Goal: Transaction & Acquisition: Download file/media

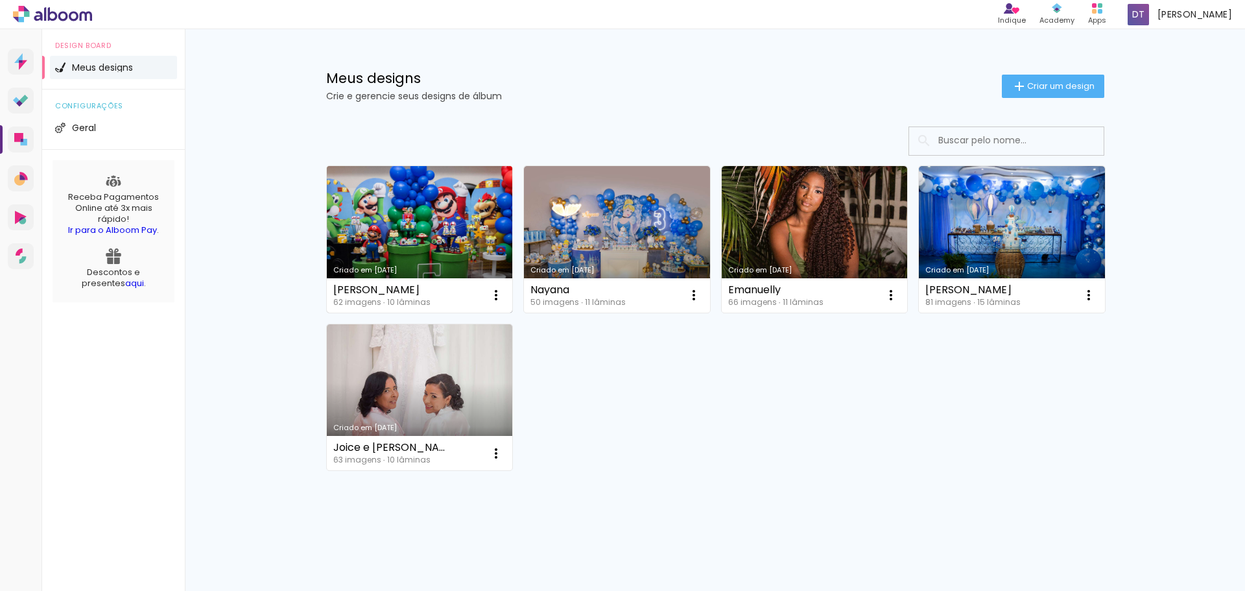
click at [450, 233] on link "Criado em [DATE]" at bounding box center [420, 239] width 186 height 146
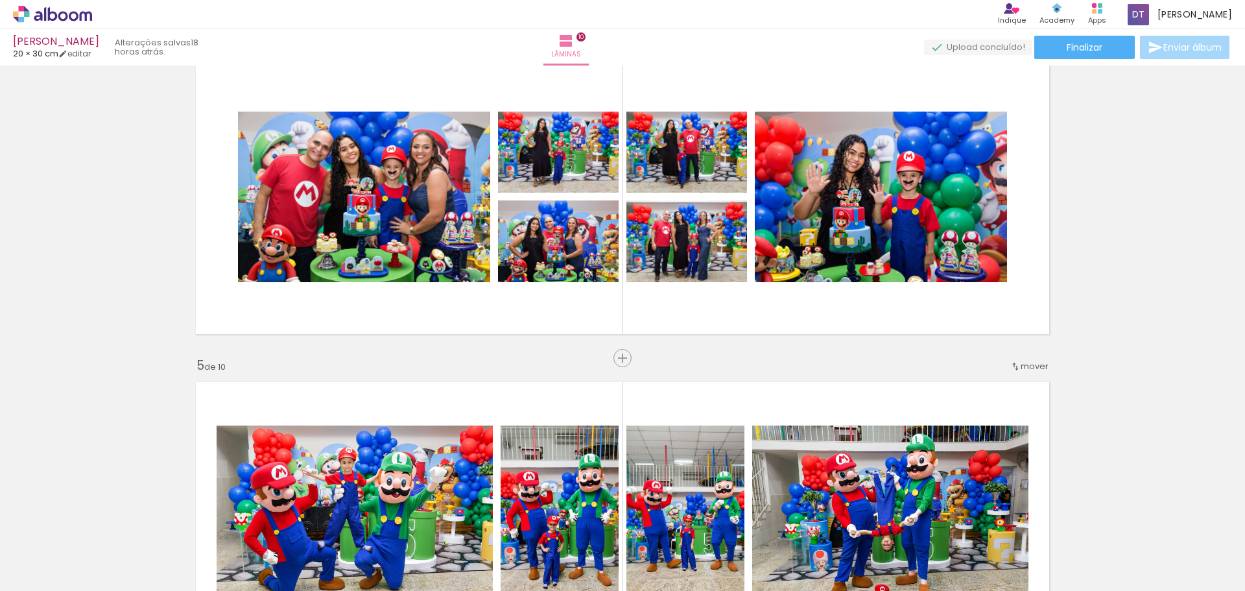
scroll to position [1037, 0]
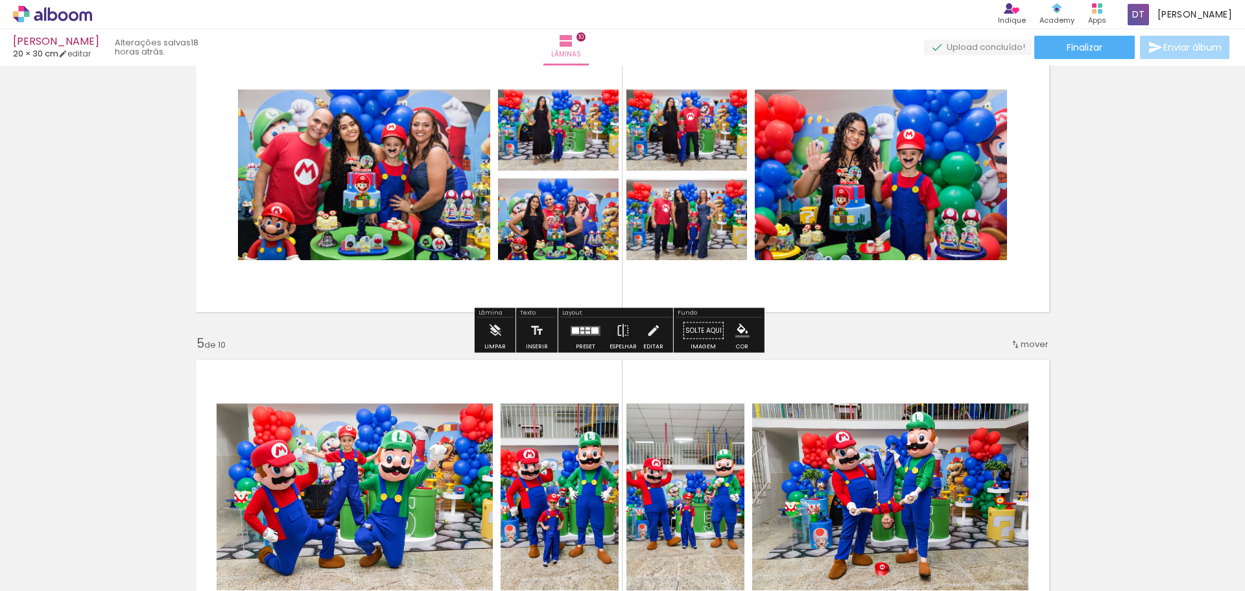
click at [657, 137] on quentale-photo at bounding box center [686, 129] width 121 height 81
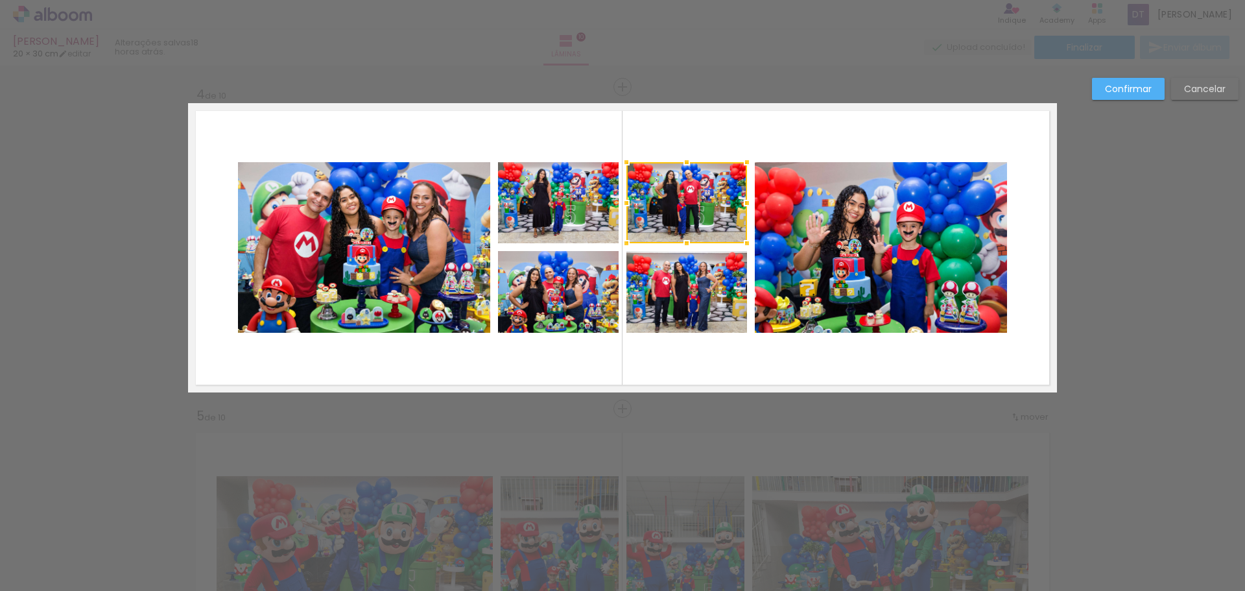
scroll to position [925, 0]
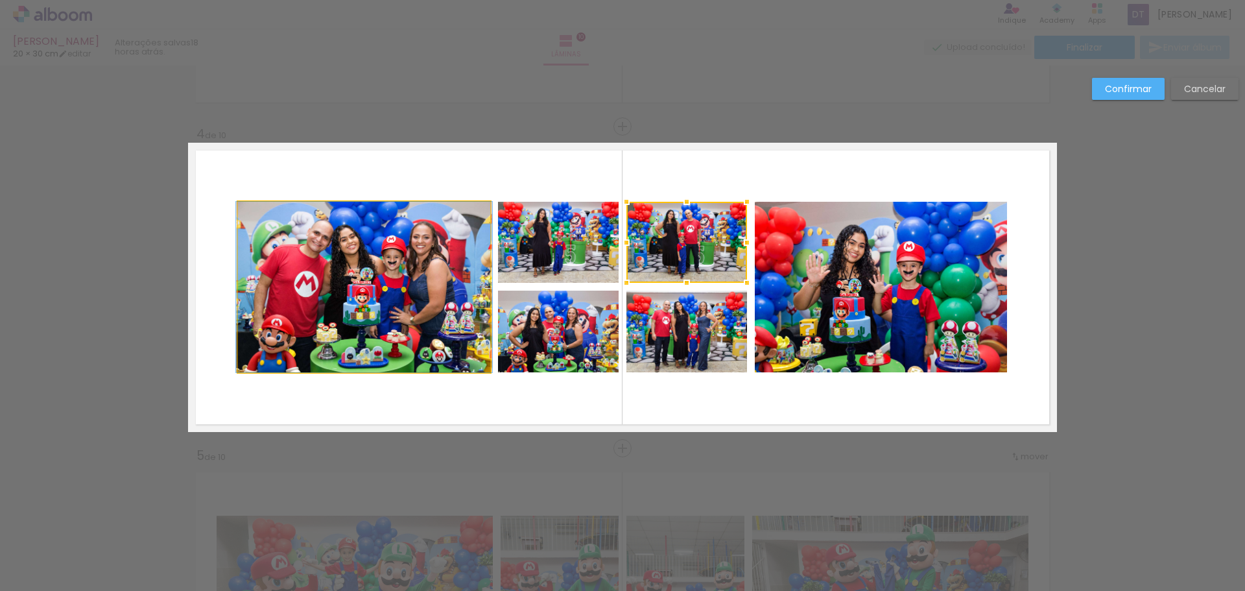
click at [361, 229] on quentale-photo at bounding box center [364, 287] width 252 height 170
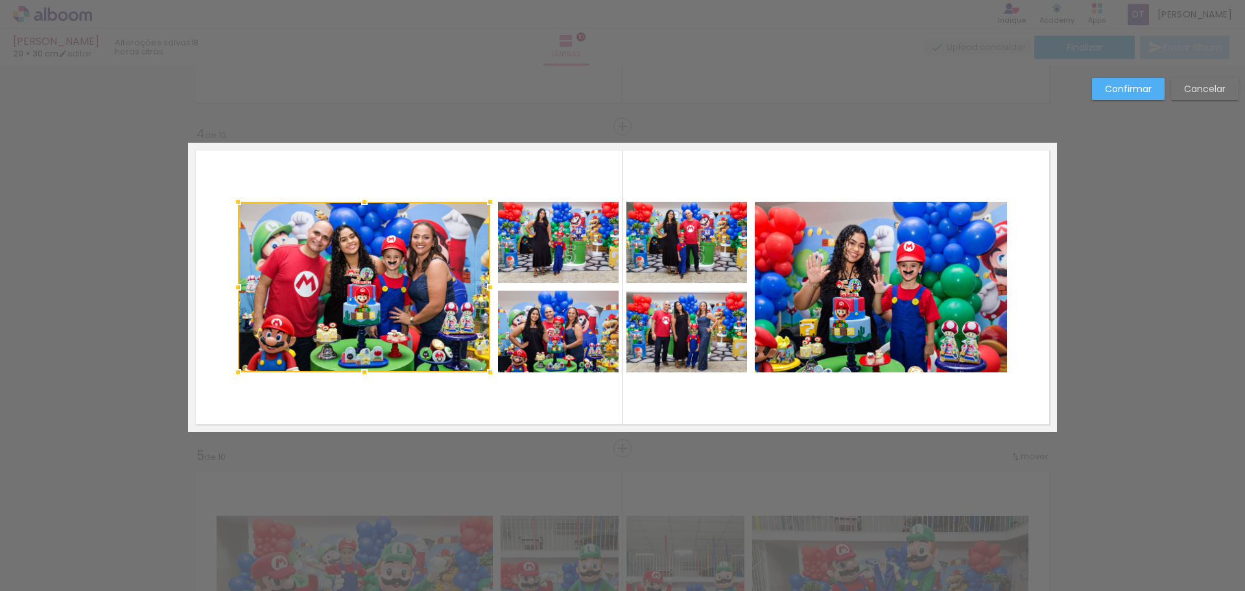
click at [554, 231] on quentale-photo at bounding box center [558, 242] width 121 height 81
click at [662, 231] on quentale-photo at bounding box center [686, 242] width 121 height 81
click at [583, 341] on div at bounding box center [492, 287] width 509 height 170
click at [677, 338] on div at bounding box center [492, 287] width 509 height 170
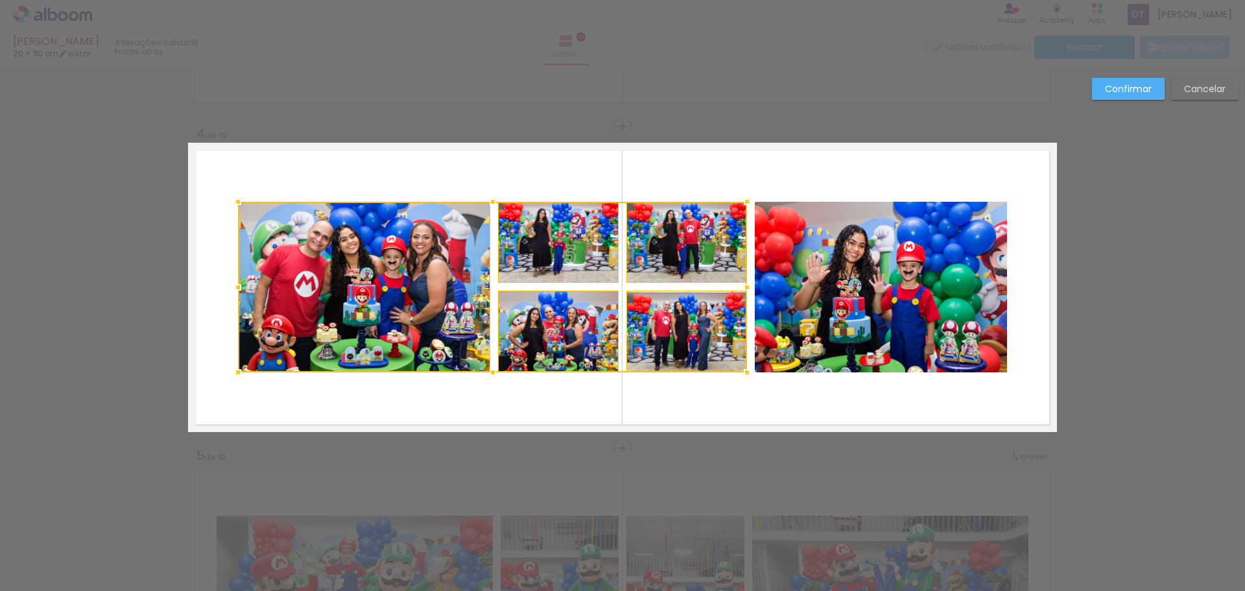
click at [798, 294] on quentale-photo at bounding box center [881, 287] width 252 height 170
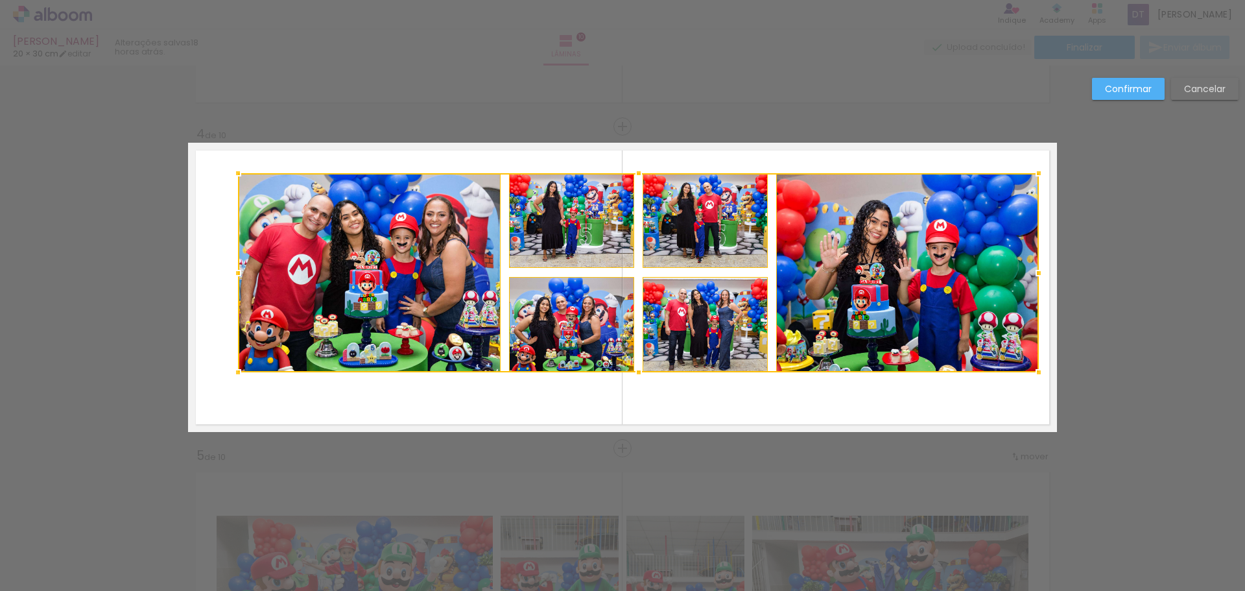
drag, startPoint x: 1001, startPoint y: 202, endPoint x: 1033, endPoint y: 174, distance: 42.7
click at [1033, 174] on div at bounding box center [1038, 173] width 26 height 26
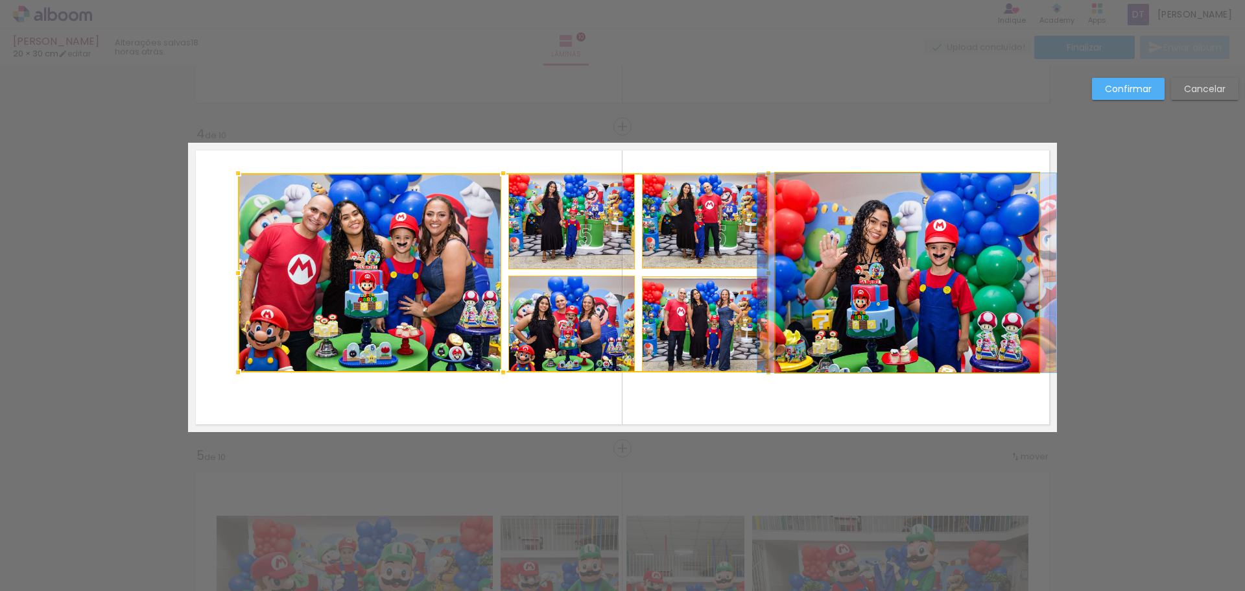
click at [882, 259] on quentale-photo at bounding box center [906, 272] width 263 height 199
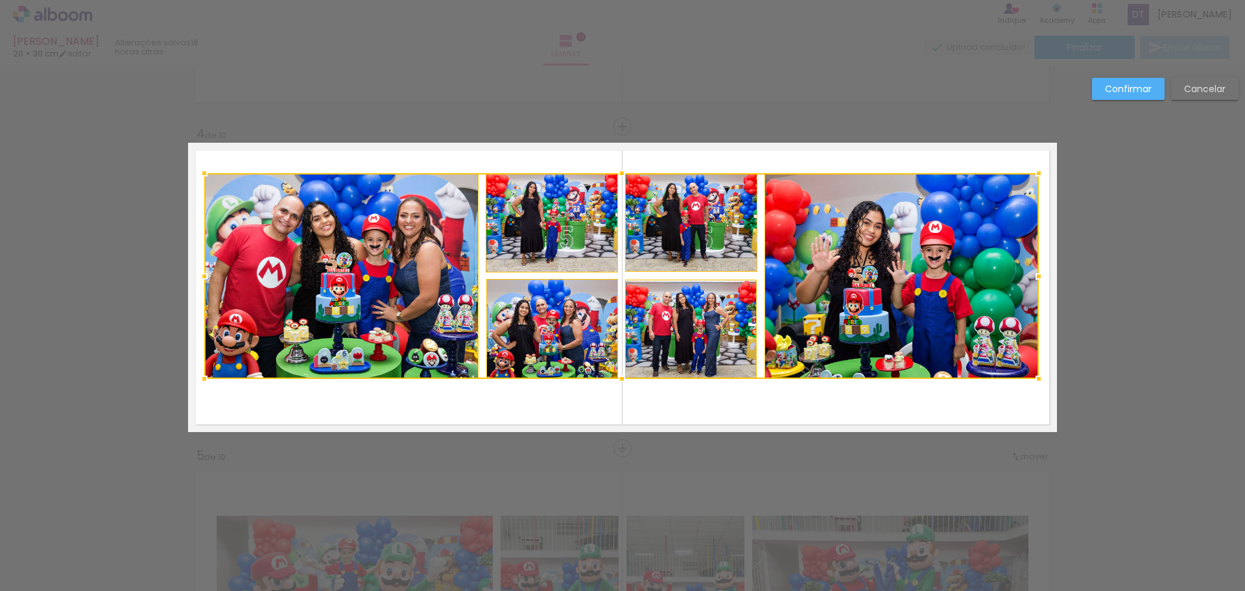
drag, startPoint x: 233, startPoint y: 373, endPoint x: 200, endPoint y: 379, distance: 34.3
click at [200, 379] on div at bounding box center [204, 379] width 26 height 26
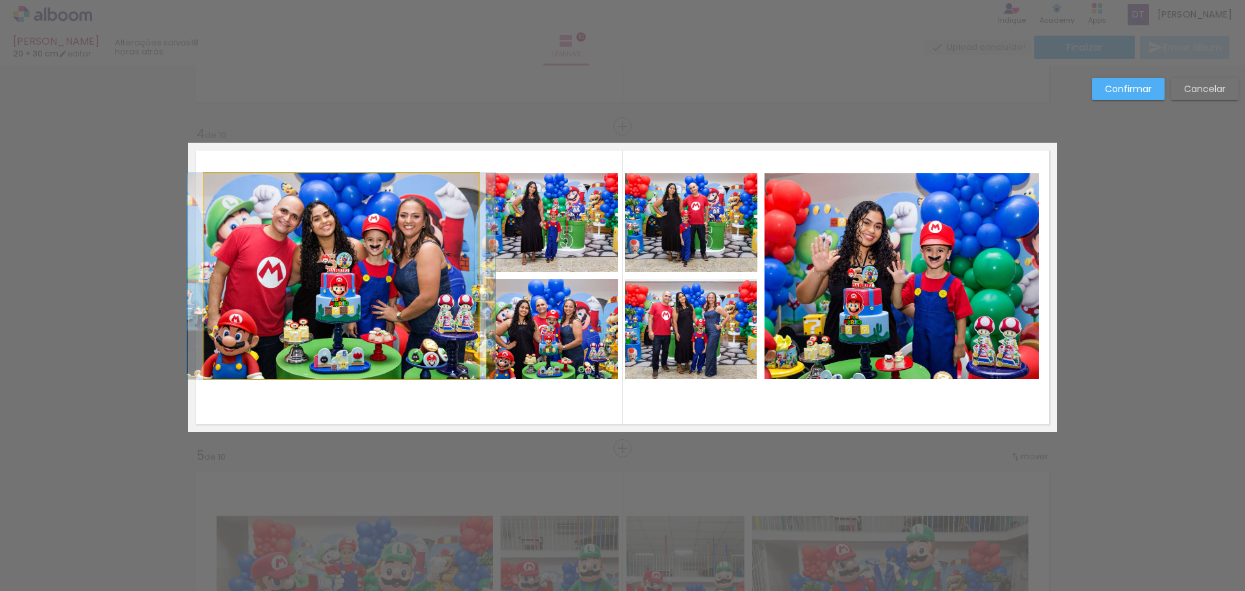
click at [423, 249] on quentale-photo at bounding box center [341, 275] width 274 height 205
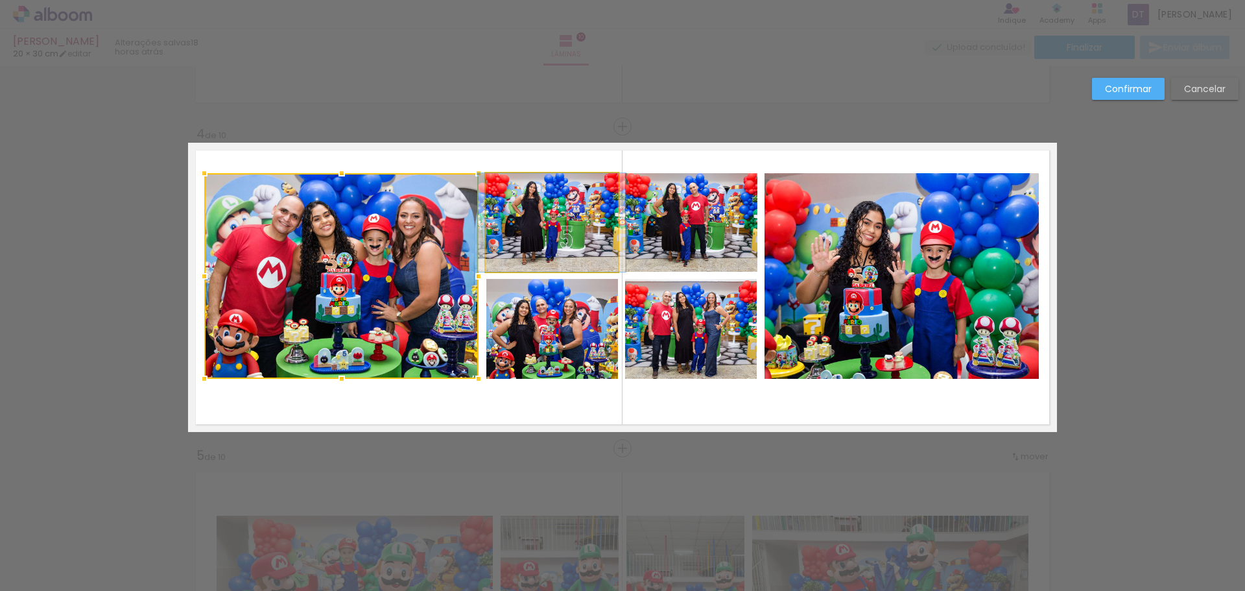
click at [543, 240] on quentale-photo at bounding box center [552, 222] width 132 height 99
click at [559, 323] on div at bounding box center [411, 275] width 414 height 205
click at [687, 244] on quentale-photo at bounding box center [691, 222] width 132 height 99
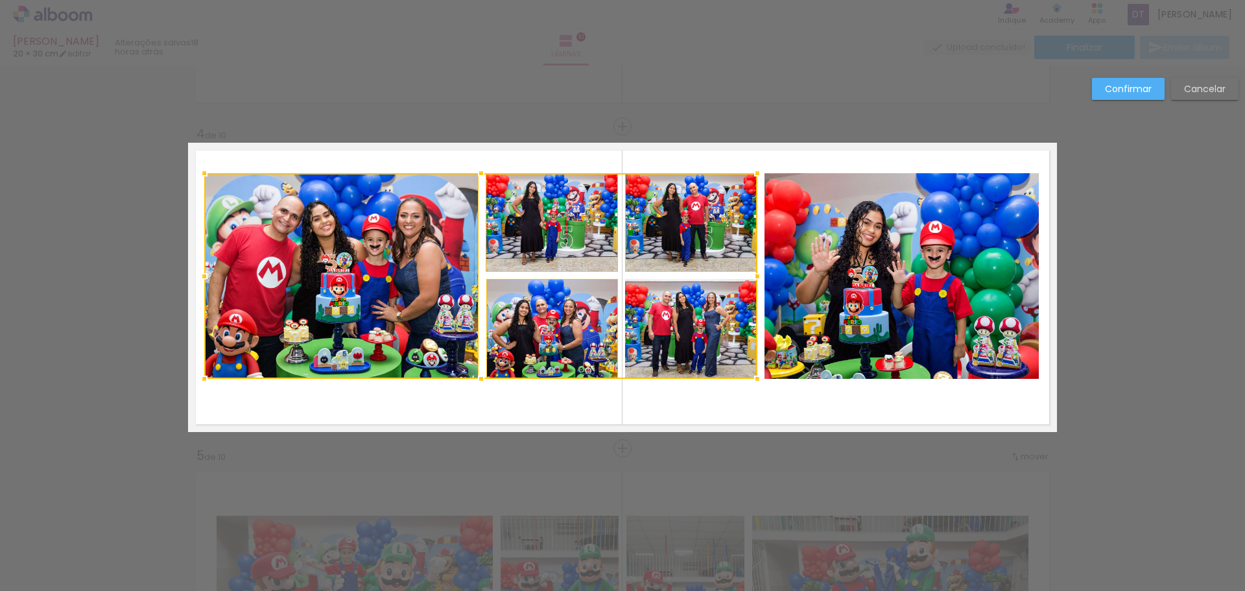
click at [684, 323] on div at bounding box center [480, 275] width 553 height 205
click at [865, 286] on quentale-photo at bounding box center [901, 275] width 274 height 205
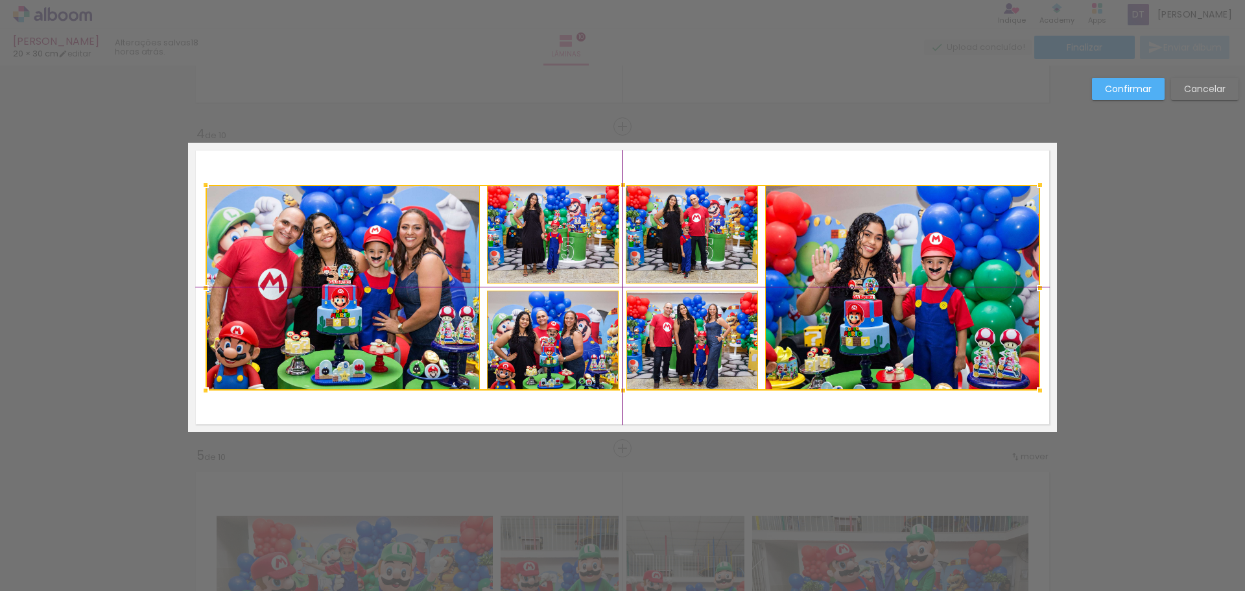
drag, startPoint x: 681, startPoint y: 239, endPoint x: 683, endPoint y: 248, distance: 9.9
click at [683, 248] on div at bounding box center [622, 287] width 834 height 205
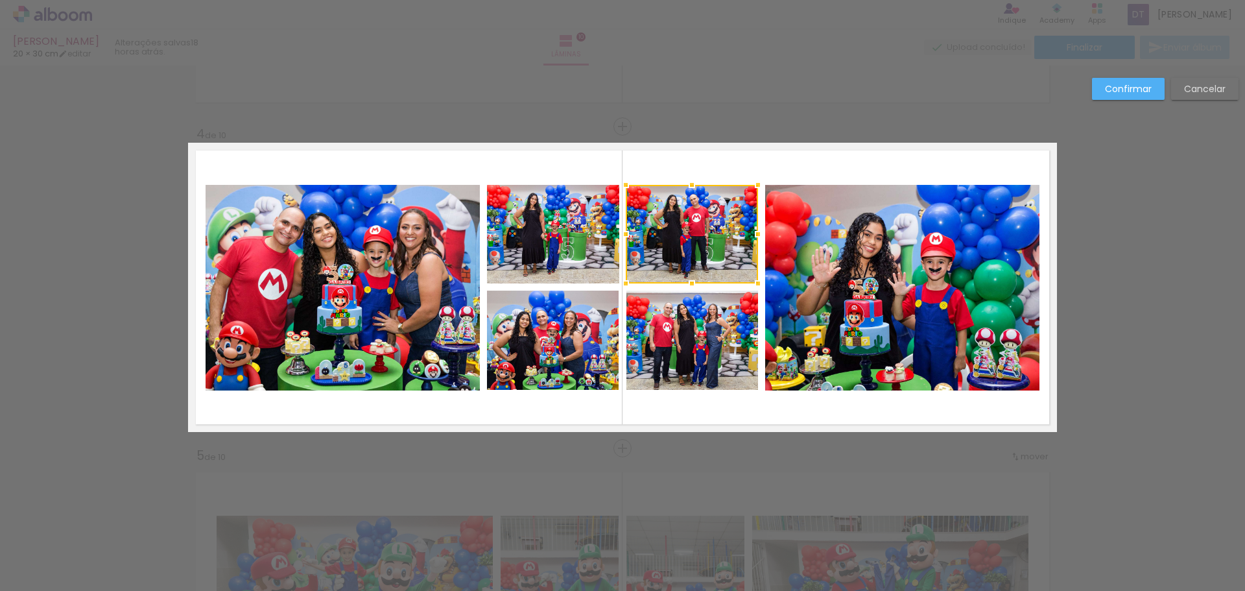
click at [0, 0] on div "Confirmar Cancelar" at bounding box center [0, 0] width 0 height 0
click at [0, 0] on slot "Confirmar" at bounding box center [0, 0] width 0 height 0
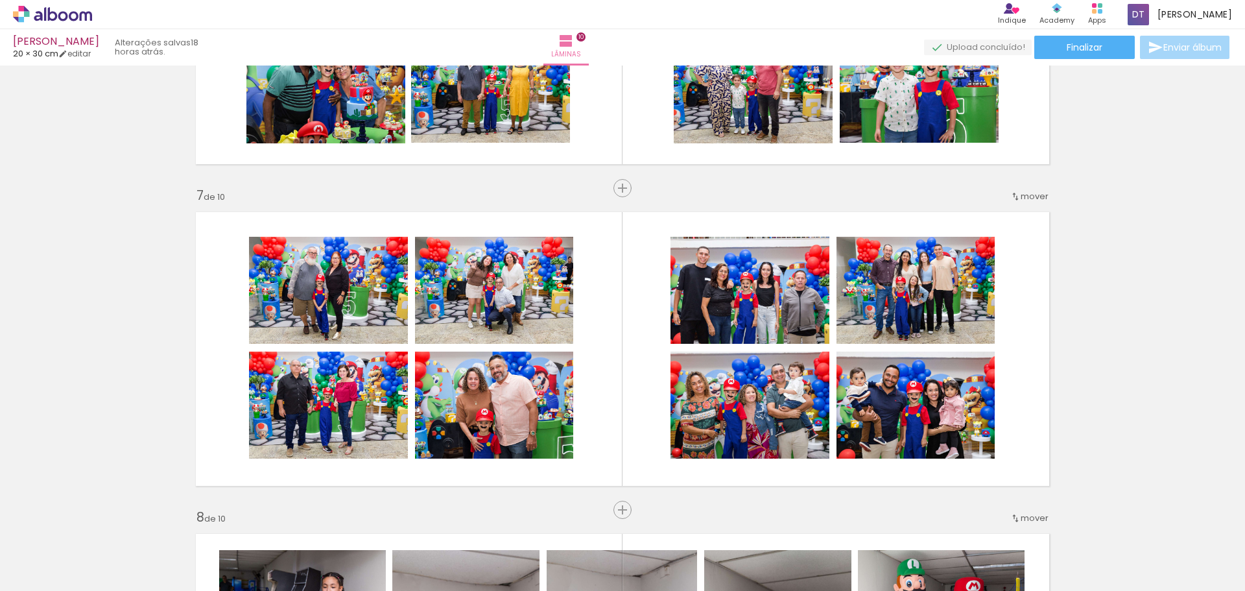
scroll to position [1832, 0]
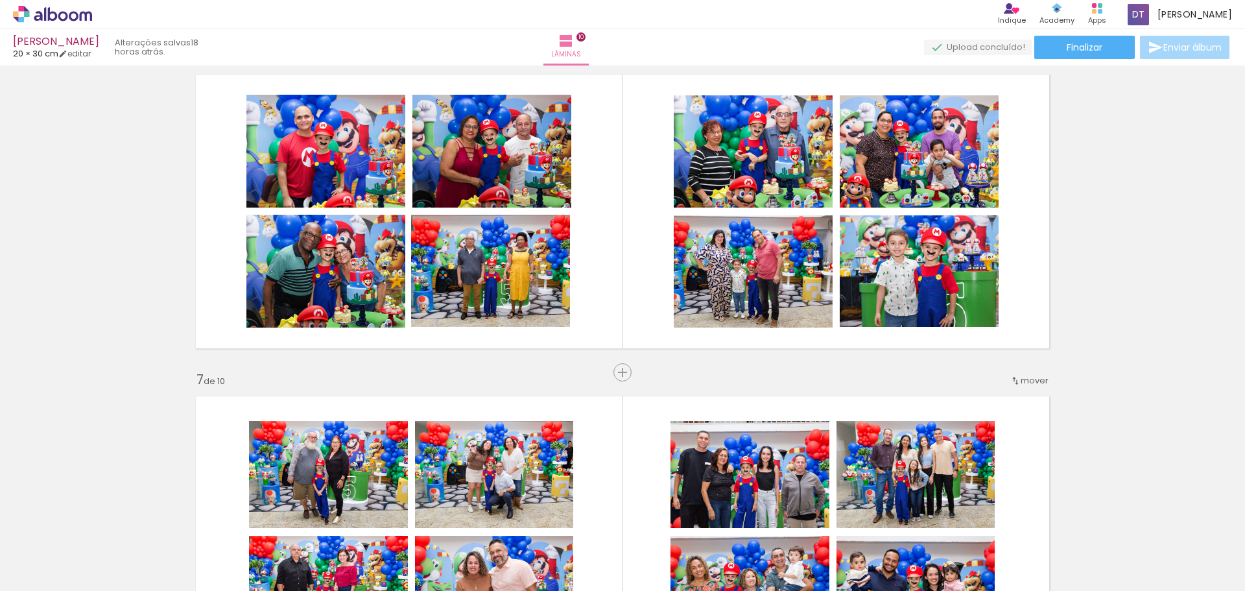
scroll to position [1573, 0]
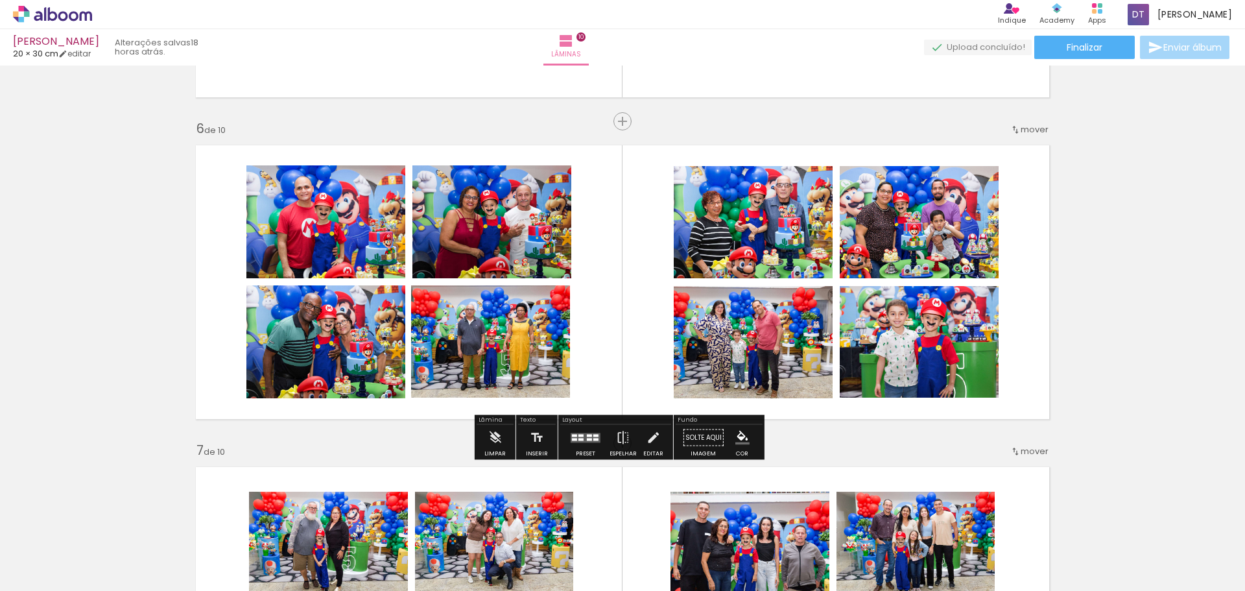
click at [380, 257] on quentale-photo at bounding box center [325, 221] width 159 height 113
click at [455, 235] on quentale-photo at bounding box center [491, 221] width 159 height 113
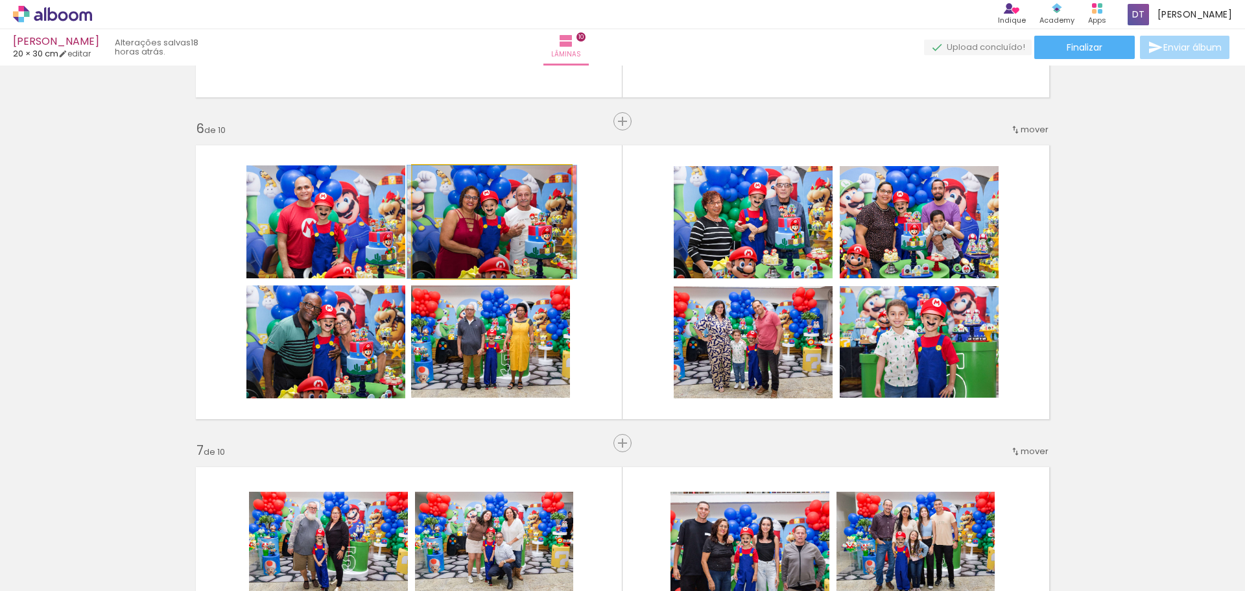
click at [455, 235] on quentale-photo at bounding box center [491, 221] width 159 height 113
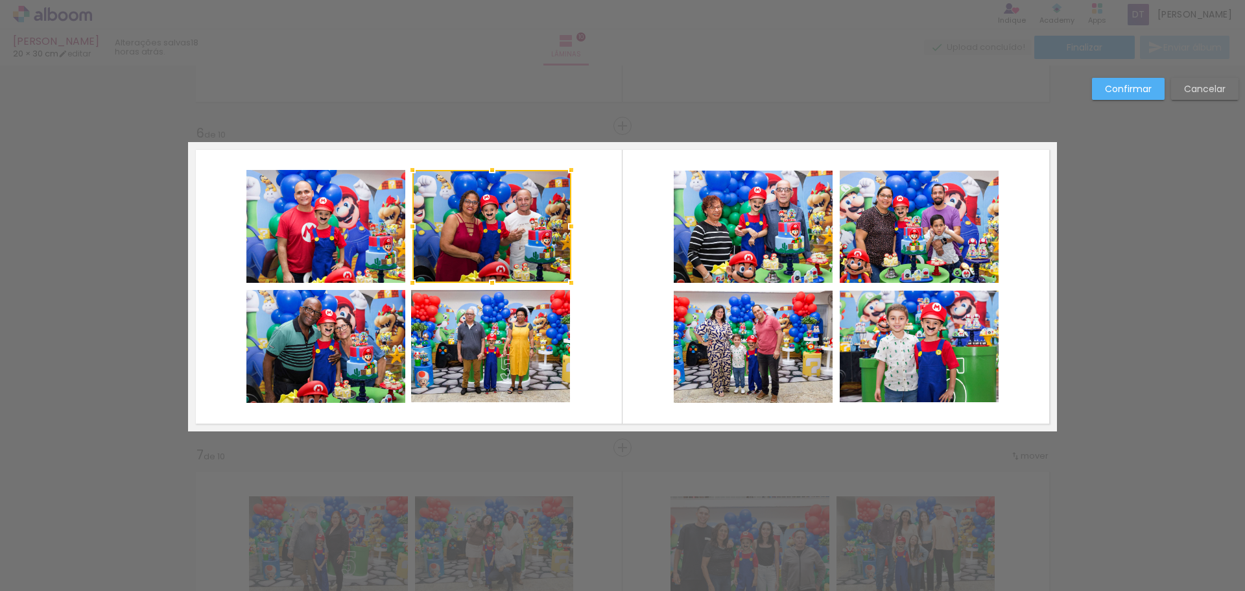
scroll to position [1568, 0]
click at [325, 246] on quentale-photo at bounding box center [325, 226] width 159 height 113
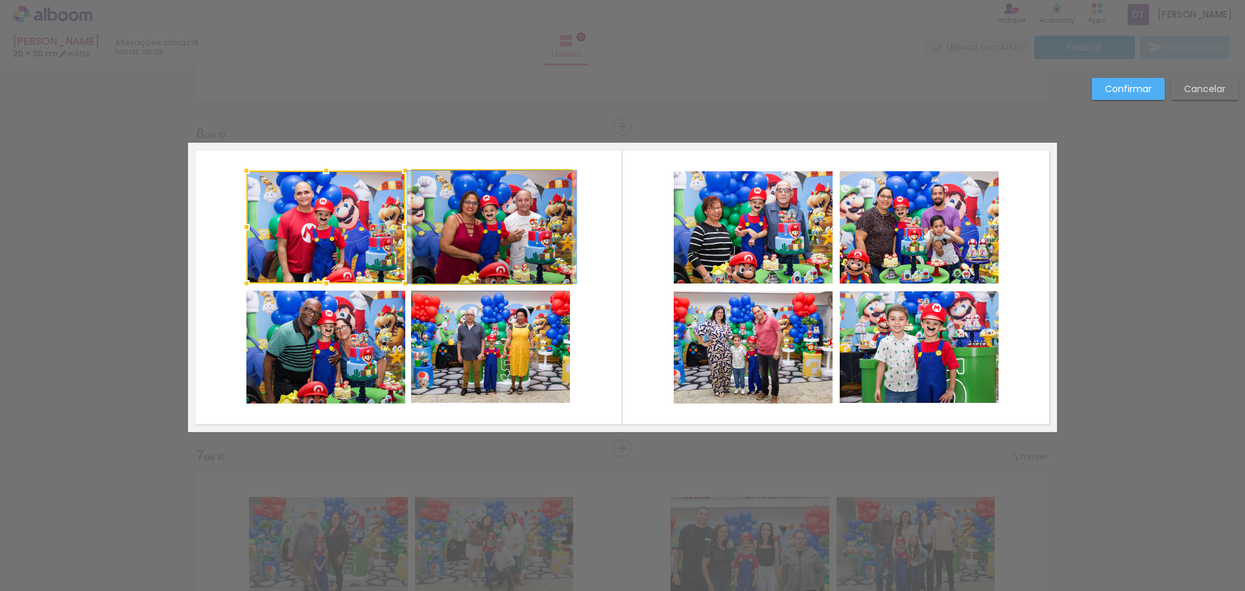
click at [451, 240] on quentale-photo at bounding box center [491, 226] width 159 height 113
click at [375, 305] on quentale-photo at bounding box center [325, 346] width 159 height 113
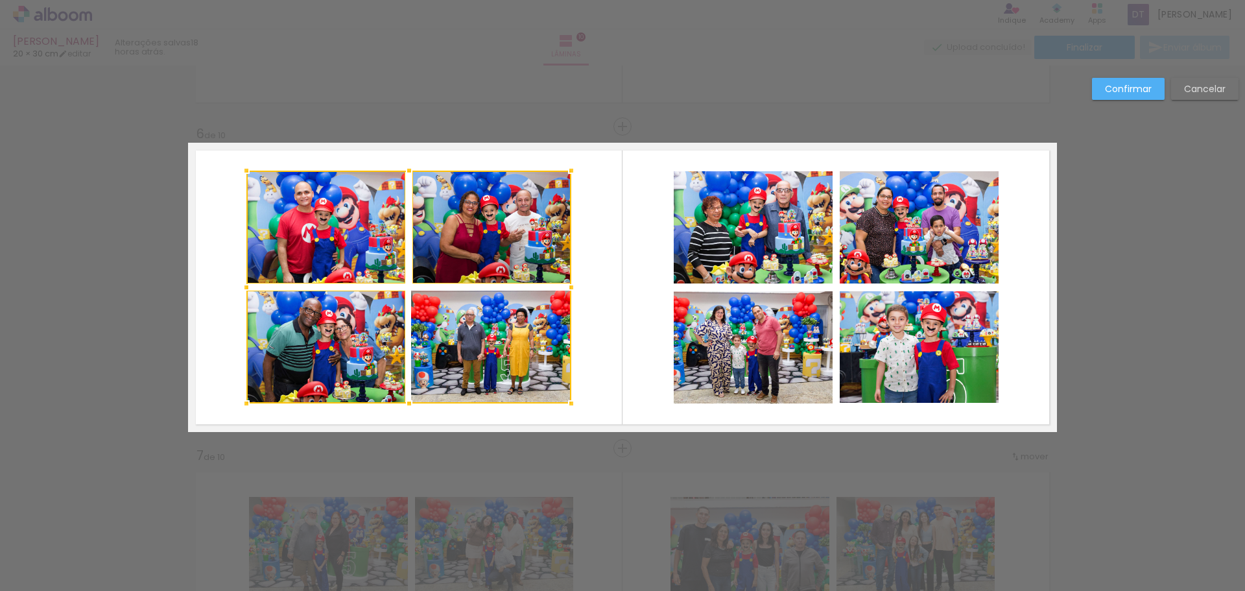
click at [449, 318] on div at bounding box center [408, 286] width 325 height 233
click at [766, 226] on quentale-photo at bounding box center [752, 227] width 159 height 113
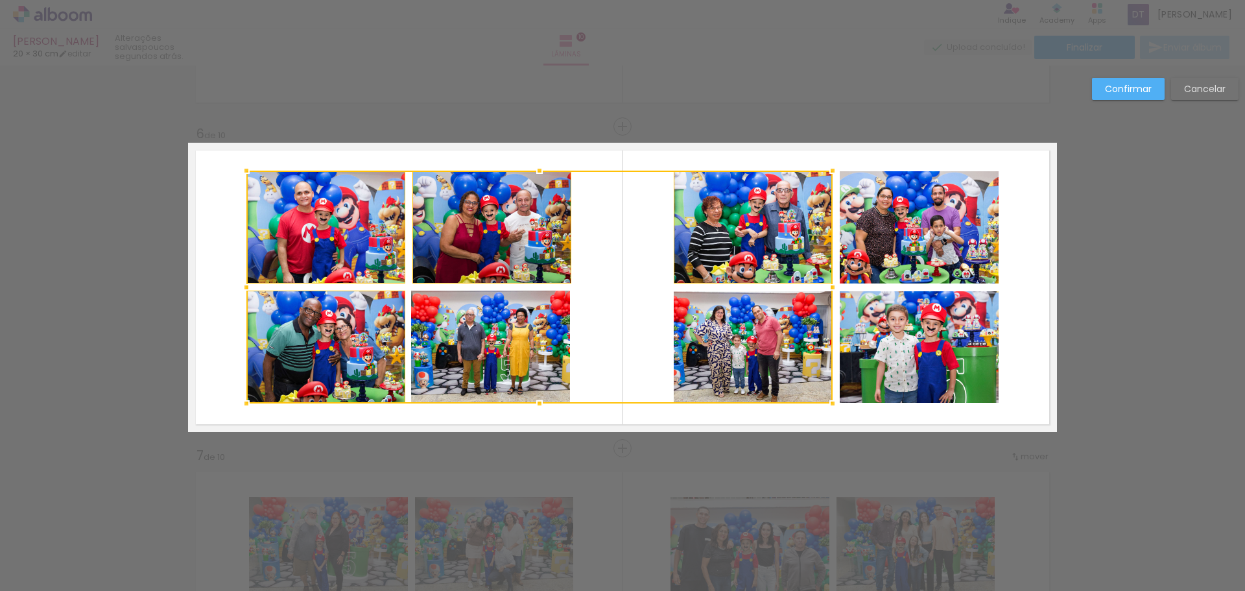
click at [755, 325] on div at bounding box center [539, 286] width 586 height 233
click at [876, 340] on quentale-photo at bounding box center [918, 346] width 159 height 111
click at [896, 245] on div at bounding box center [622, 286] width 752 height 233
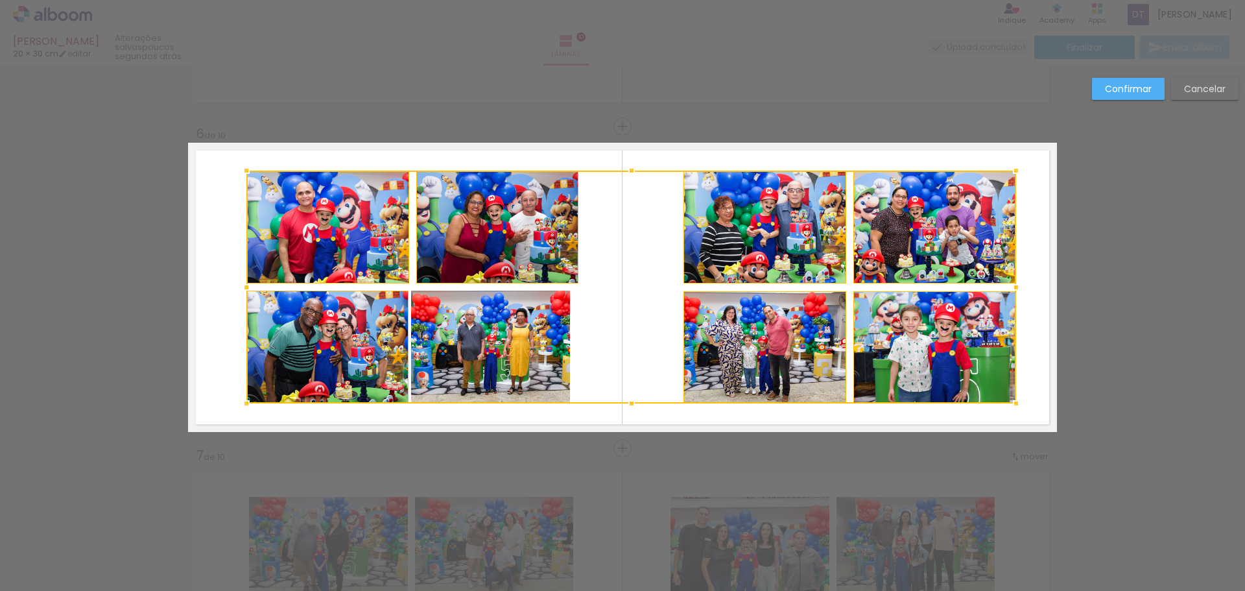
drag, startPoint x: 996, startPoint y: 288, endPoint x: 1012, endPoint y: 287, distance: 16.3
click at [1012, 287] on div at bounding box center [1016, 287] width 26 height 26
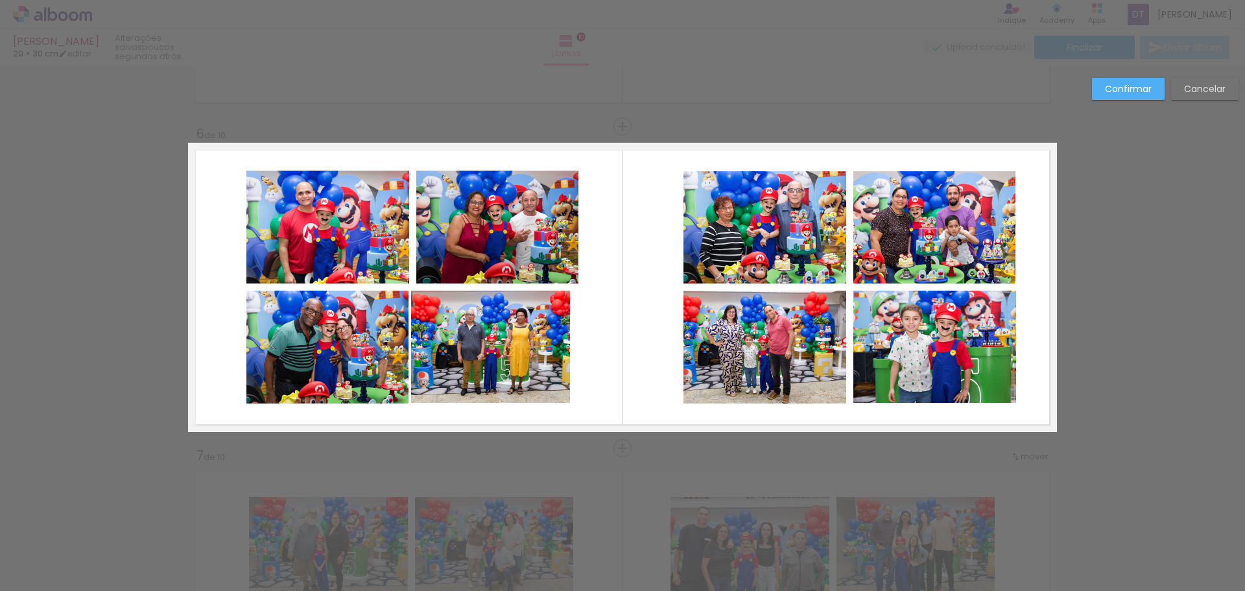
click at [0, 0] on slot "Cancelar" at bounding box center [0, 0] width 0 height 0
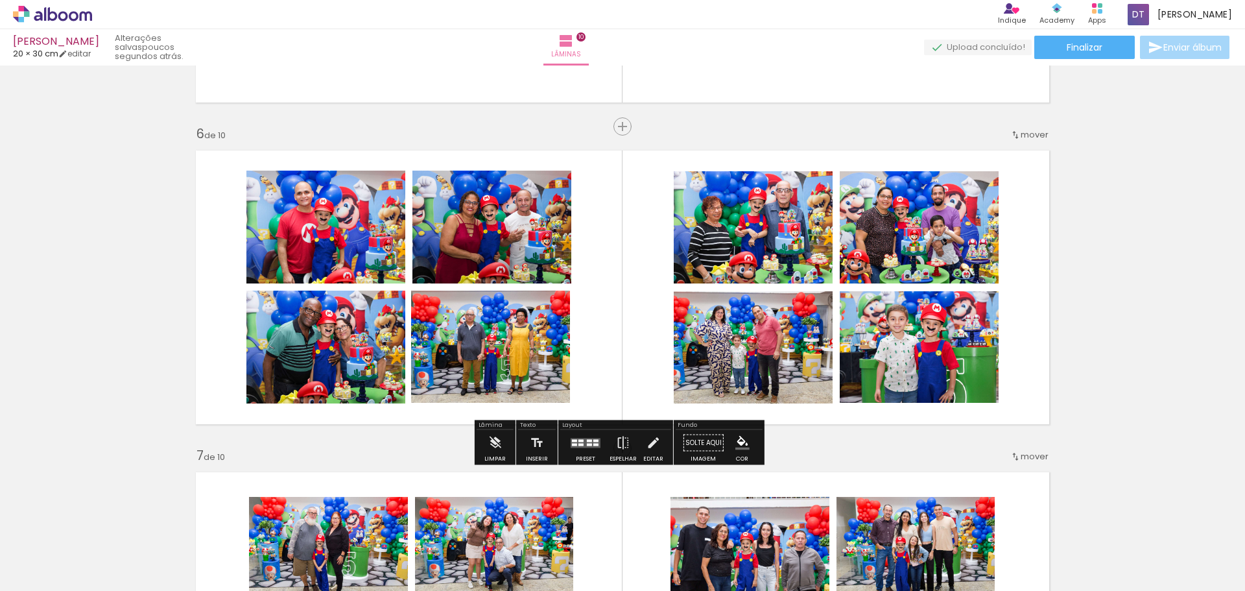
click at [388, 248] on quentale-photo at bounding box center [325, 226] width 159 height 113
click at [397, 252] on quentale-photo at bounding box center [325, 226] width 159 height 113
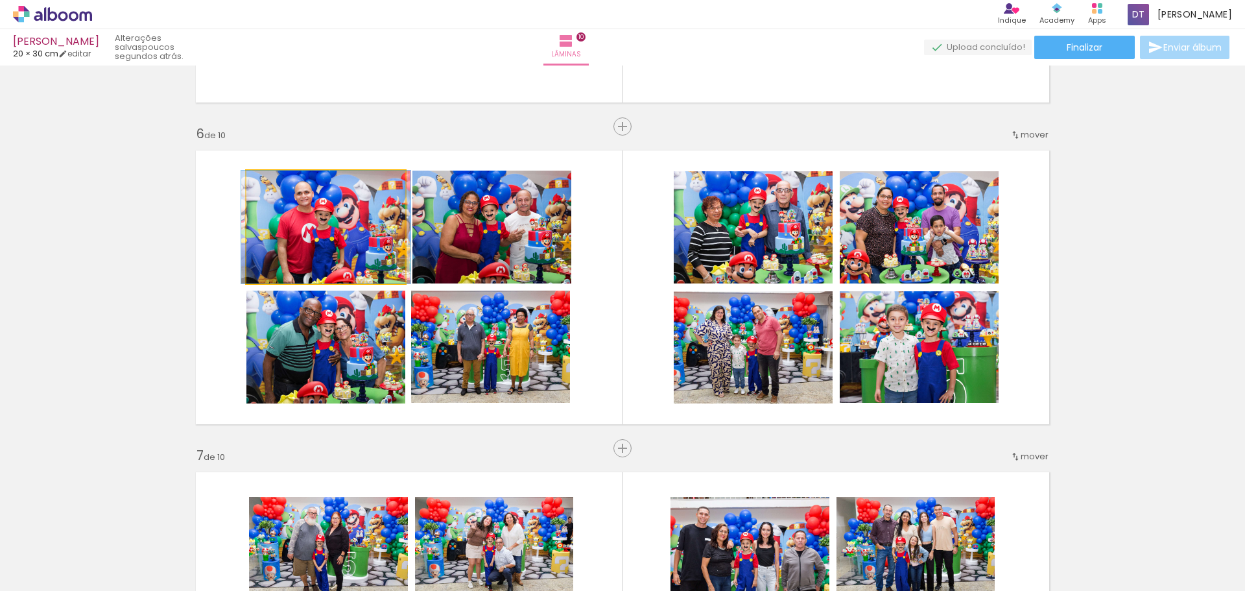
click at [397, 252] on quentale-photo at bounding box center [325, 226] width 159 height 113
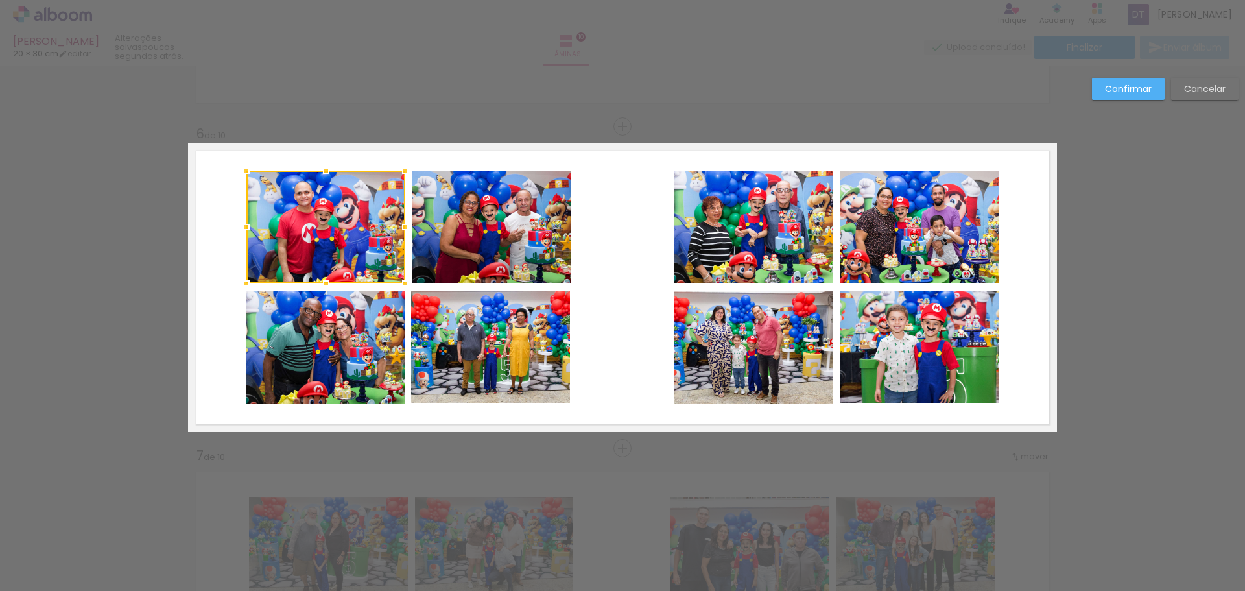
click at [368, 316] on quentale-photo at bounding box center [325, 346] width 159 height 113
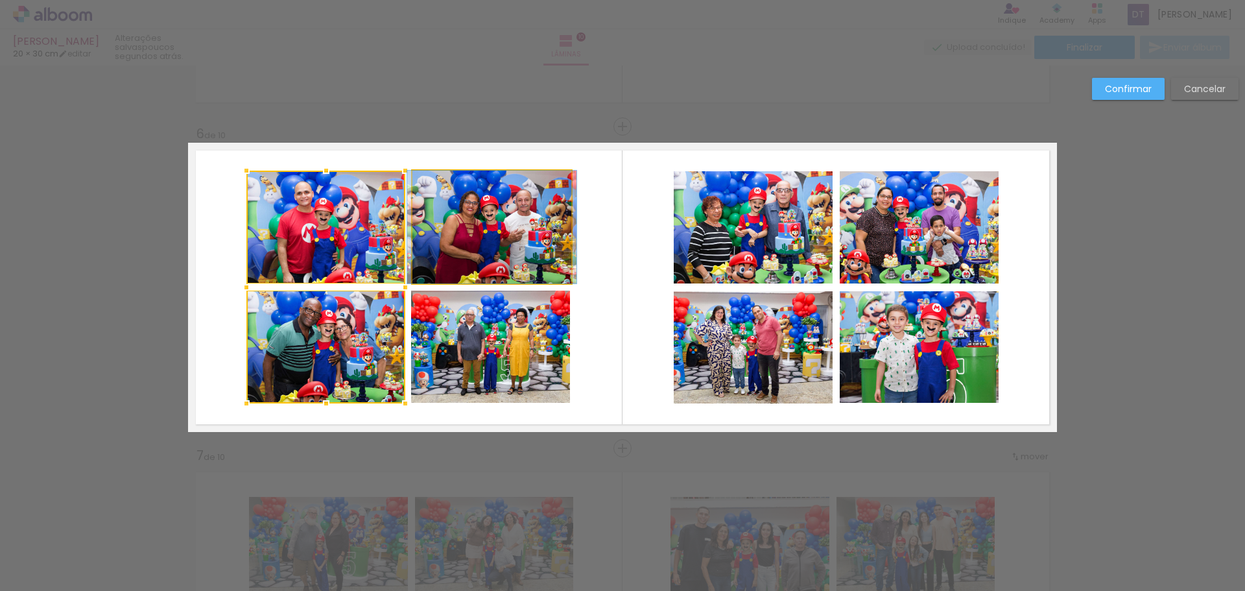
click at [469, 248] on quentale-photo at bounding box center [491, 226] width 159 height 113
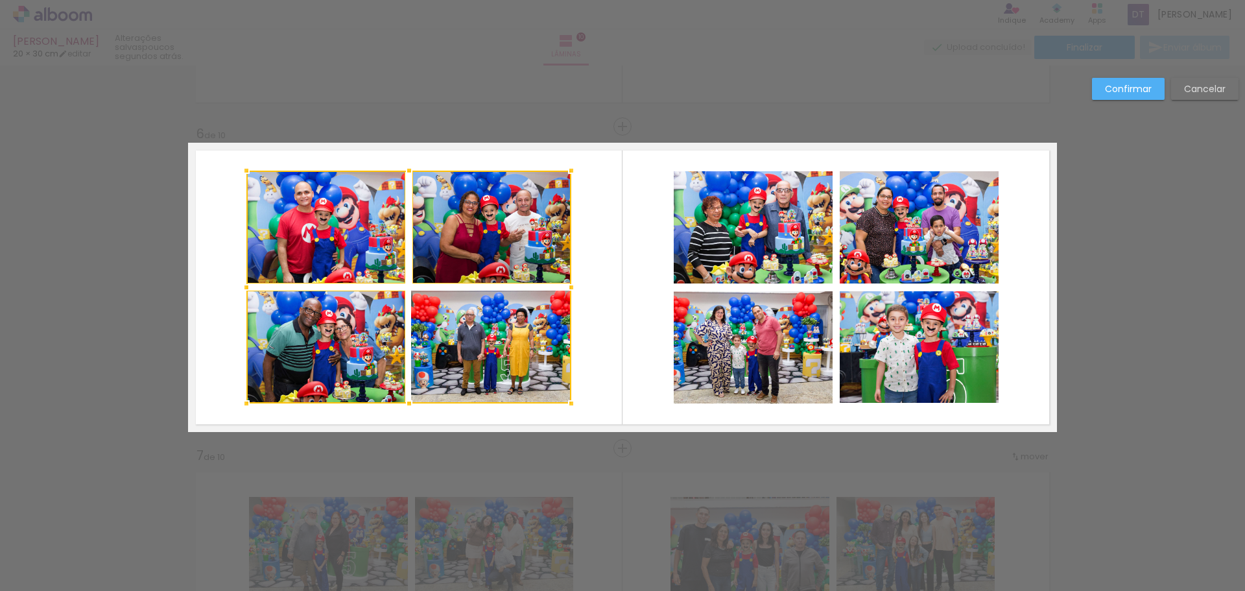
click at [484, 324] on div at bounding box center [408, 286] width 325 height 233
click at [713, 228] on quentale-photo at bounding box center [752, 227] width 159 height 113
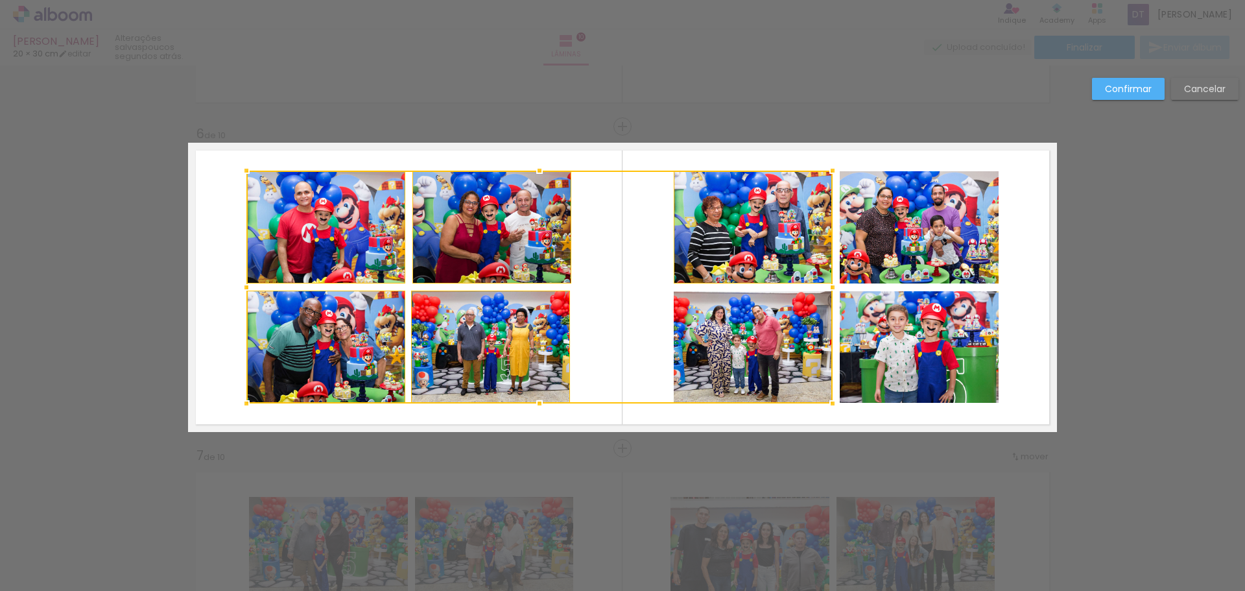
click at [714, 327] on div at bounding box center [539, 286] width 586 height 233
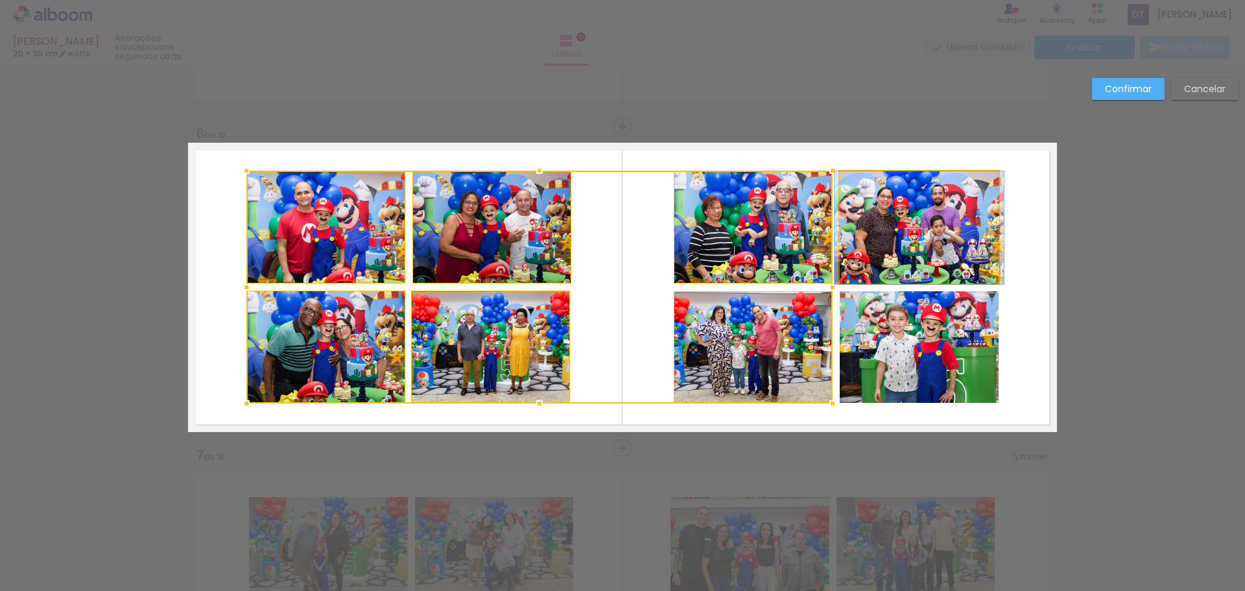
click at [886, 223] on quentale-photo at bounding box center [918, 227] width 159 height 113
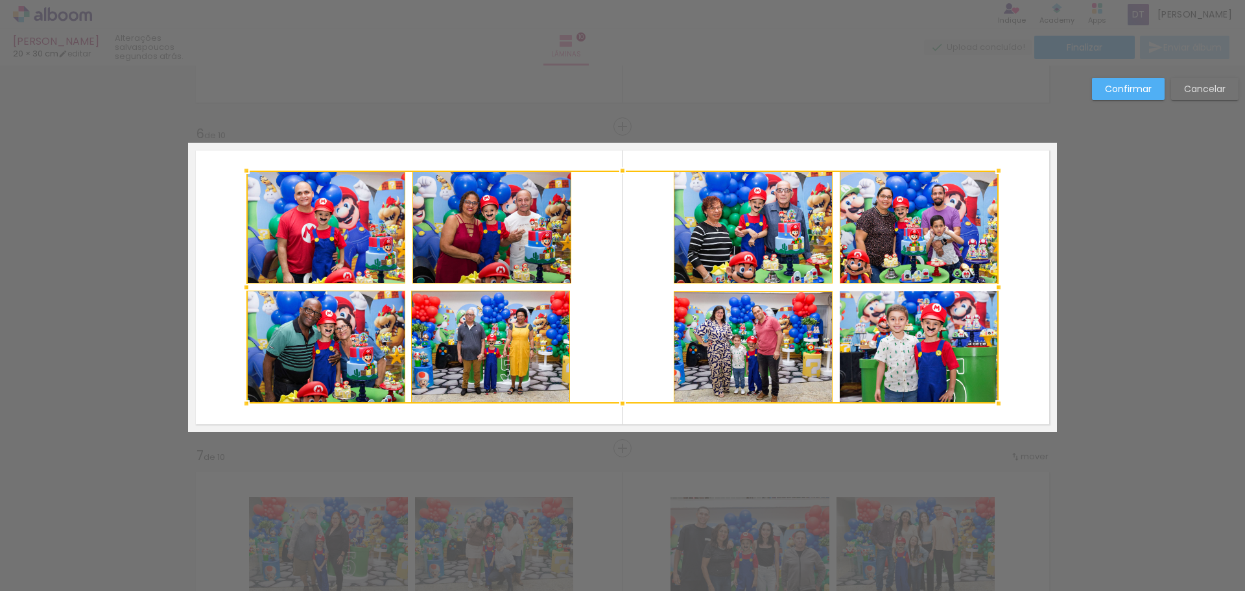
click at [883, 326] on div at bounding box center [622, 286] width 752 height 233
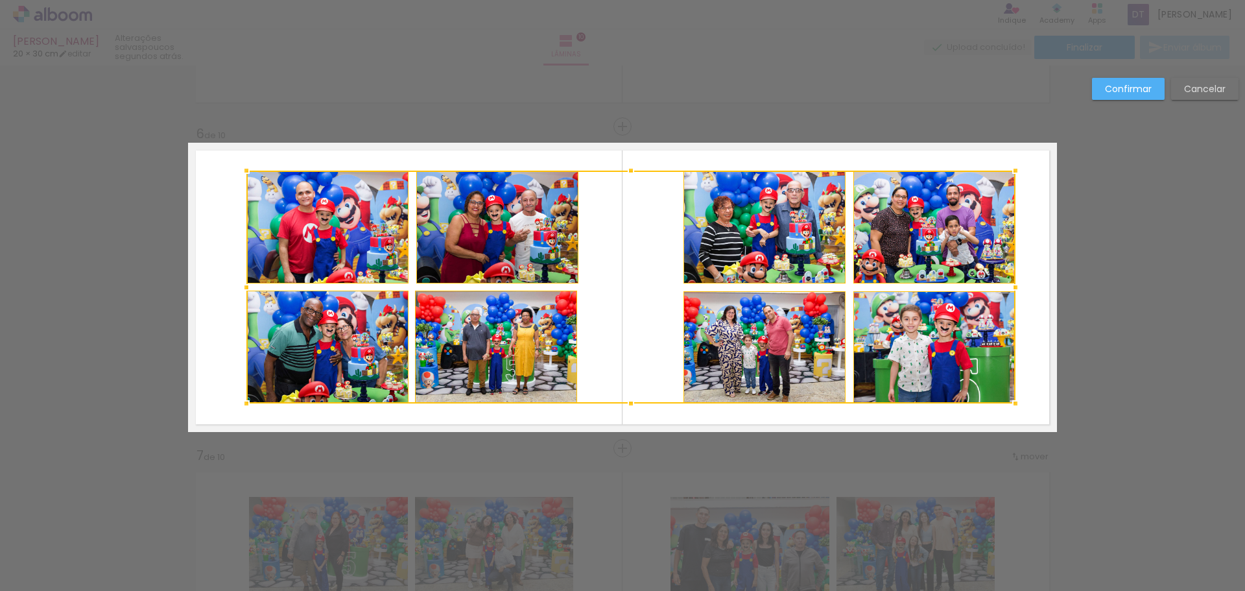
drag, startPoint x: 992, startPoint y: 290, endPoint x: 1009, endPoint y: 289, distance: 16.9
click at [1009, 289] on div at bounding box center [1015, 287] width 26 height 26
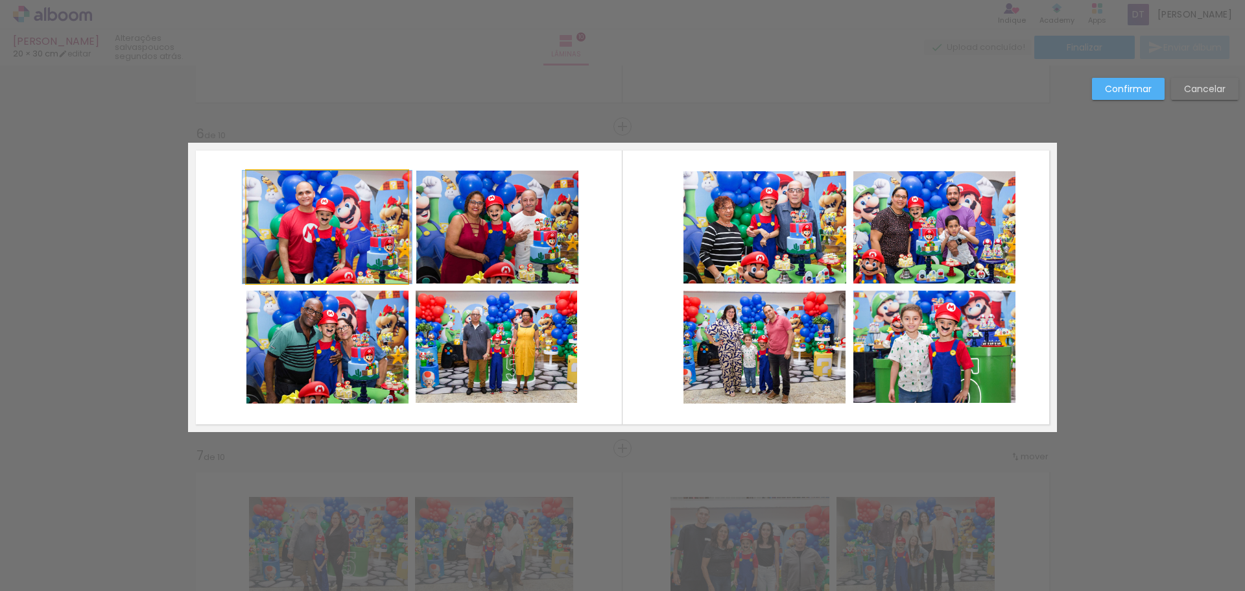
click at [355, 216] on quentale-photo at bounding box center [326, 226] width 161 height 113
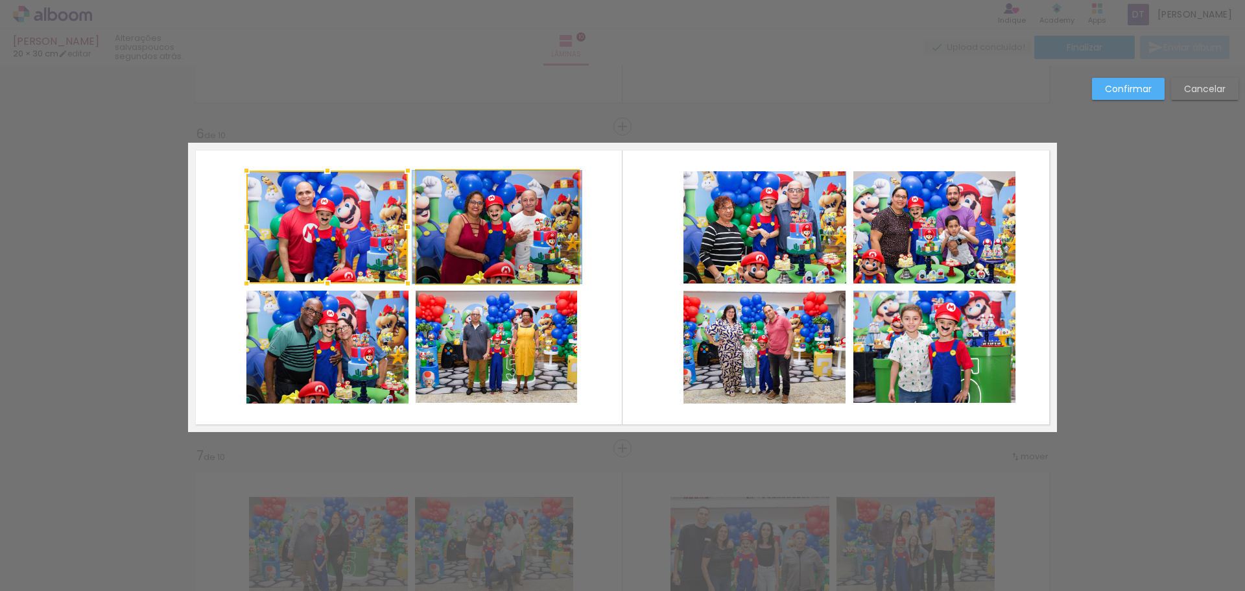
click at [523, 239] on quentale-photo at bounding box center [497, 226] width 162 height 113
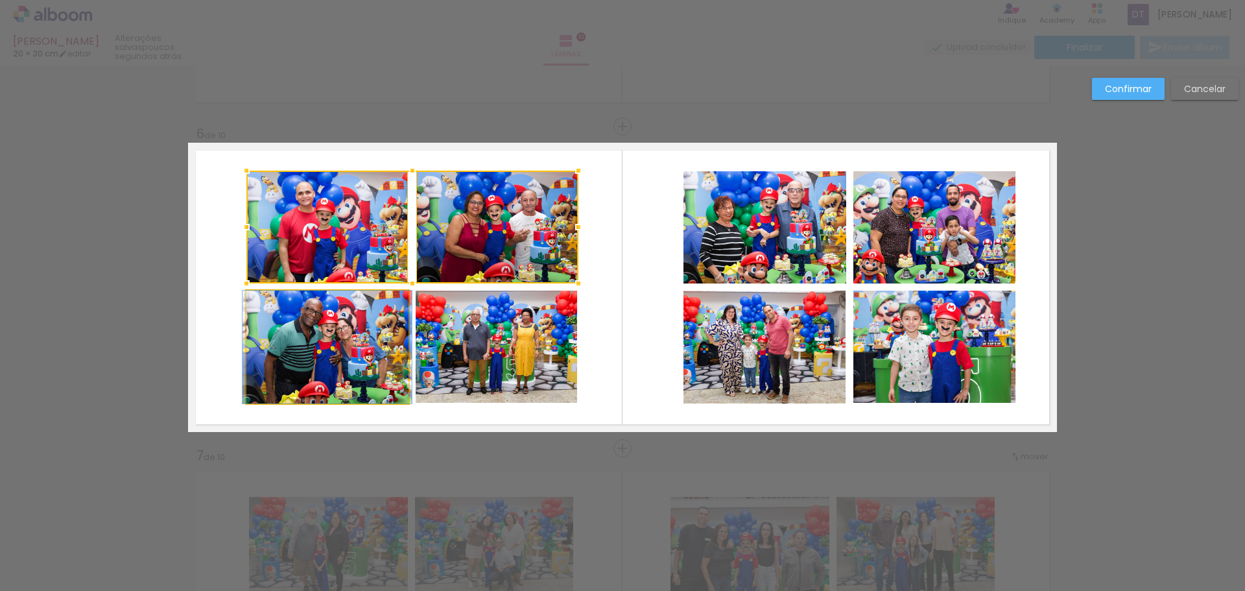
click at [337, 347] on quentale-photo at bounding box center [327, 346] width 162 height 113
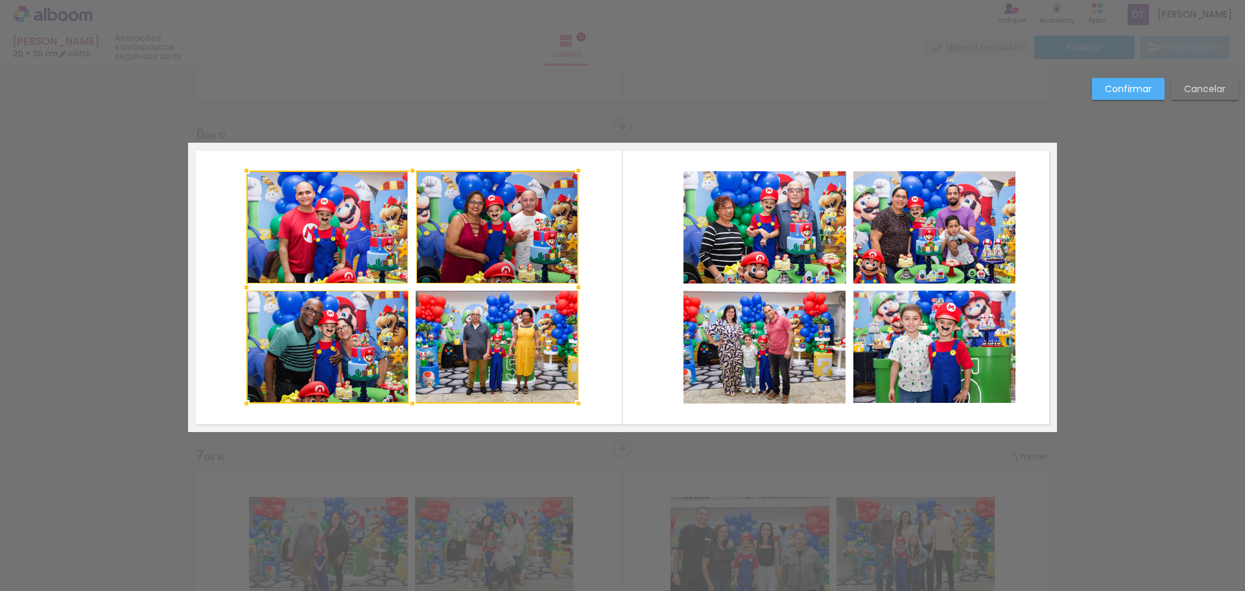
click at [488, 341] on div at bounding box center [412, 286] width 332 height 233
click at [780, 242] on quentale-photo at bounding box center [764, 227] width 163 height 113
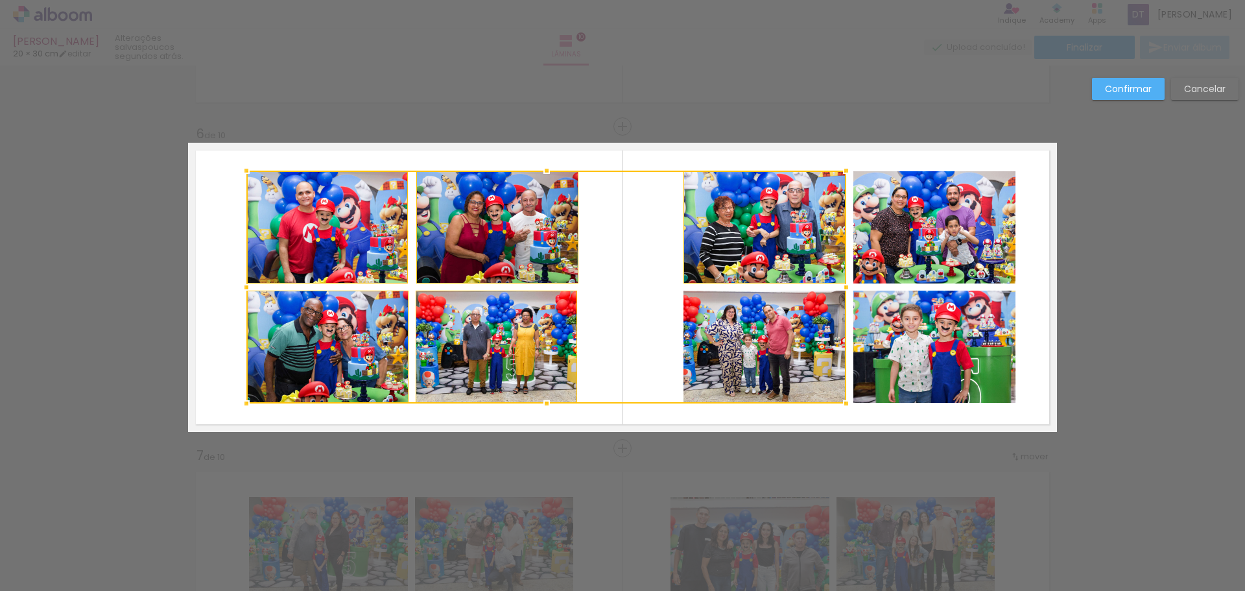
click at [765, 323] on div at bounding box center [546, 286] width 600 height 233
click at [939, 226] on quentale-photo at bounding box center [934, 227] width 162 height 113
click at [932, 325] on div at bounding box center [630, 286] width 769 height 233
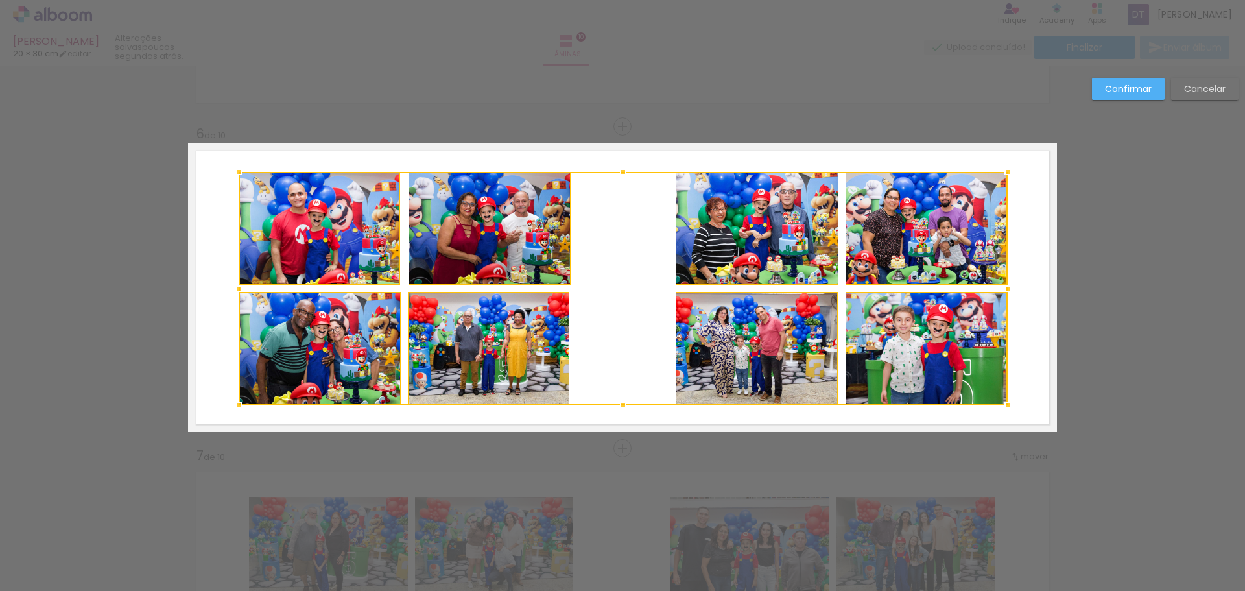
drag, startPoint x: 940, startPoint y: 254, endPoint x: 932, endPoint y: 255, distance: 7.9
click at [932, 255] on div at bounding box center [623, 288] width 769 height 233
click at [1105, 224] on div "Confirmar Cancelar" at bounding box center [622, 281] width 1245 height 3568
click at [0, 0] on slot "Confirmar" at bounding box center [0, 0] width 0 height 0
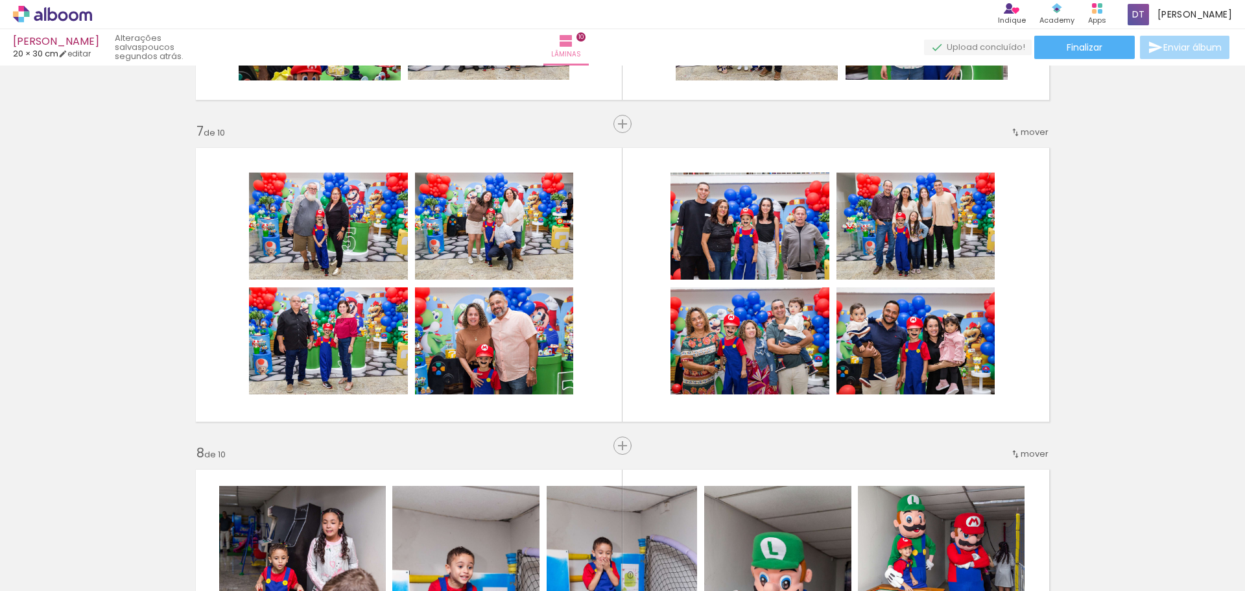
scroll to position [1827, 0]
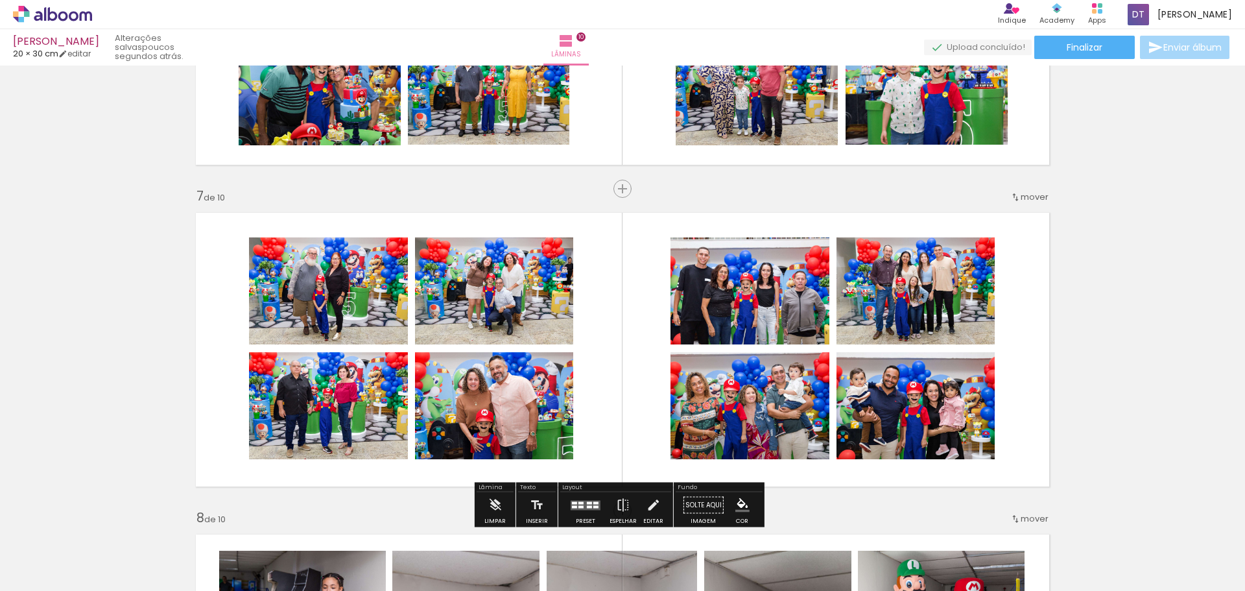
click at [539, 320] on quentale-photo at bounding box center [494, 291] width 158 height 108
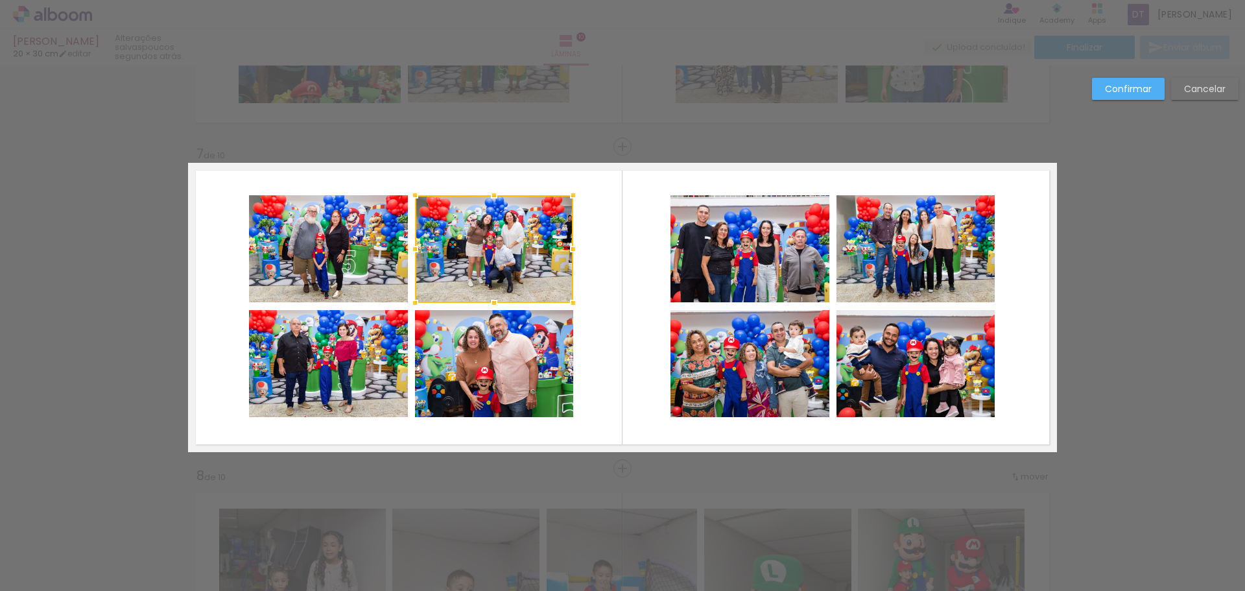
scroll to position [1889, 0]
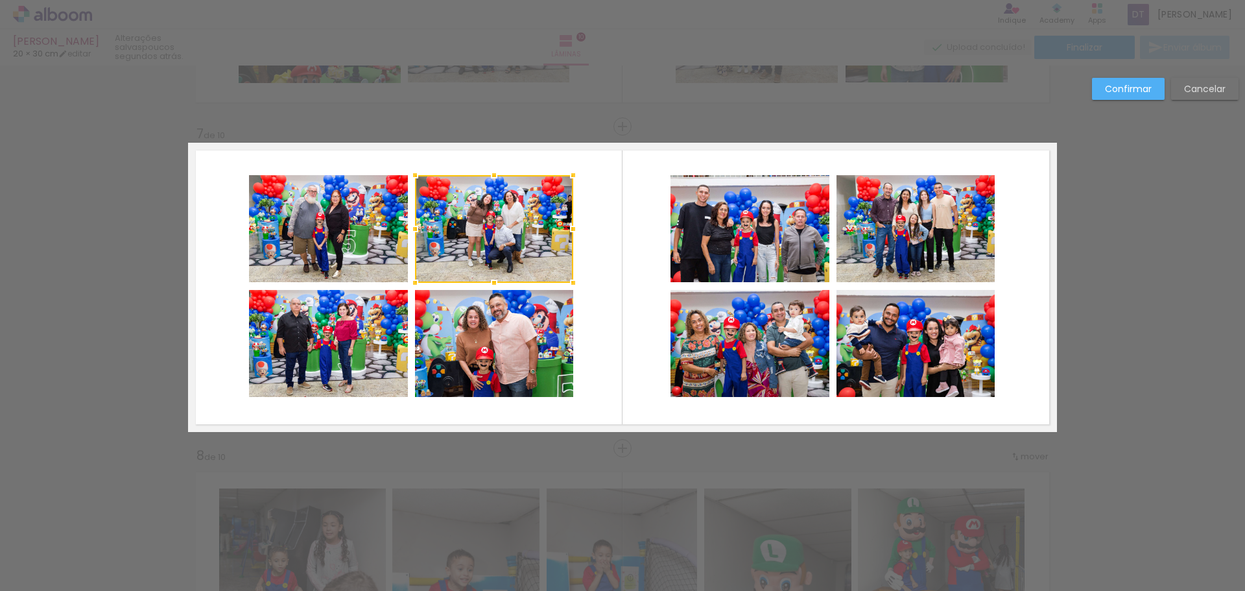
click at [353, 234] on quentale-photo at bounding box center [328, 229] width 158 height 108
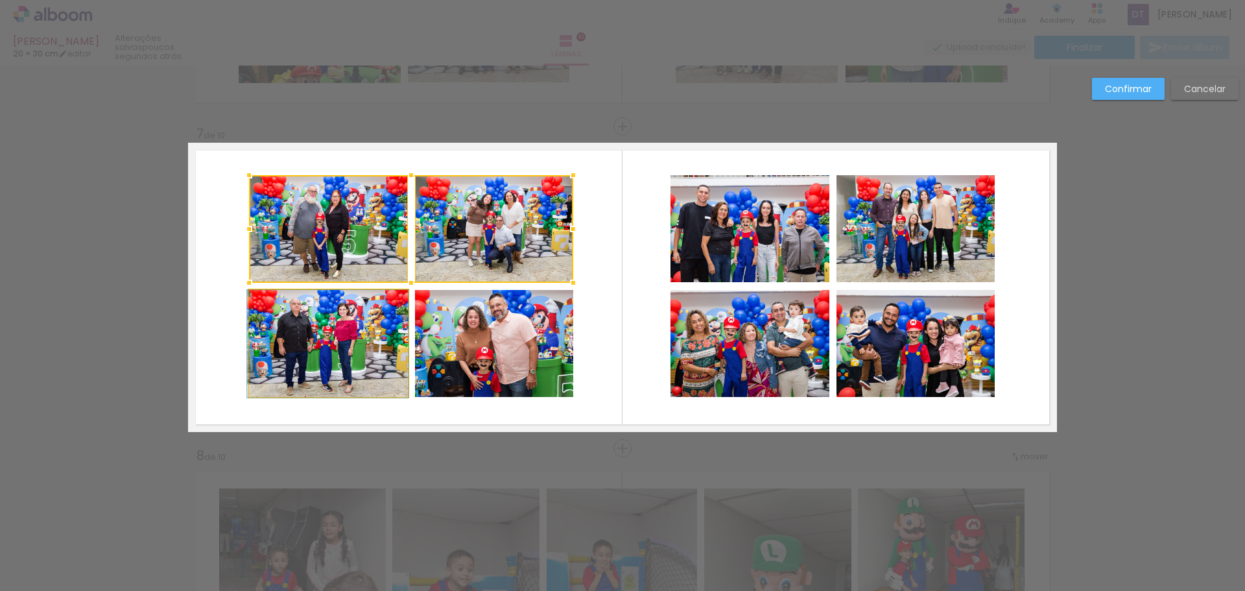
click at [368, 348] on quentale-photo at bounding box center [328, 344] width 158 height 108
click at [498, 338] on div at bounding box center [411, 286] width 324 height 222
click at [729, 338] on quentale-photo at bounding box center [749, 344] width 158 height 108
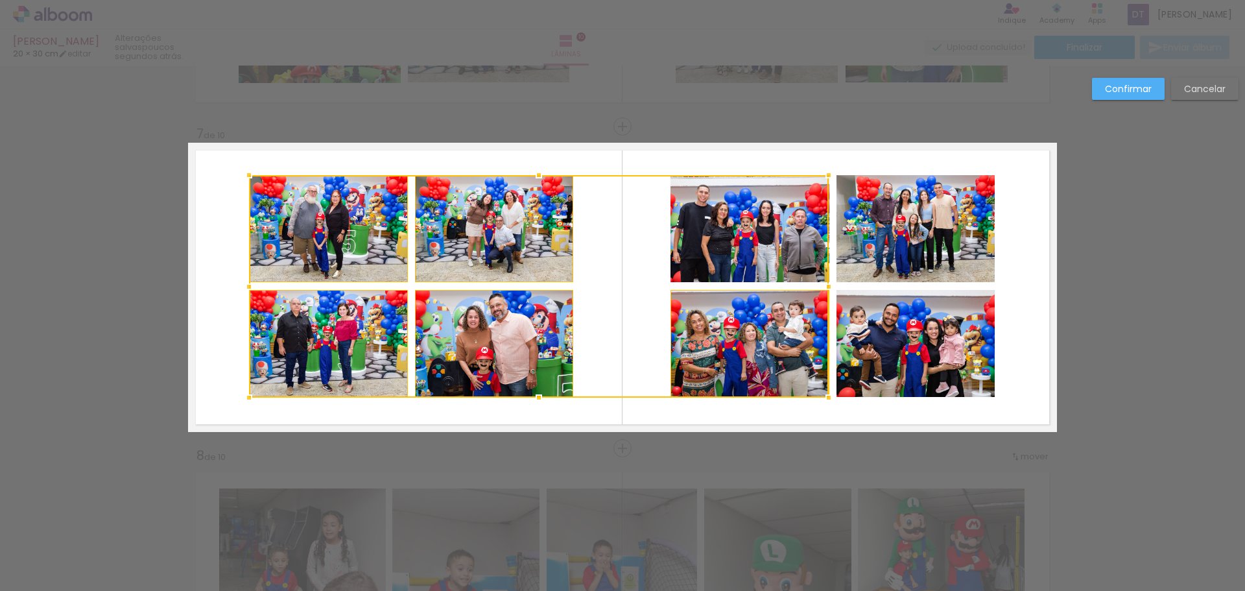
click at [753, 235] on div at bounding box center [538, 286] width 579 height 222
click at [887, 228] on quentale-photo at bounding box center [915, 229] width 158 height 108
click at [892, 348] on div at bounding box center [621, 286] width 745 height 222
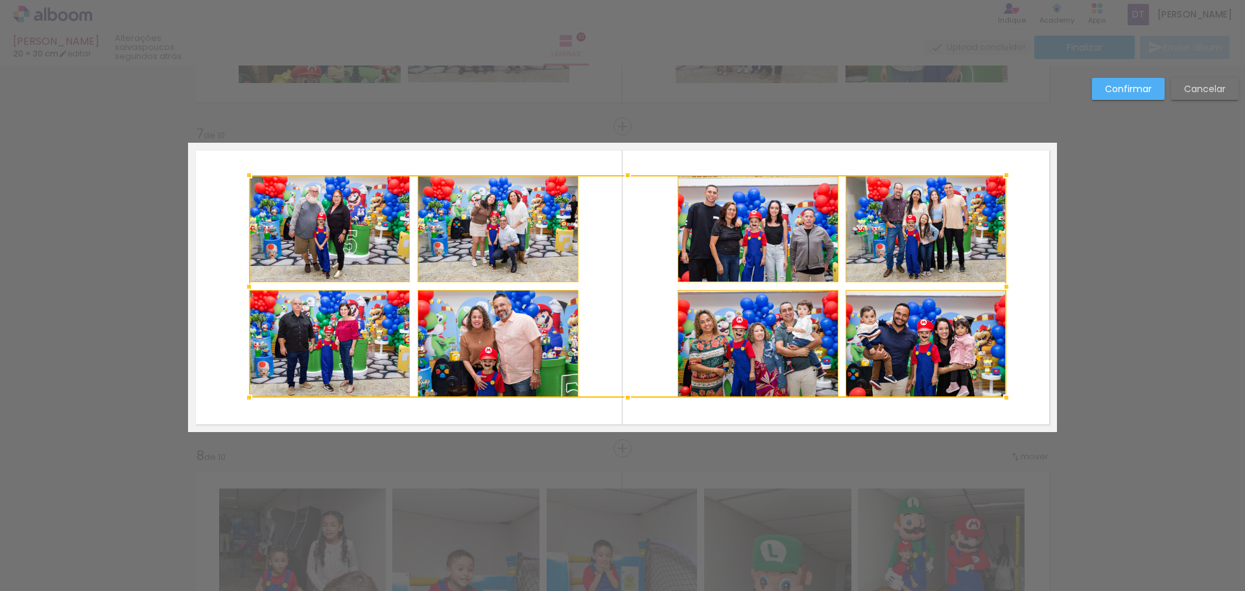
drag, startPoint x: 990, startPoint y: 285, endPoint x: 1002, endPoint y: 285, distance: 11.7
click at [1002, 285] on div at bounding box center [1006, 287] width 26 height 26
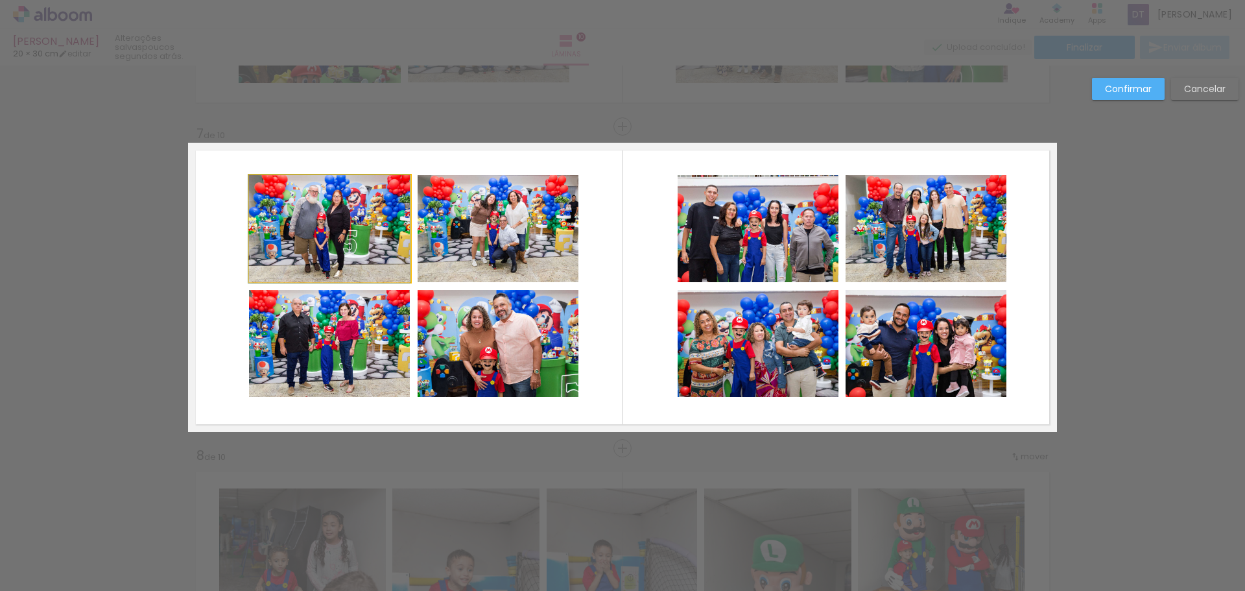
click at [362, 208] on quentale-photo at bounding box center [329, 229] width 161 height 108
click at [497, 223] on quentale-photo at bounding box center [497, 229] width 161 height 108
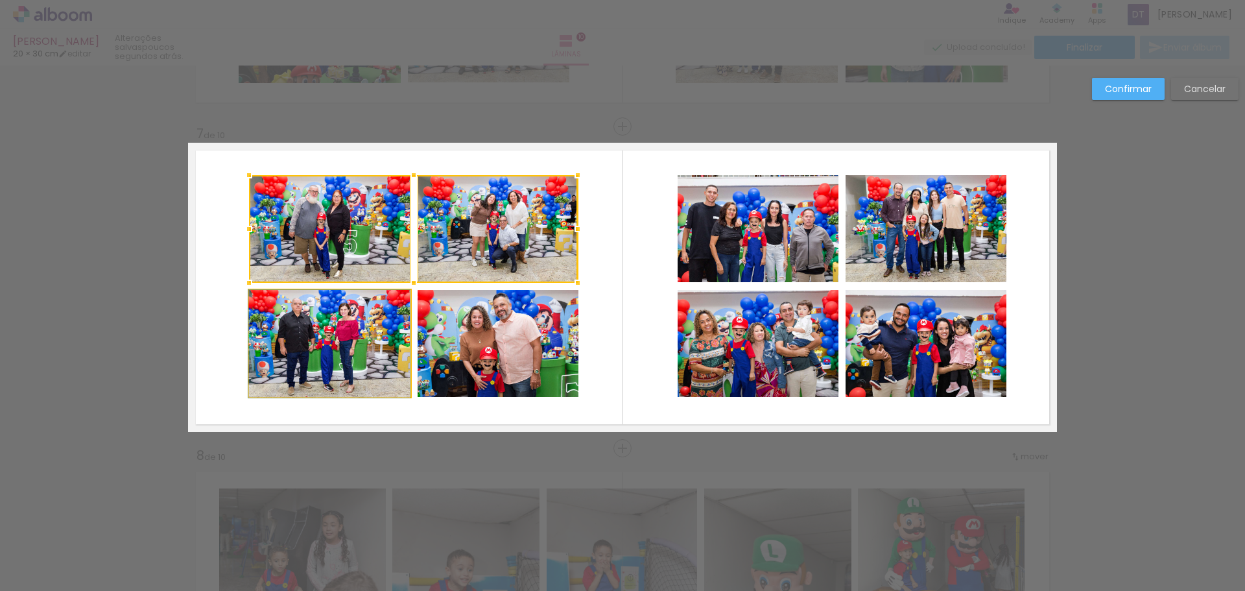
click at [345, 325] on quentale-photo at bounding box center [329, 344] width 161 height 108
click at [495, 340] on div at bounding box center [413, 286] width 329 height 222
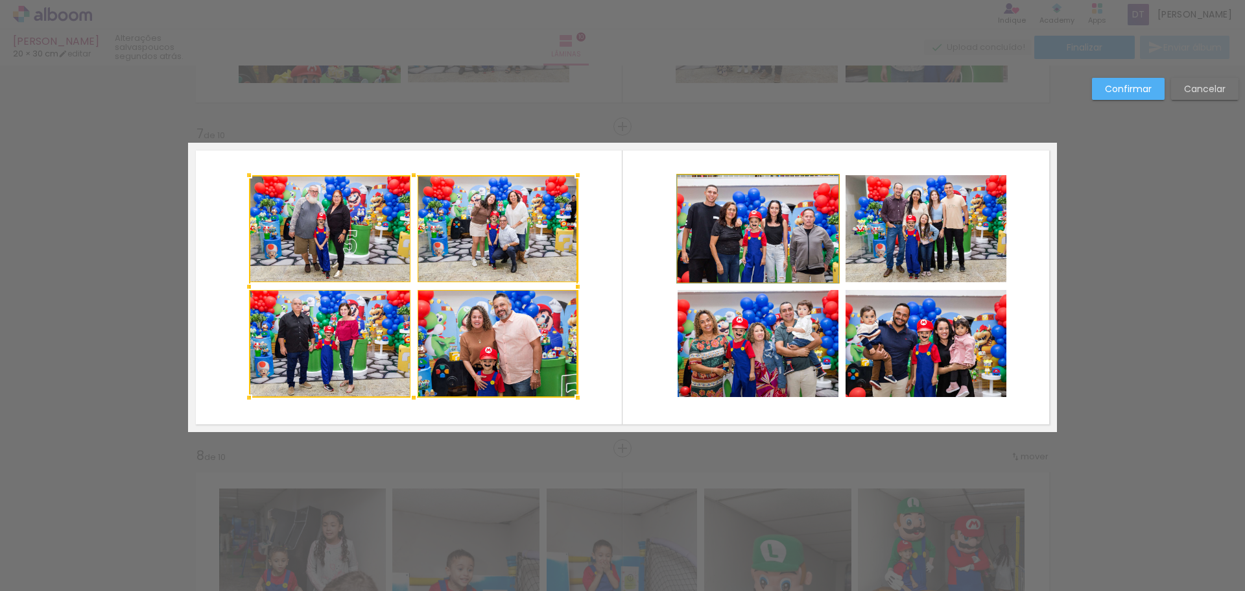
click at [817, 235] on quentale-photo at bounding box center [757, 229] width 161 height 108
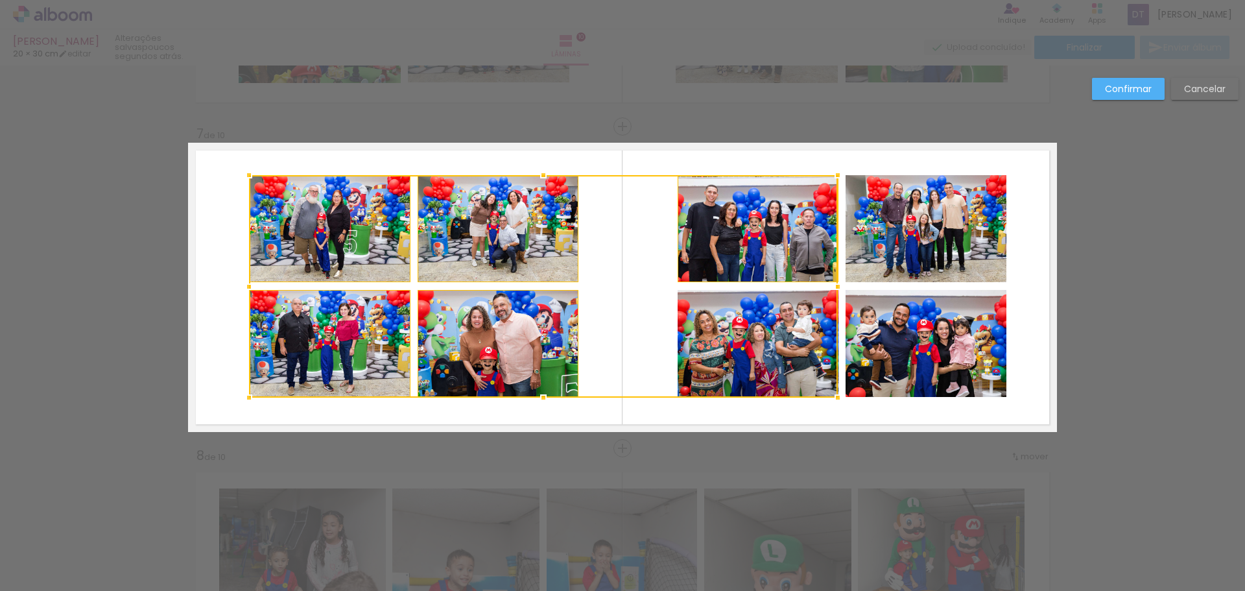
click at [749, 328] on div at bounding box center [543, 286] width 589 height 222
click at [935, 354] on quentale-photo at bounding box center [925, 344] width 161 height 108
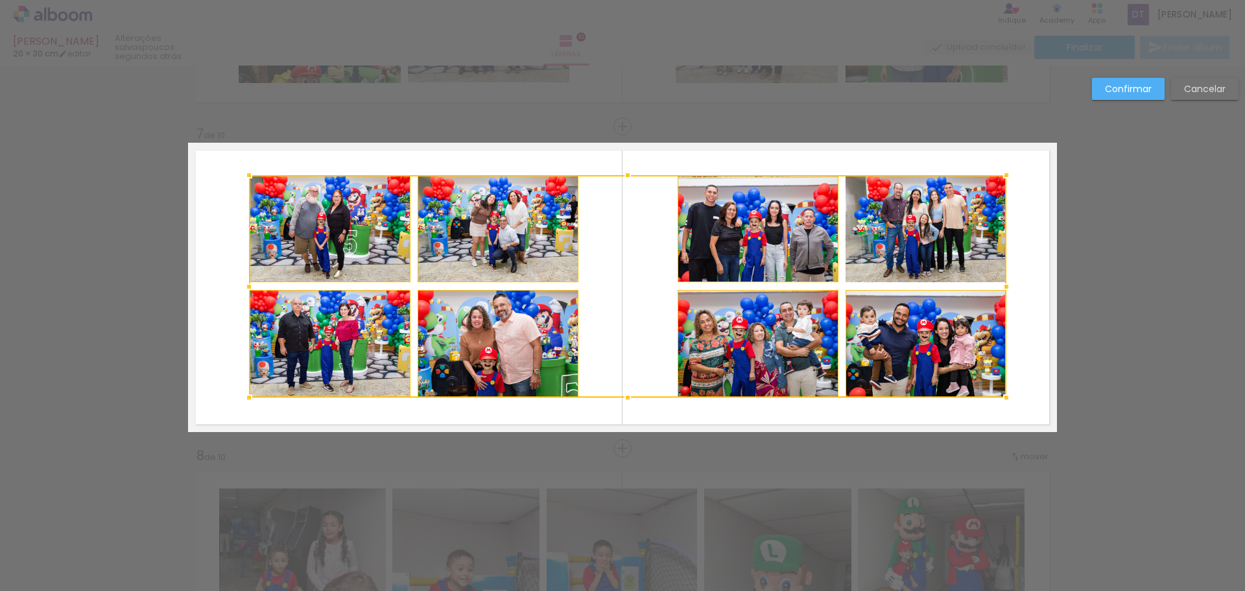
click at [941, 252] on div at bounding box center [627, 286] width 757 height 222
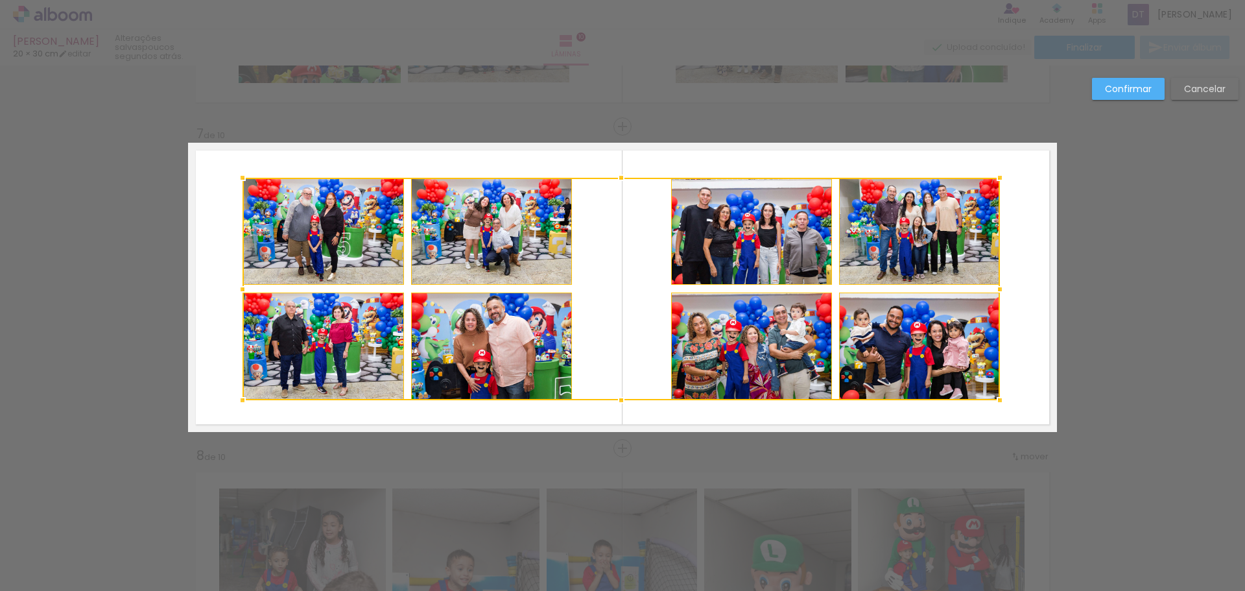
click at [768, 244] on div at bounding box center [620, 289] width 757 height 222
click at [0, 0] on slot "Confirmar" at bounding box center [0, 0] width 0 height 0
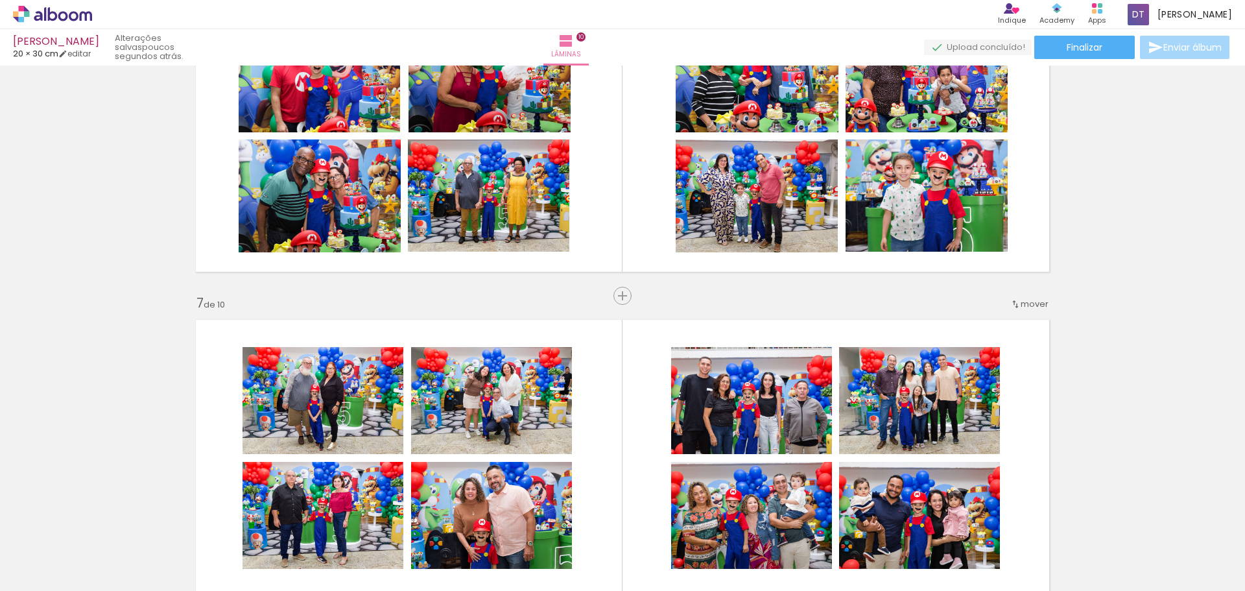
scroll to position [1630, 0]
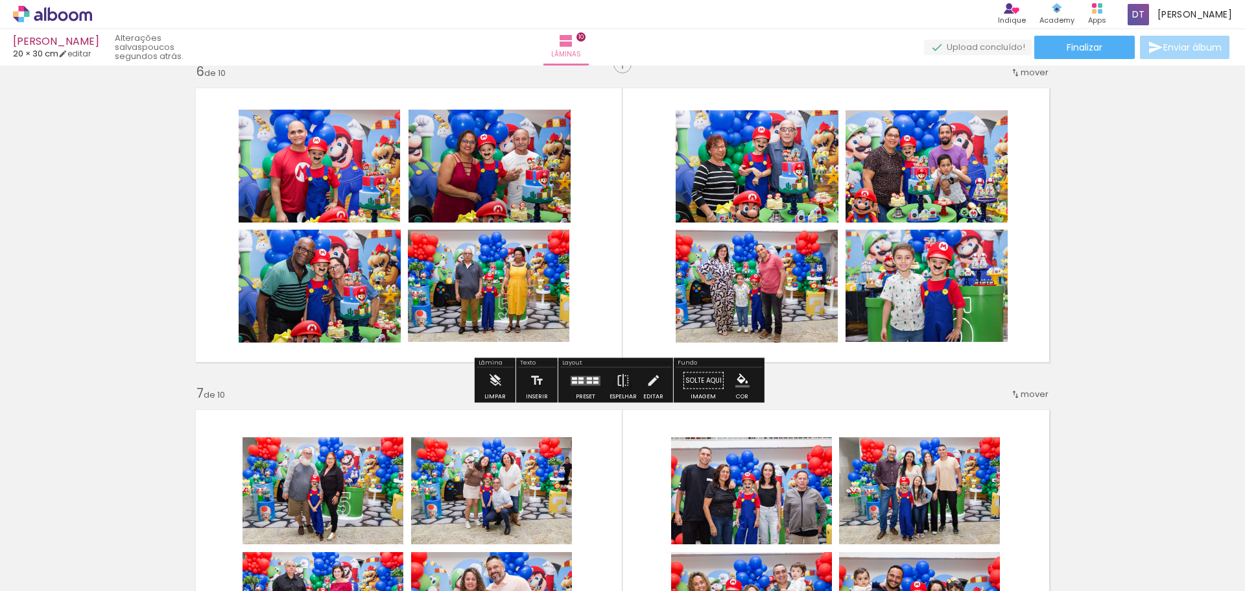
click at [913, 276] on quentale-photo at bounding box center [926, 285] width 163 height 112
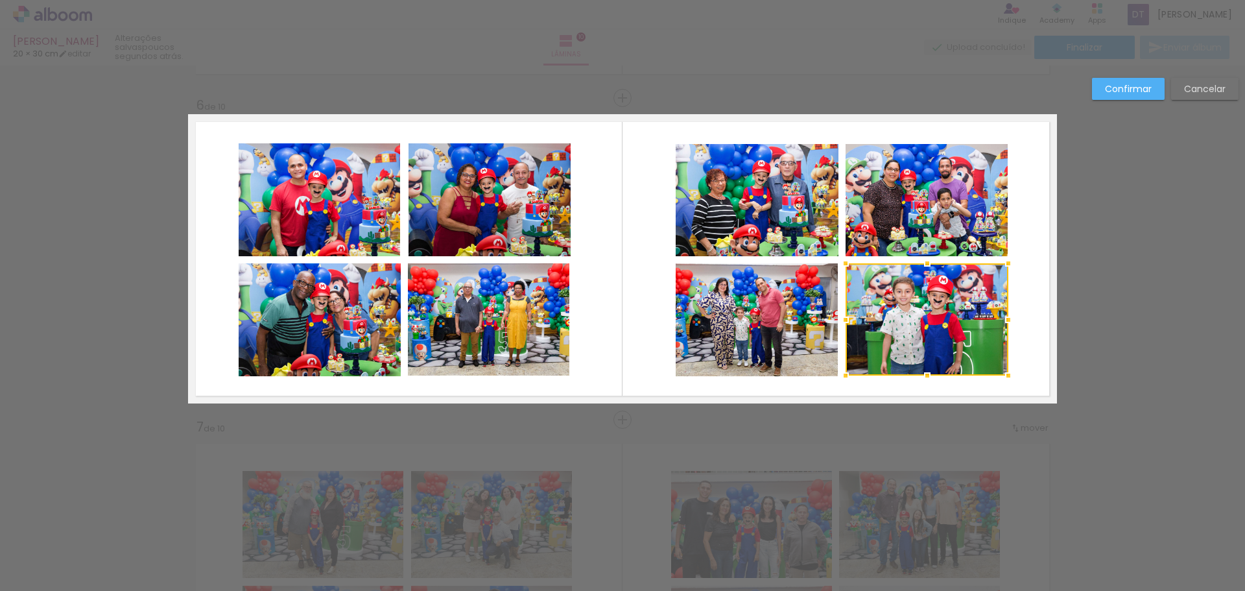
scroll to position [1568, 0]
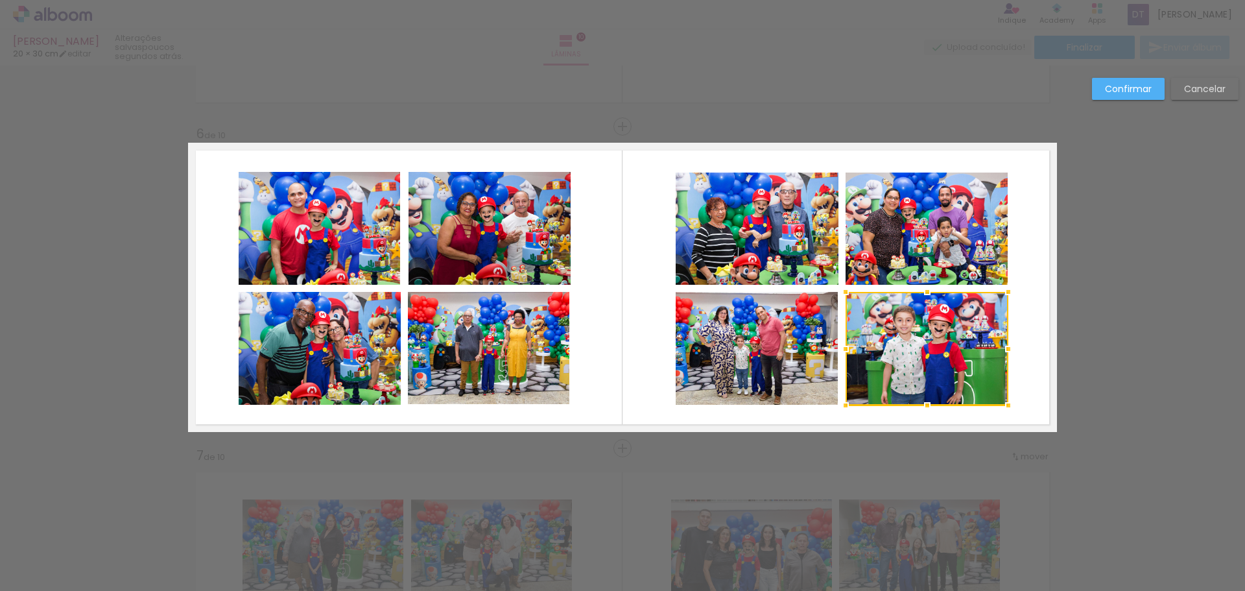
click at [921, 405] on div at bounding box center [927, 405] width 26 height 26
click at [1125, 334] on div "Confirmar Cancelar" at bounding box center [622, 281] width 1245 height 3568
click at [959, 224] on quentale-photo at bounding box center [926, 228] width 162 height 113
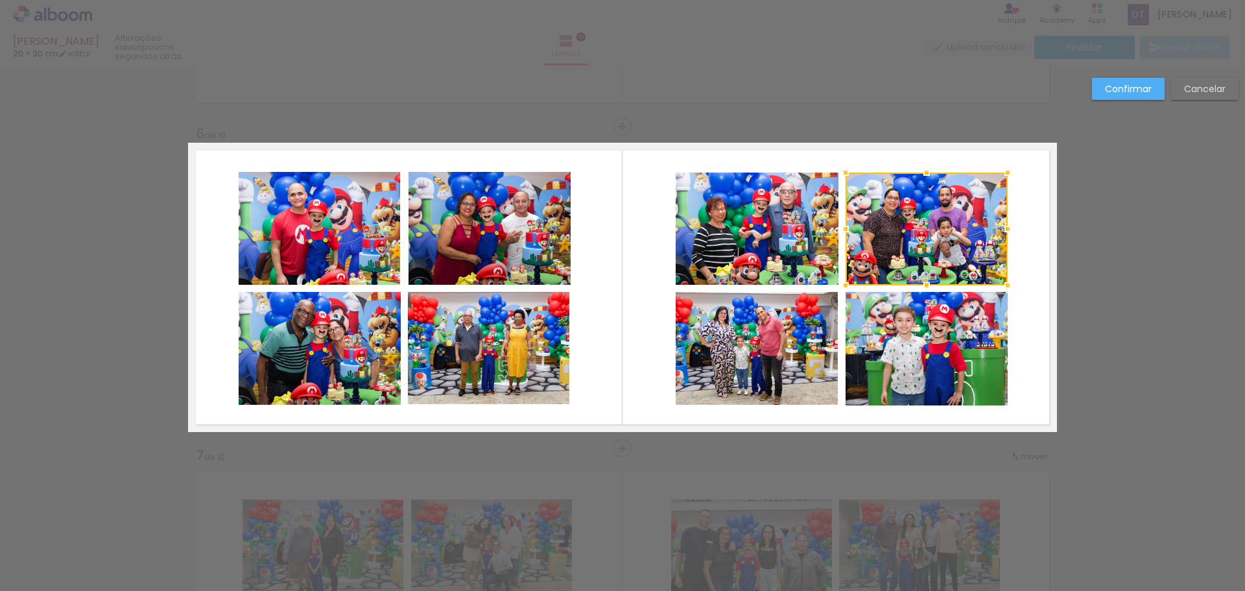
click at [1012, 226] on div at bounding box center [1007, 229] width 26 height 26
click at [951, 344] on quentale-photo at bounding box center [926, 348] width 163 height 113
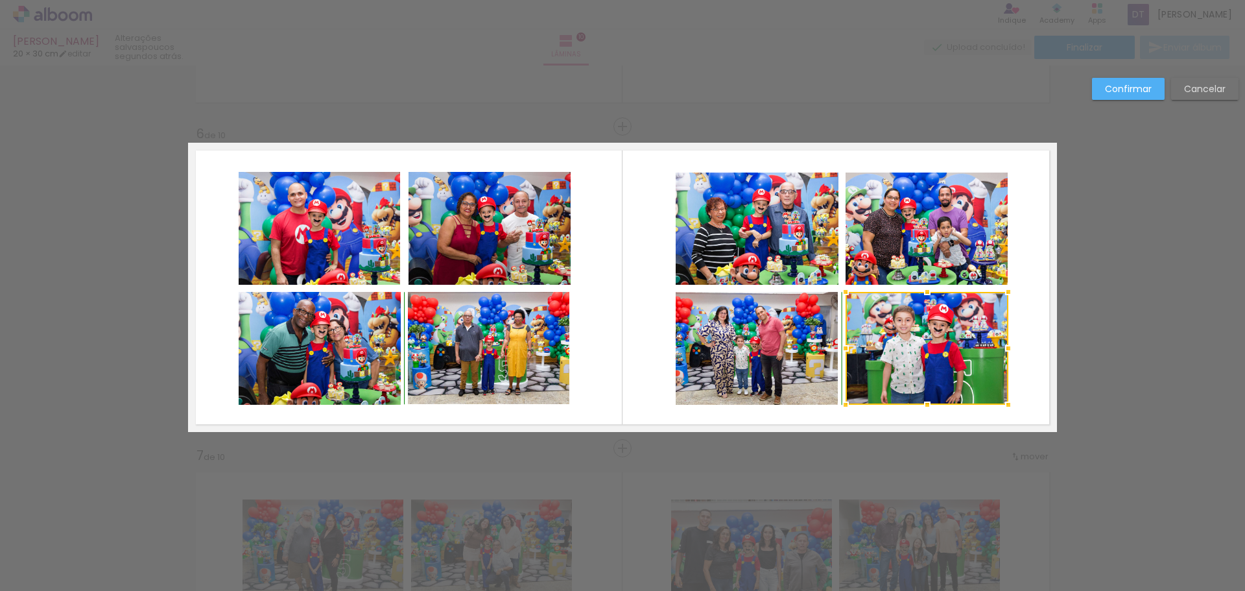
click at [923, 404] on div at bounding box center [927, 405] width 26 height 26
click at [1171, 271] on div "Confirmar Cancelar" at bounding box center [622, 281] width 1245 height 3568
click at [0, 0] on slot "Confirmar" at bounding box center [0, 0] width 0 height 0
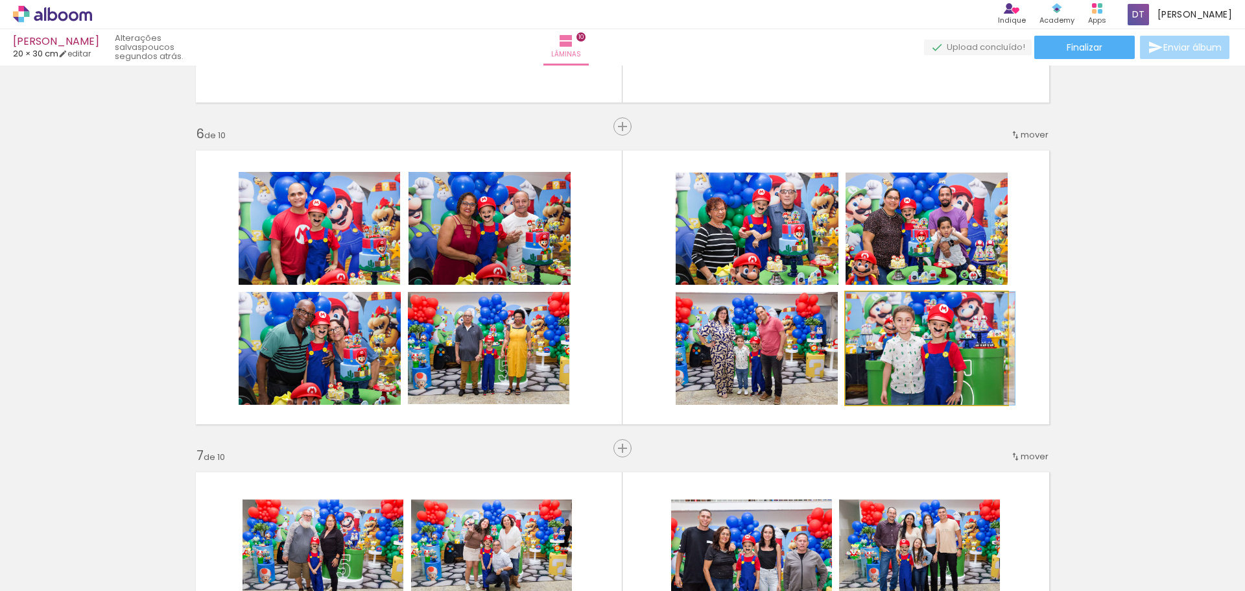
click at [930, 336] on quentale-photo at bounding box center [926, 348] width 163 height 113
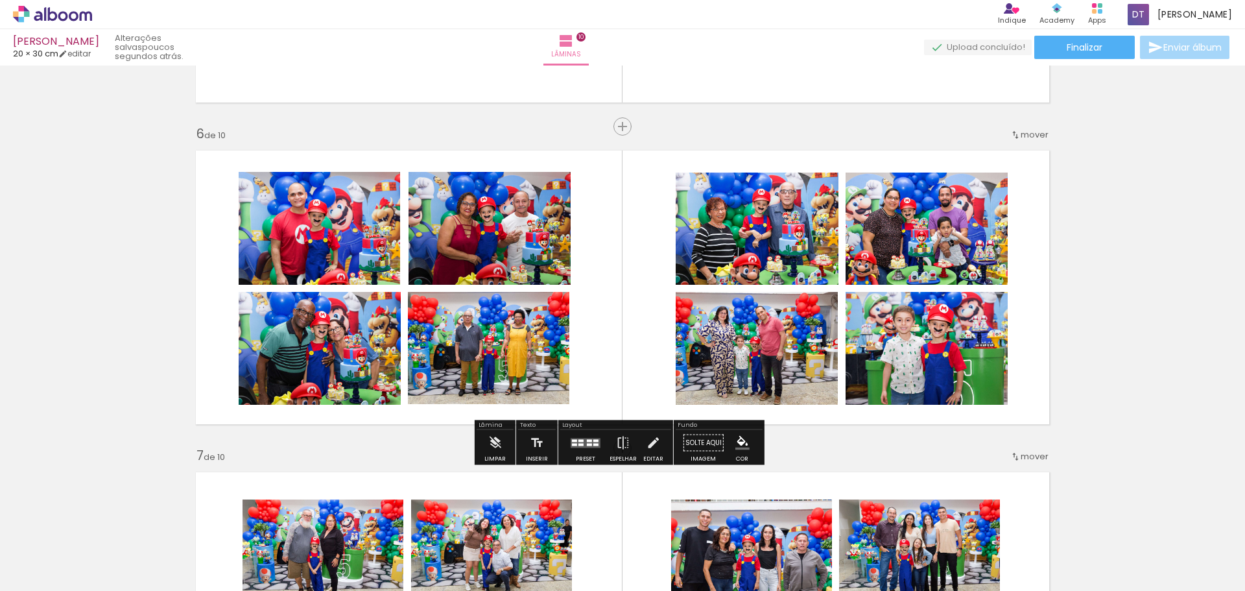
click at [937, 353] on quentale-photo at bounding box center [926, 348] width 163 height 113
click at [1129, 309] on div "Inserir lâmina 1 de 10 Inserir lâmina 2 de 10 Inserir lâmina 3 de 10 Inserir lâ…" at bounding box center [622, 270] width 1245 height 3537
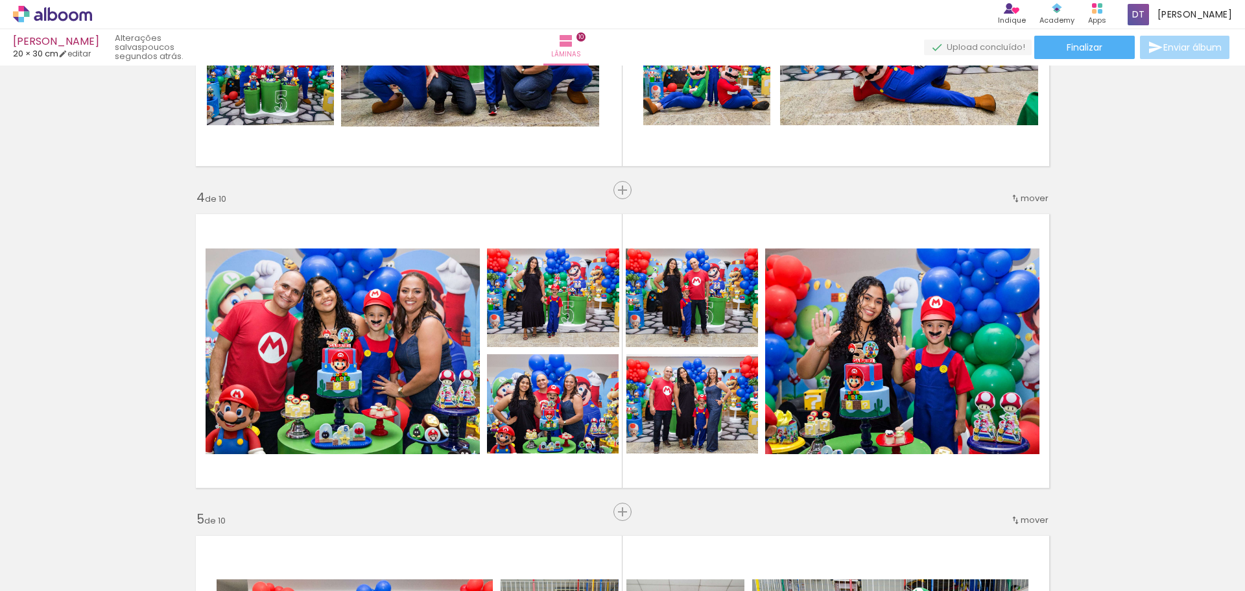
scroll to position [855, 0]
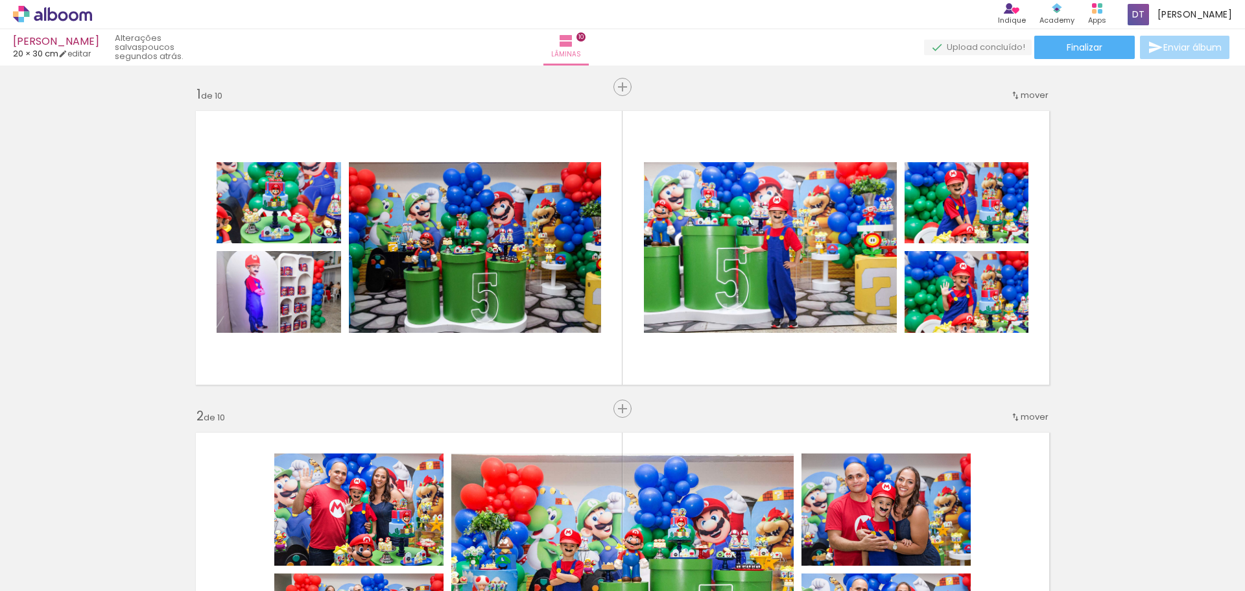
scroll to position [855, 0]
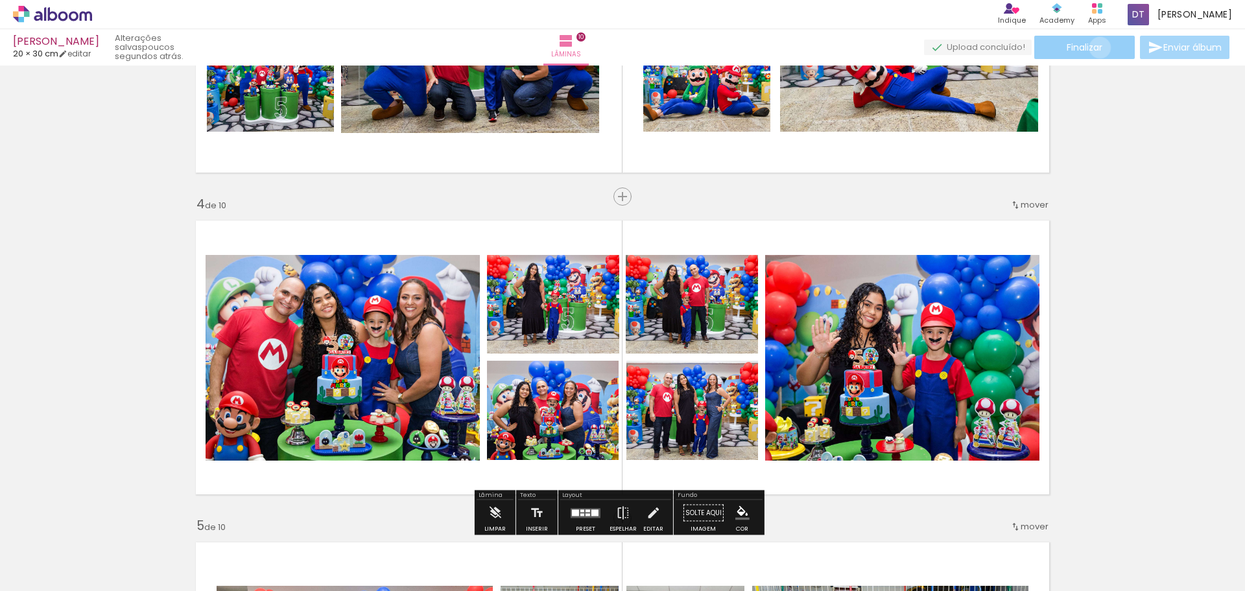
click at [1095, 47] on span "Finalizar" at bounding box center [1084, 47] width 36 height 9
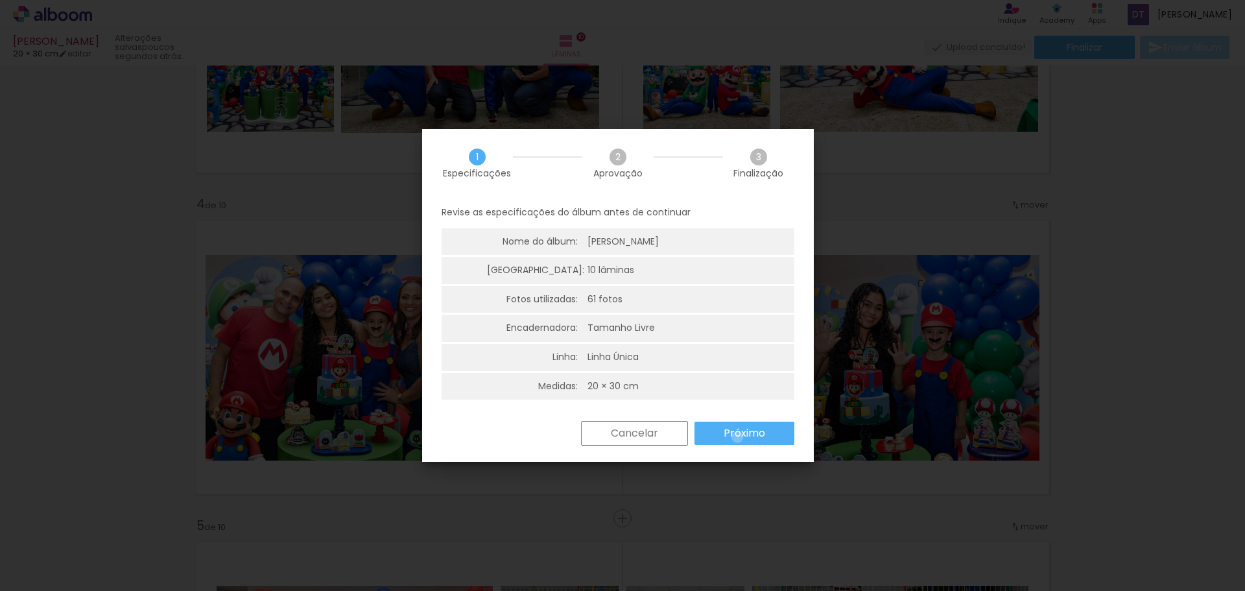
click at [0, 0] on slot "Próximo" at bounding box center [0, 0] width 0 height 0
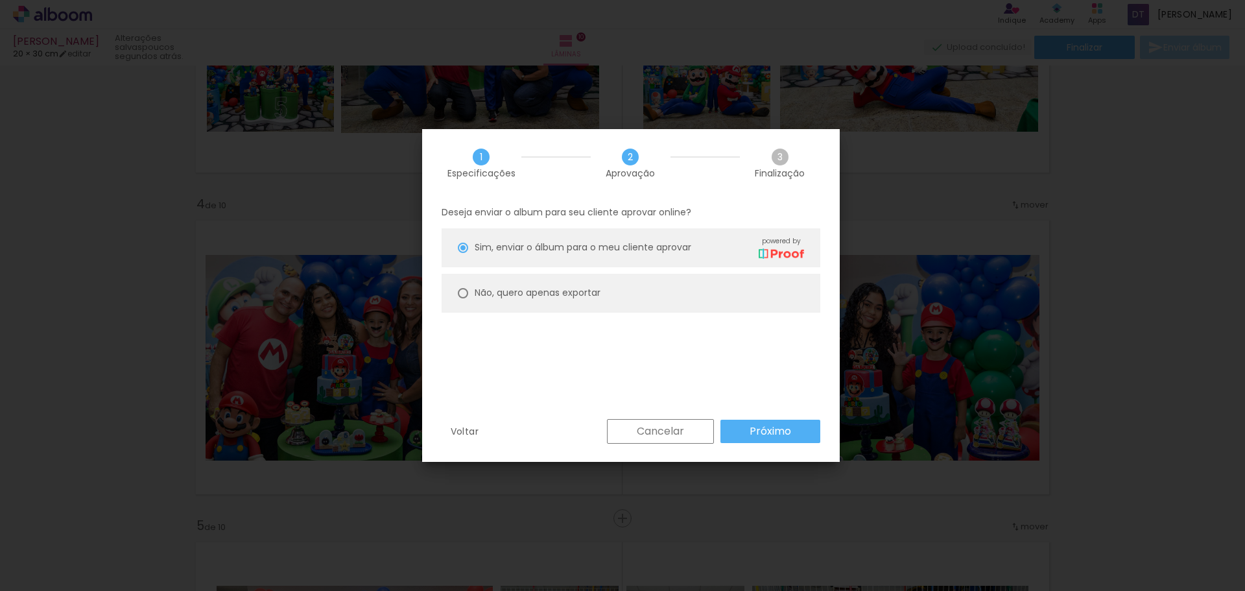
click at [0, 0] on slot "Não, quero apenas exportar" at bounding box center [0, 0] width 0 height 0
type paper-radio-button "on"
click at [0, 0] on slot "Próximo" at bounding box center [0, 0] width 0 height 0
type input "Alta, 300 DPI"
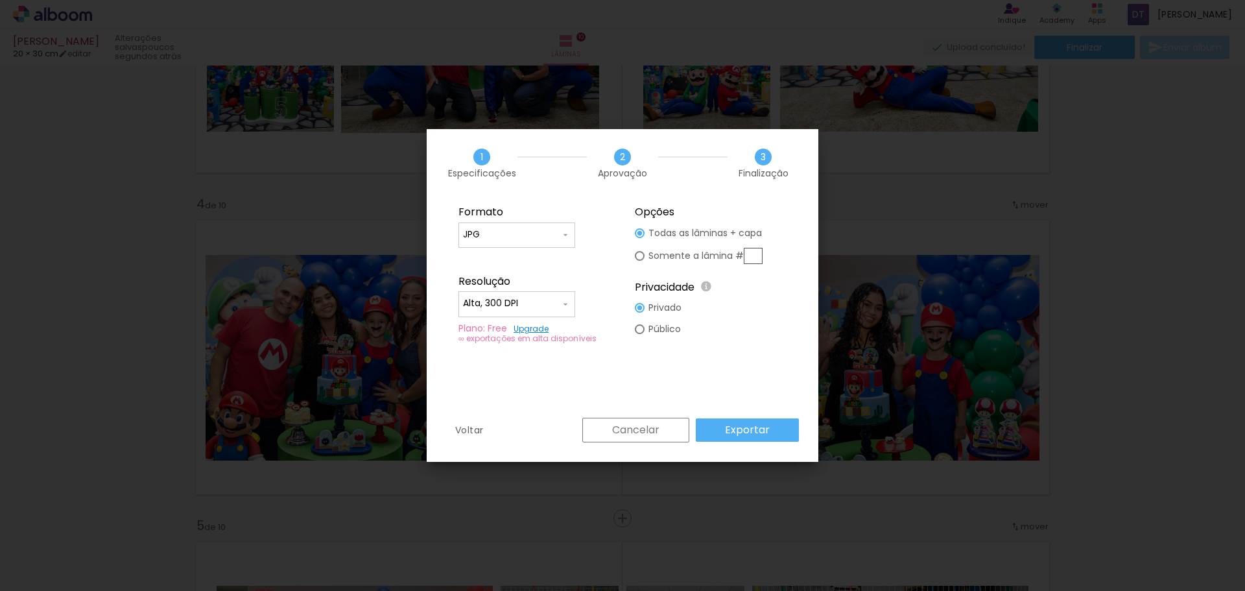
click at [643, 257] on div at bounding box center [640, 256] width 10 height 10
type paper-radio-button "on"
click at [754, 261] on input "text" at bounding box center [752, 256] width 19 height 16
click at [732, 429] on div "Cancelar Exportar" at bounding box center [687, 429] width 223 height 25
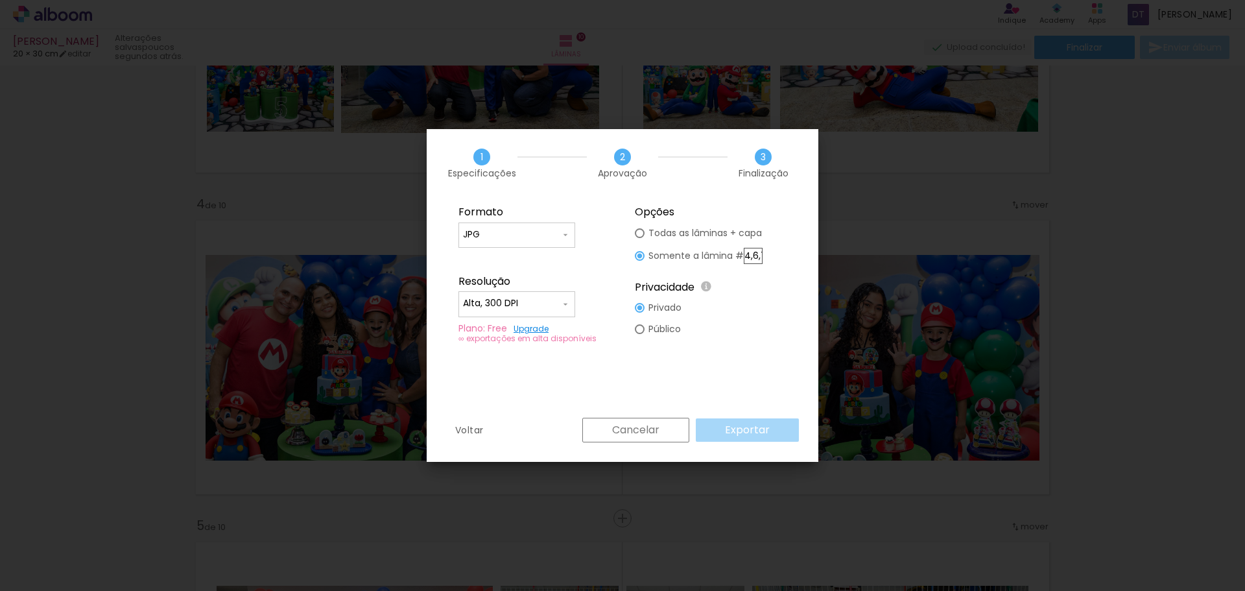
click at [732, 429] on div "Cancelar Exportar" at bounding box center [687, 429] width 223 height 25
click at [788, 346] on fieldset "Opções Todas as lâminas + capa Somente a lâmina # 4,6,7 Privacidade Todo o cont…" at bounding box center [711, 274] width 174 height 155
drag, startPoint x: 747, startPoint y: 257, endPoint x: 794, endPoint y: 257, distance: 47.3
click at [794, 257] on fieldset "Opções Todas as lâminas + capa Somente a lâmina # 4,6,7 Privacidade Todo o cont…" at bounding box center [711, 274] width 174 height 155
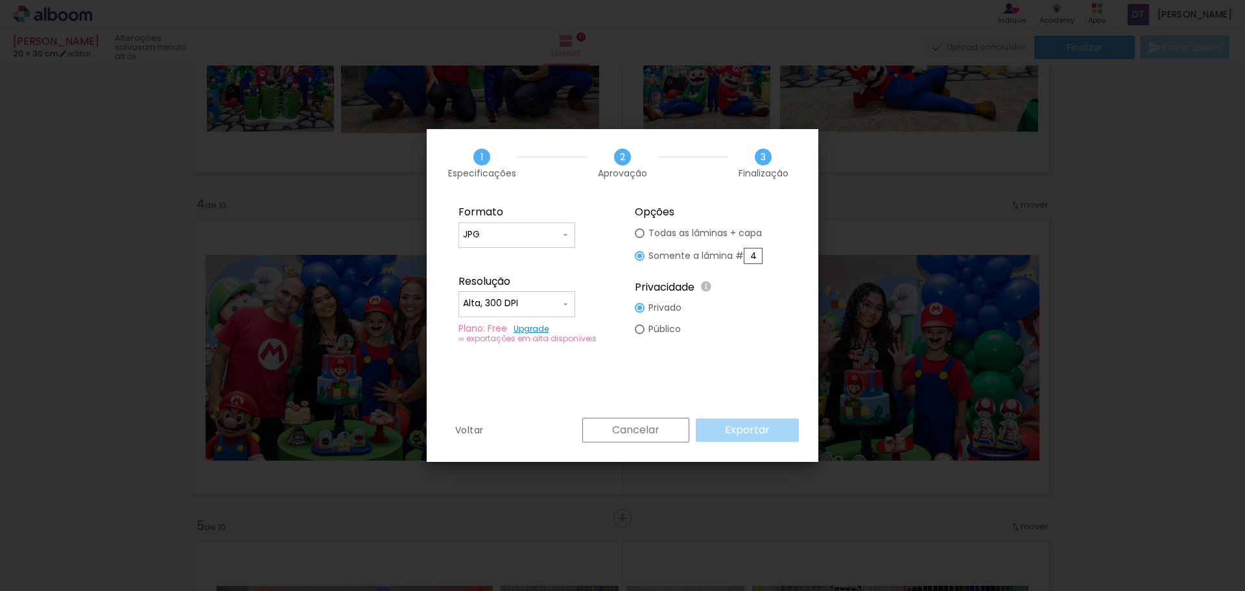
scroll to position [0, 0]
type input "4"
click at [0, 0] on slot "Exportar" at bounding box center [0, 0] width 0 height 0
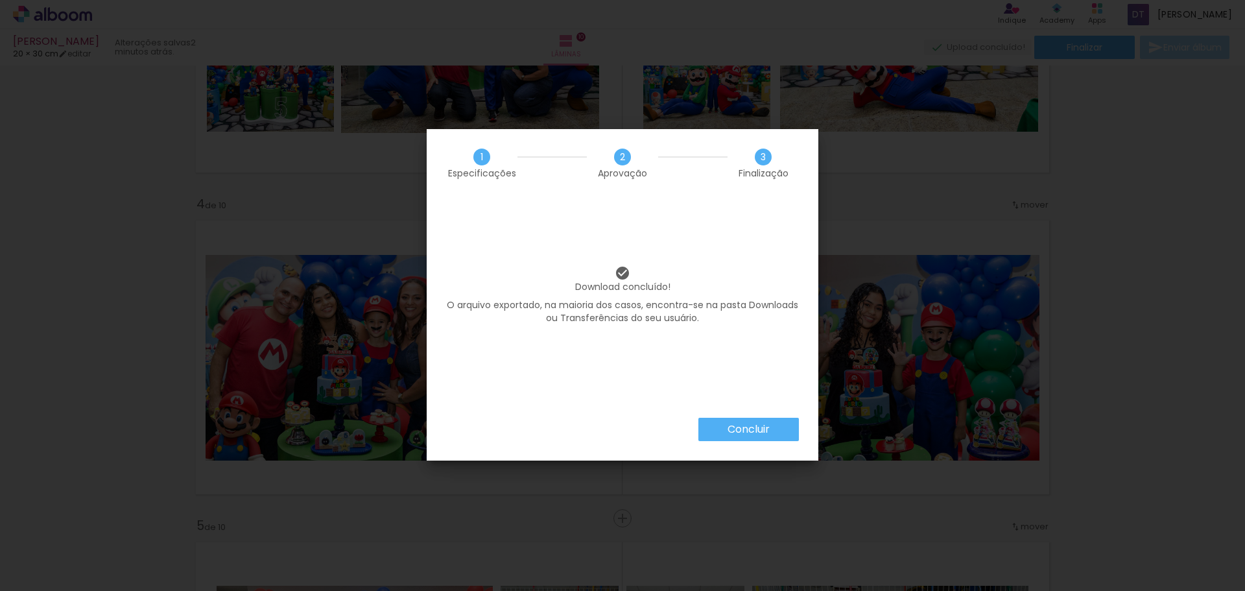
click at [0, 0] on slot "Concluir" at bounding box center [0, 0] width 0 height 0
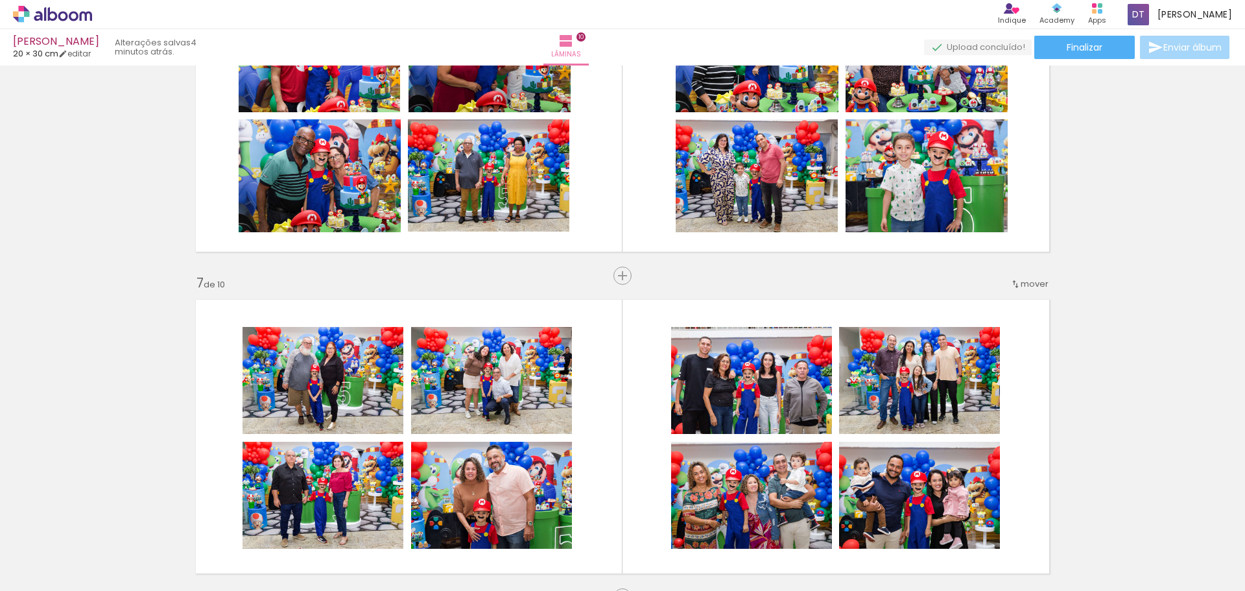
scroll to position [1750, 0]
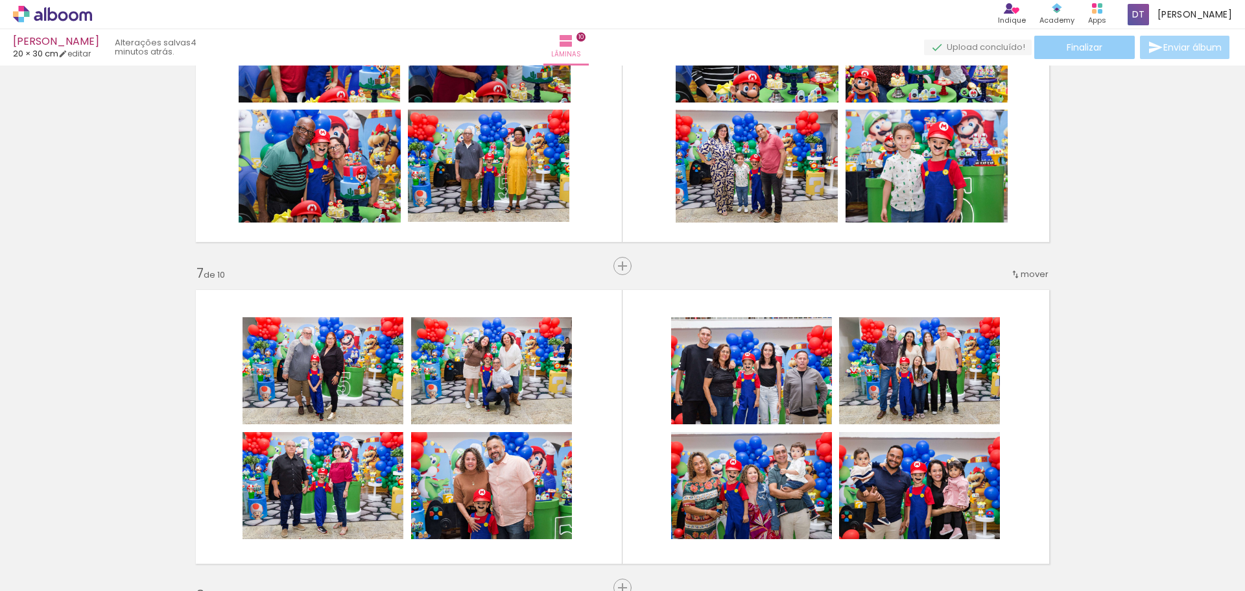
click at [1095, 49] on span "Finalizar" at bounding box center [1084, 47] width 36 height 9
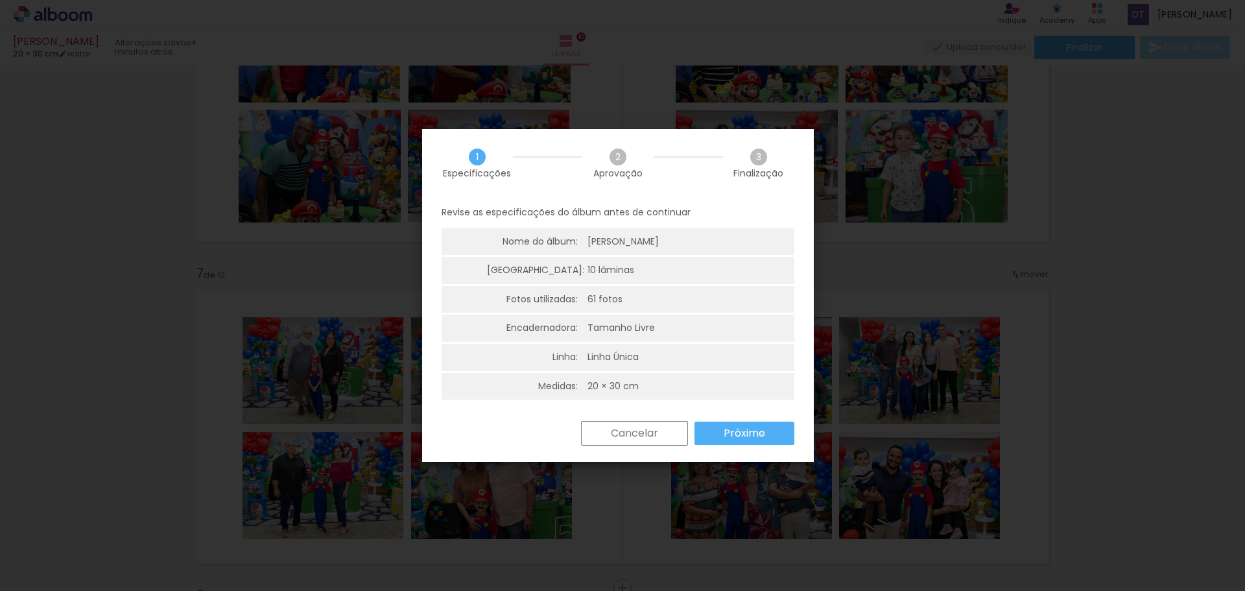
click at [0, 0] on slot "Próximo" at bounding box center [0, 0] width 0 height 0
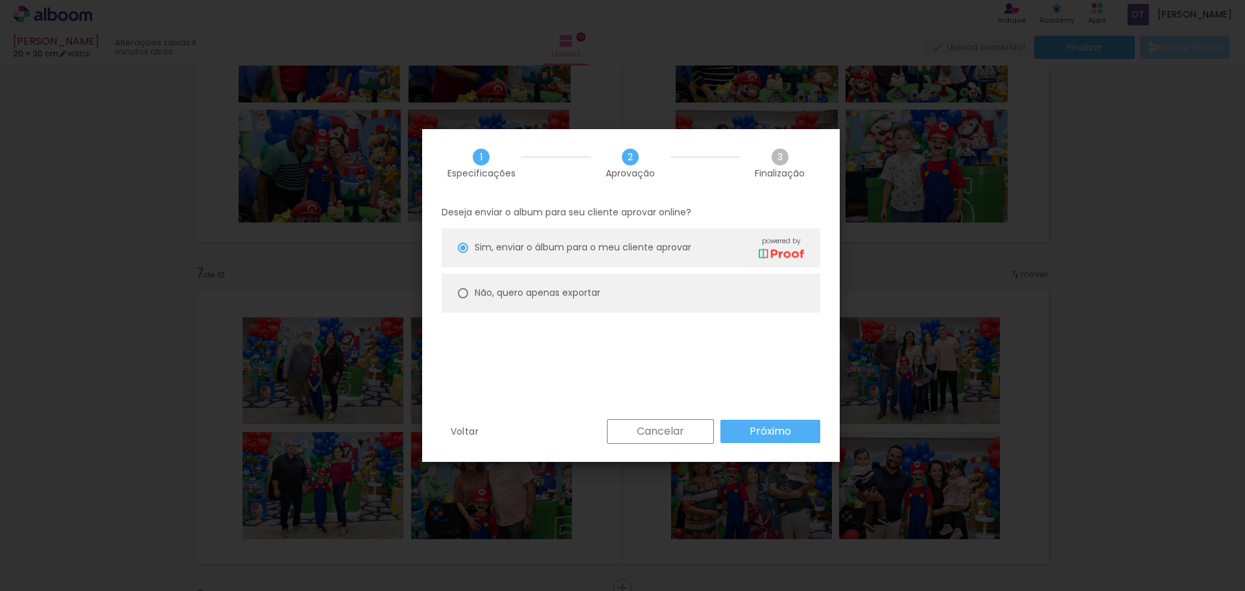
click at [0, 0] on slot "Não, quero apenas exportar" at bounding box center [0, 0] width 0 height 0
type paper-radio-button "on"
click at [0, 0] on slot "Próximo" at bounding box center [0, 0] width 0 height 0
type input "Alta, 300 DPI"
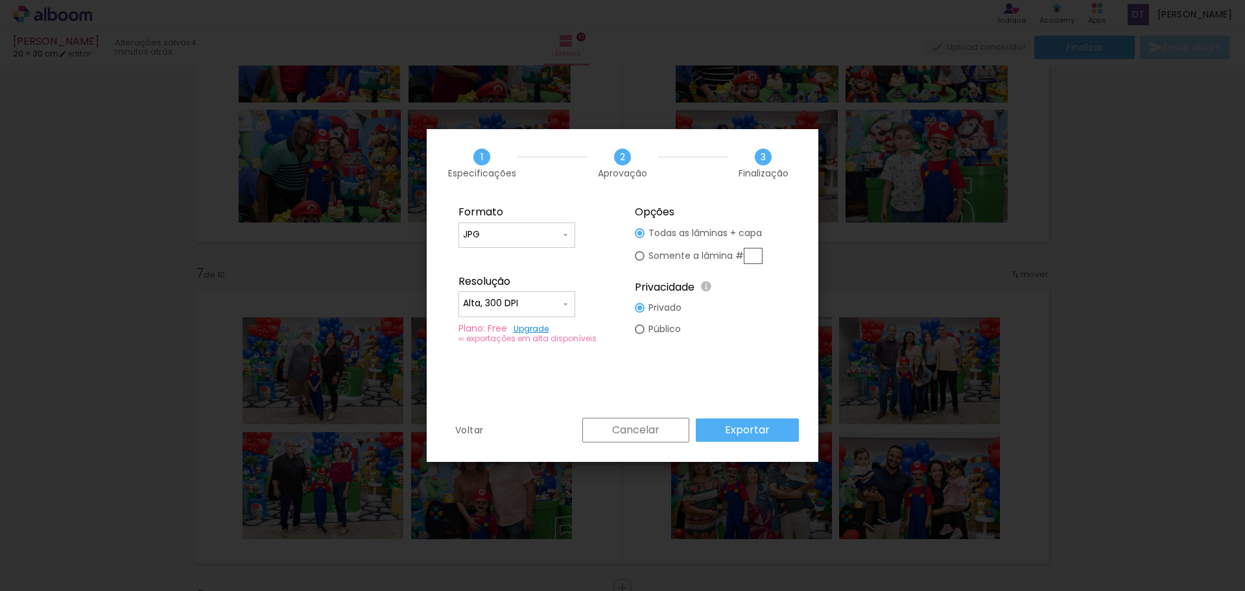
click at [0, 0] on fieldset "Opções Todas as lâminas + capa Somente a lâmina # Privacidade Todo o conteúdo o…" at bounding box center [0, 0] width 0 height 0
click at [0, 0] on div at bounding box center [0, 0] width 0 height 0
type paper-radio-button "on"
click at [0, 0] on input "text" at bounding box center [0, 0] width 0 height 0
type input "6"
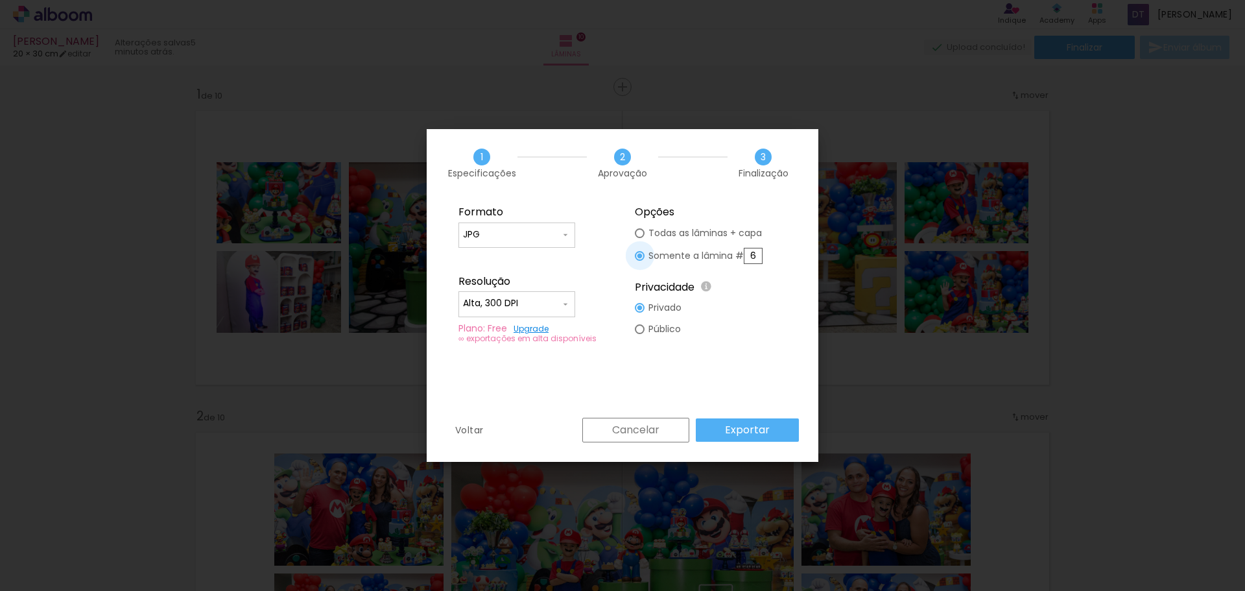
scroll to position [1750, 0]
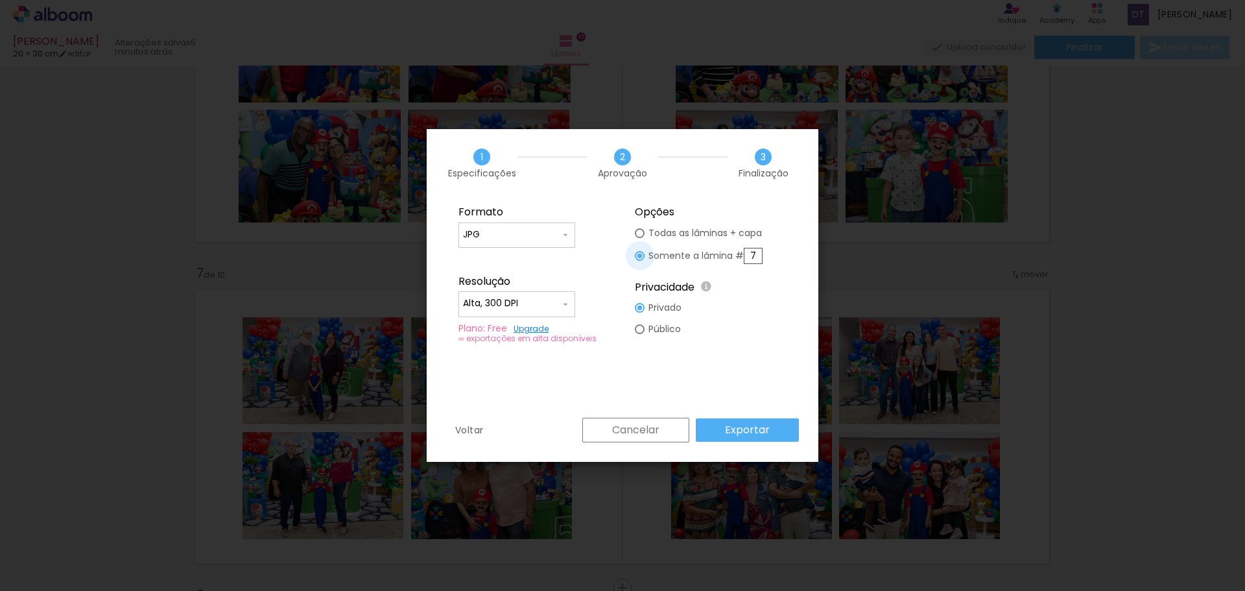
type input "7"
click at [0, 0] on slot "Exportar" at bounding box center [0, 0] width 0 height 0
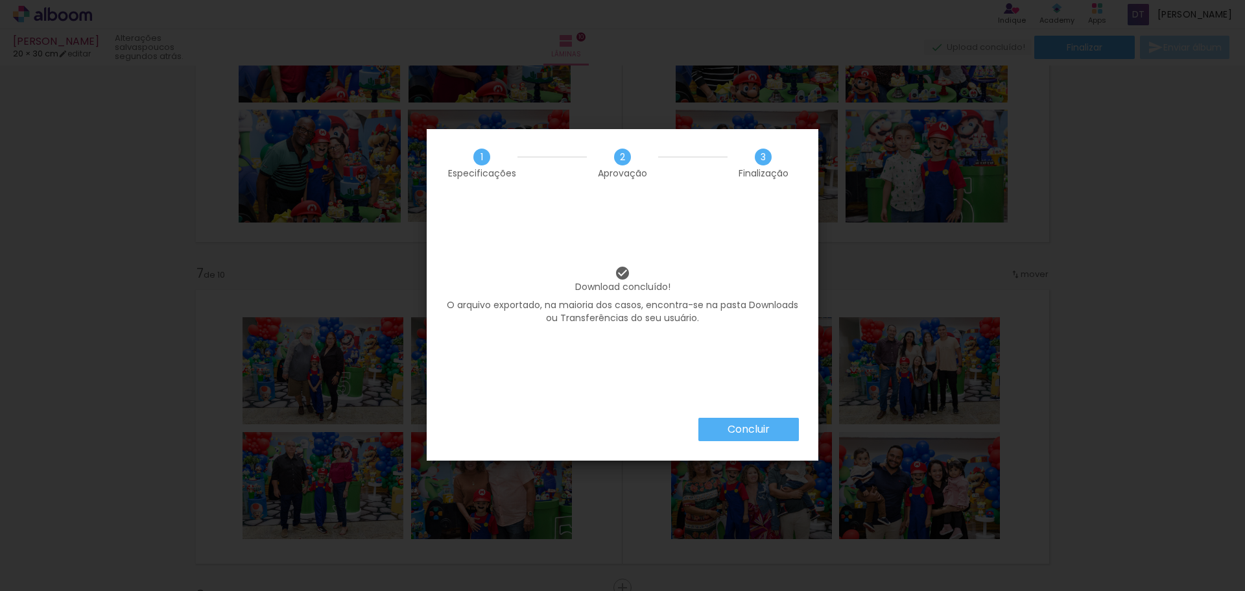
click at [0, 0] on slot "Concluir" at bounding box center [0, 0] width 0 height 0
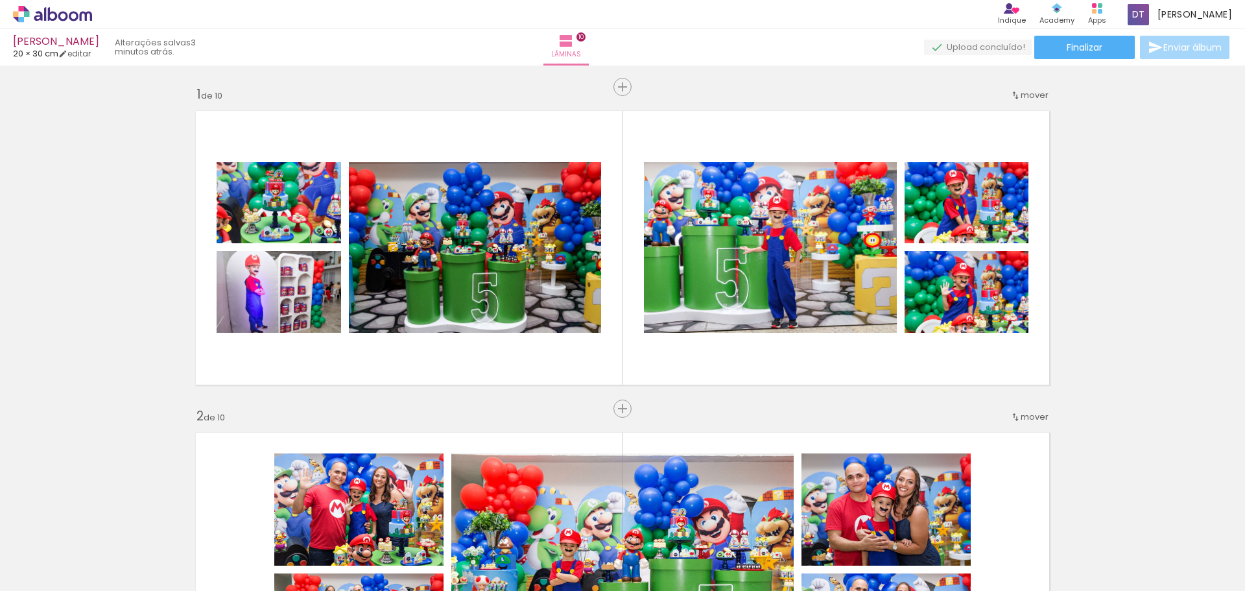
scroll to position [1750, 0]
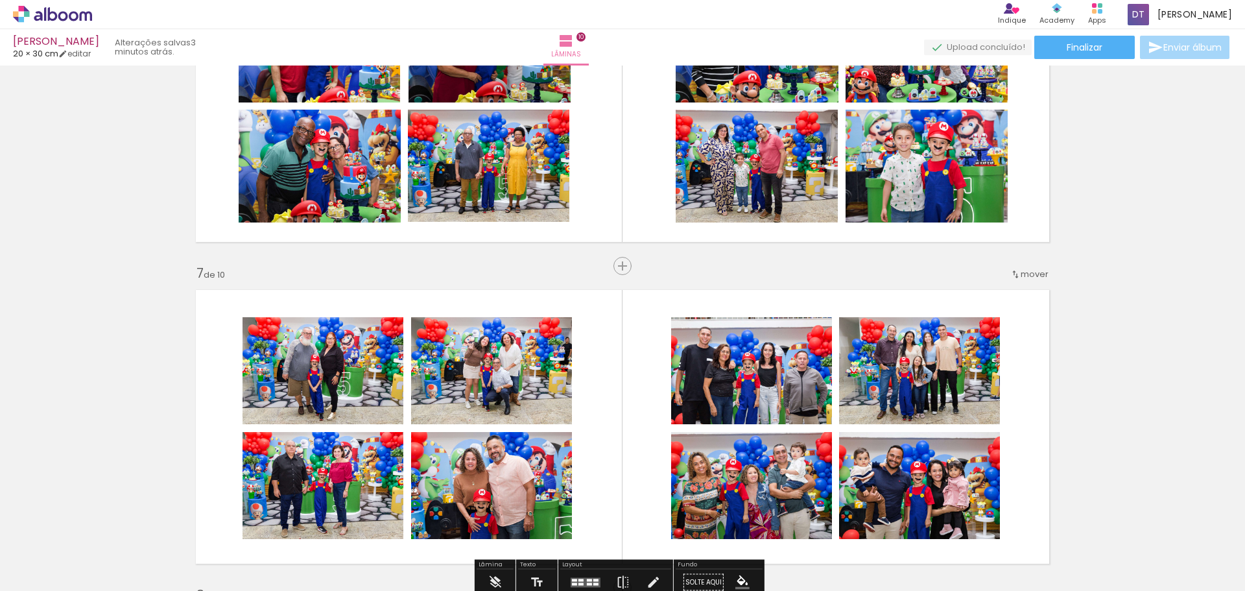
click at [902, 371] on quentale-photo at bounding box center [919, 371] width 161 height 108
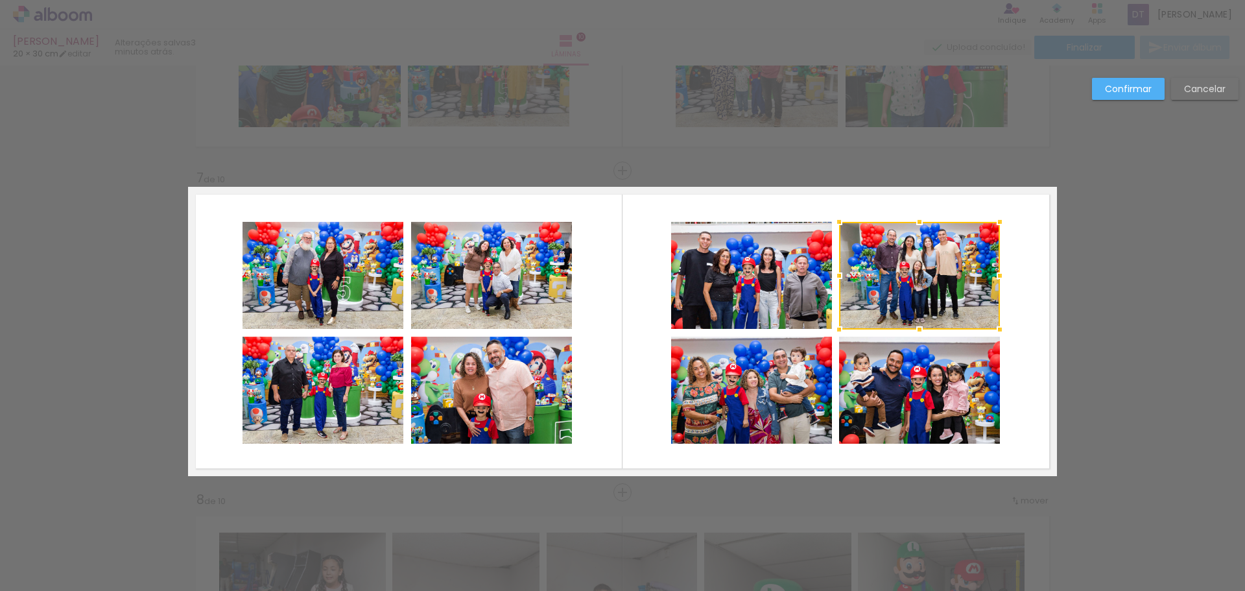
scroll to position [1889, 0]
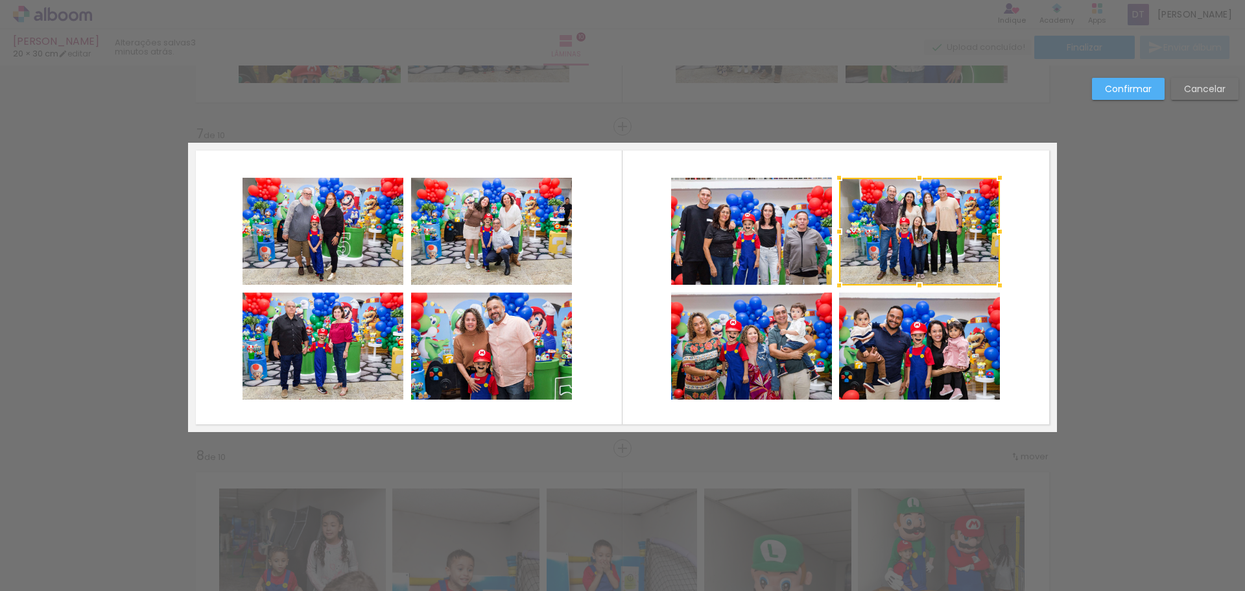
click at [373, 236] on quentale-photo at bounding box center [322, 232] width 161 height 108
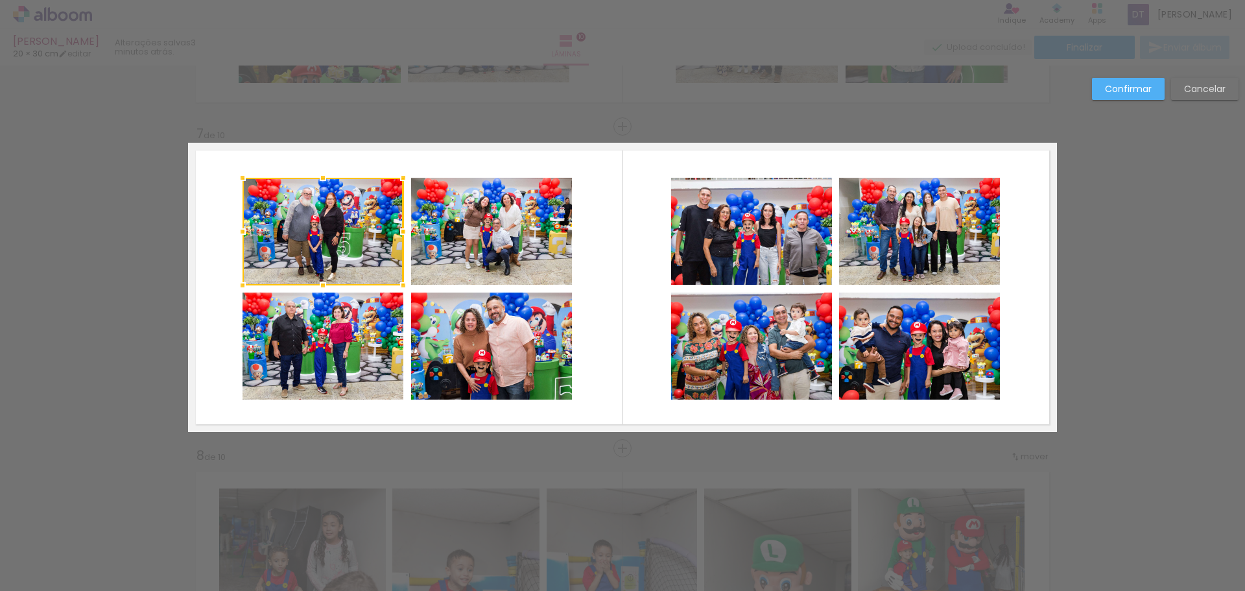
click at [475, 244] on quentale-photo at bounding box center [491, 232] width 161 height 108
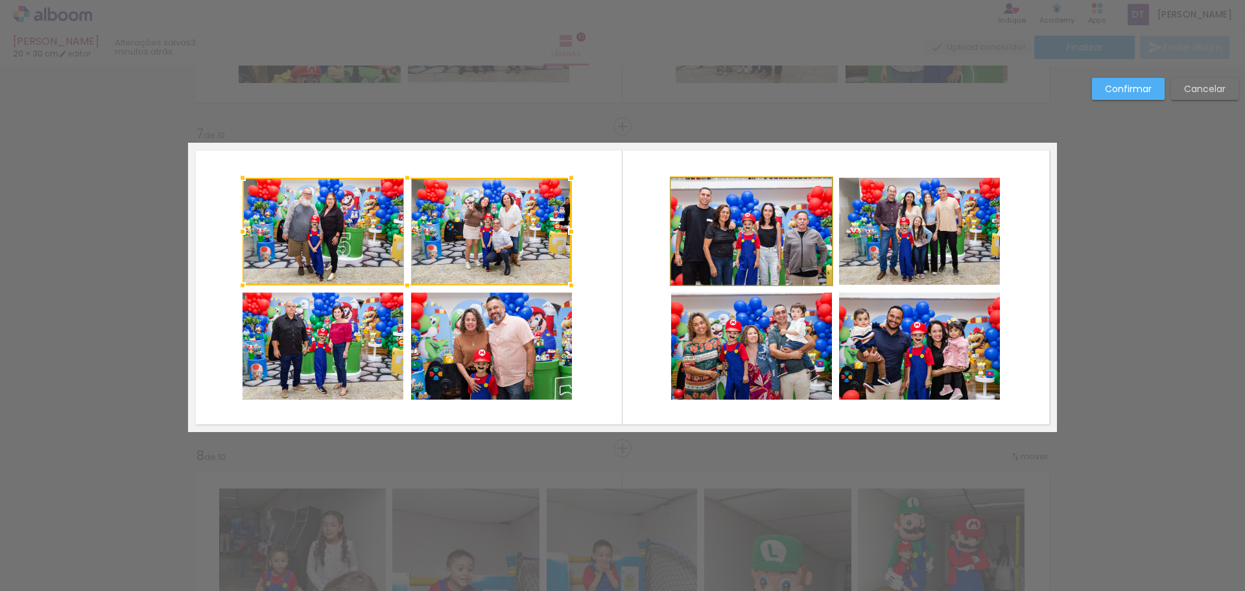
click at [743, 246] on quentale-photo at bounding box center [751, 232] width 161 height 108
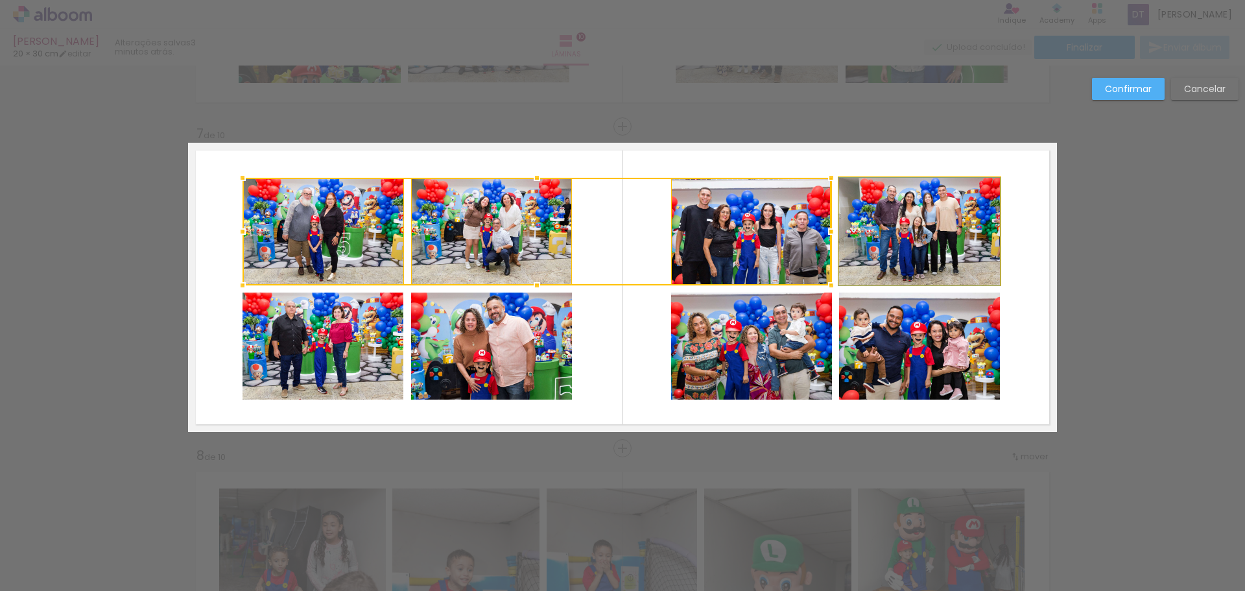
click at [882, 239] on quentale-photo at bounding box center [919, 232] width 161 height 108
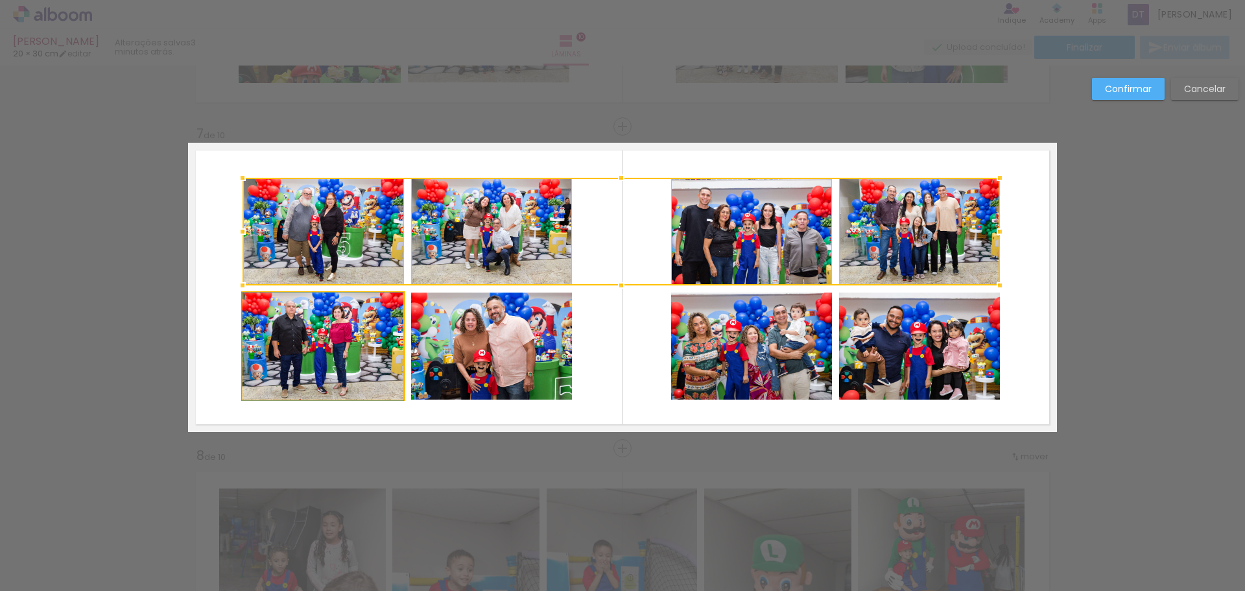
click at [331, 367] on quentale-photo at bounding box center [322, 346] width 161 height 108
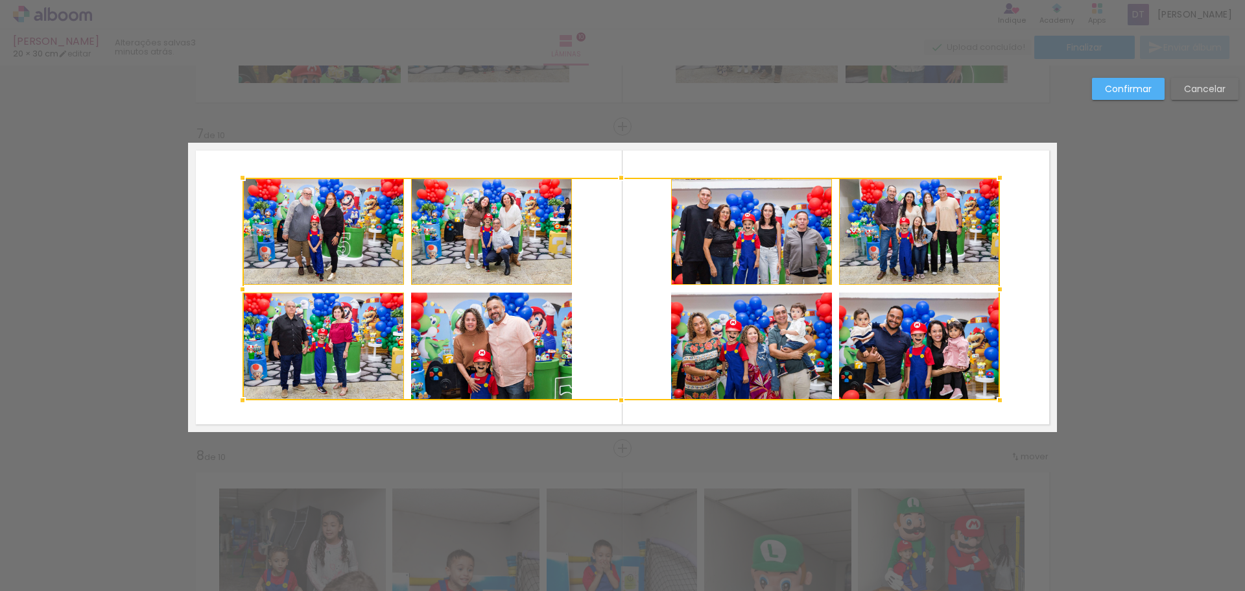
click at [473, 355] on div at bounding box center [620, 289] width 757 height 222
click at [797, 373] on div at bounding box center [620, 289] width 757 height 222
click at [896, 368] on div at bounding box center [620, 289] width 757 height 222
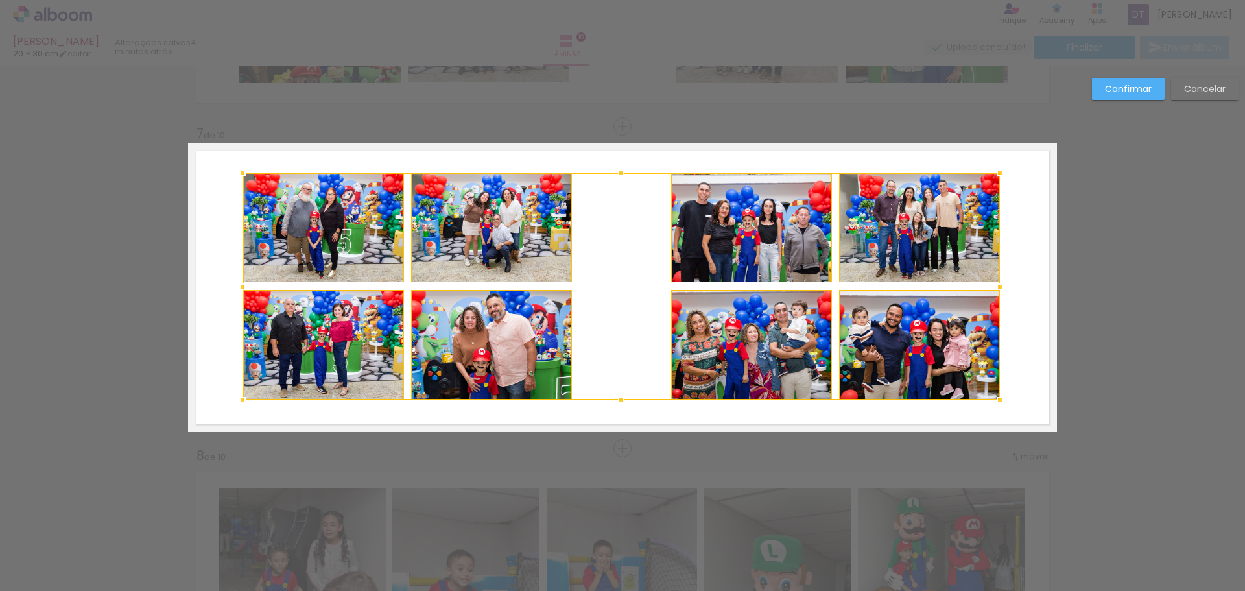
click at [617, 170] on div at bounding box center [621, 172] width 26 height 26
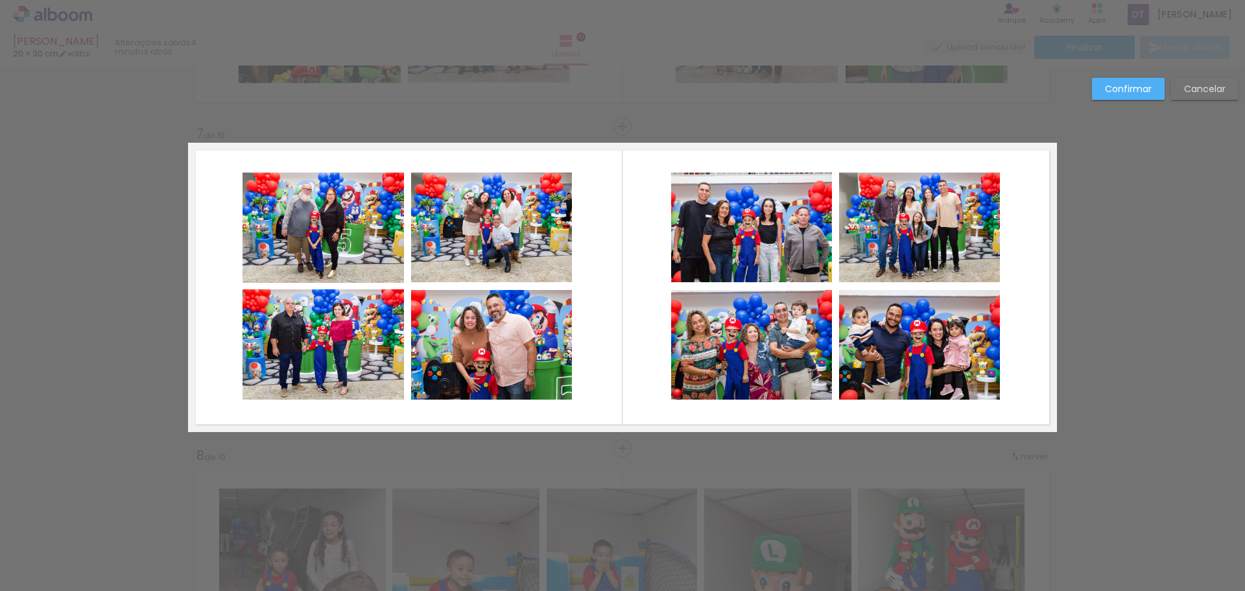
click at [311, 250] on quentale-photo at bounding box center [322, 227] width 161 height 110
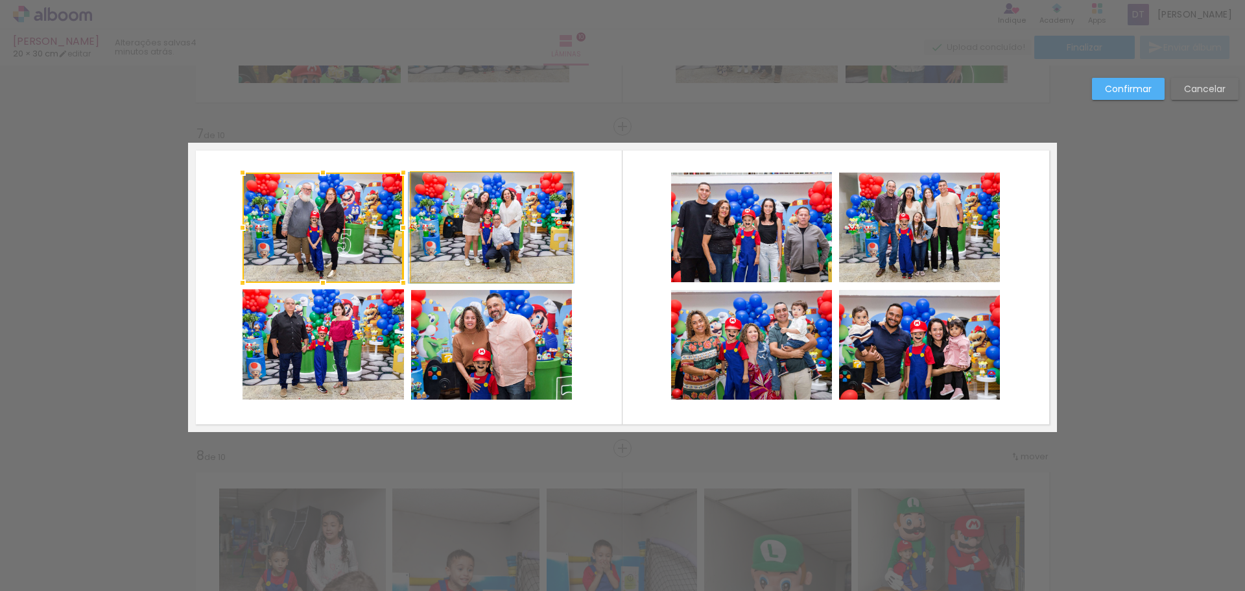
click at [438, 239] on quentale-photo at bounding box center [491, 227] width 161 height 110
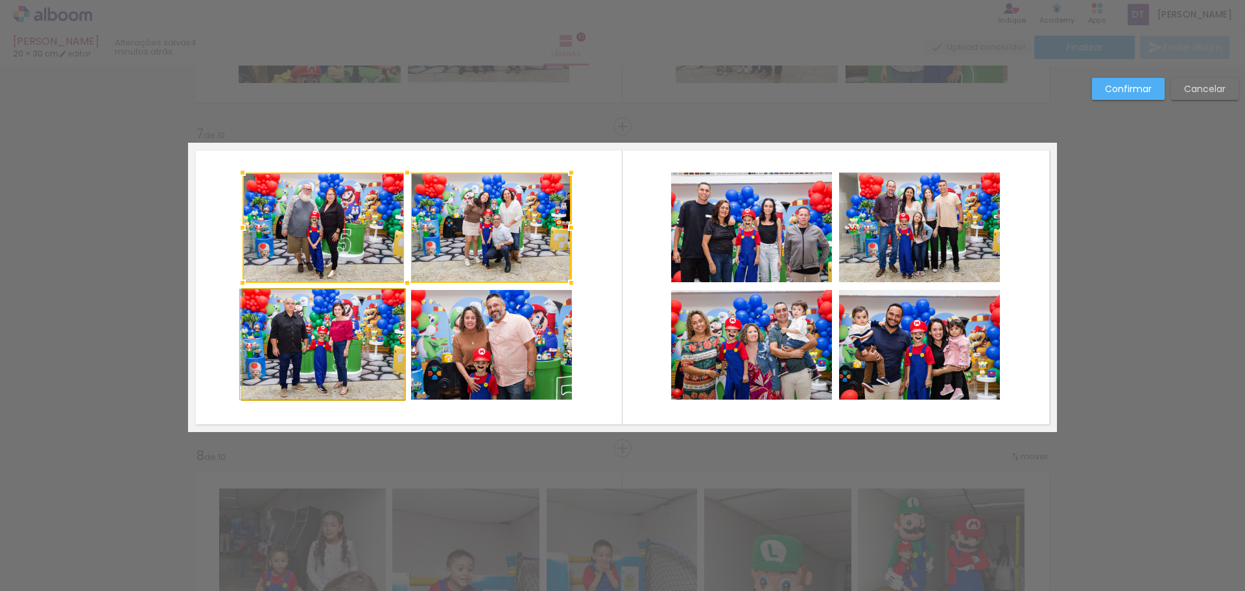
click at [332, 323] on quentale-photo at bounding box center [322, 344] width 161 height 110
click at [477, 343] on div at bounding box center [406, 286] width 329 height 228
click at [775, 239] on quentale-photo at bounding box center [751, 227] width 161 height 110
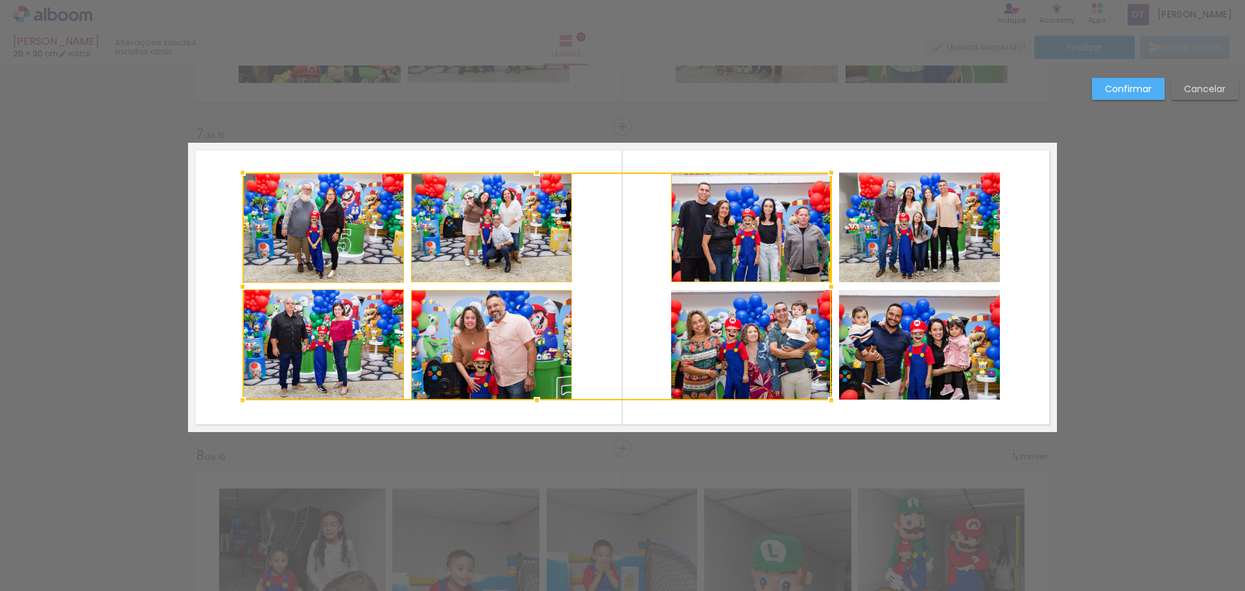
click at [749, 342] on div at bounding box center [536, 286] width 589 height 228
click at [907, 222] on quentale-photo at bounding box center [919, 227] width 161 height 110
click at [906, 323] on div at bounding box center [620, 286] width 757 height 228
click at [918, 250] on div at bounding box center [620, 286] width 757 height 228
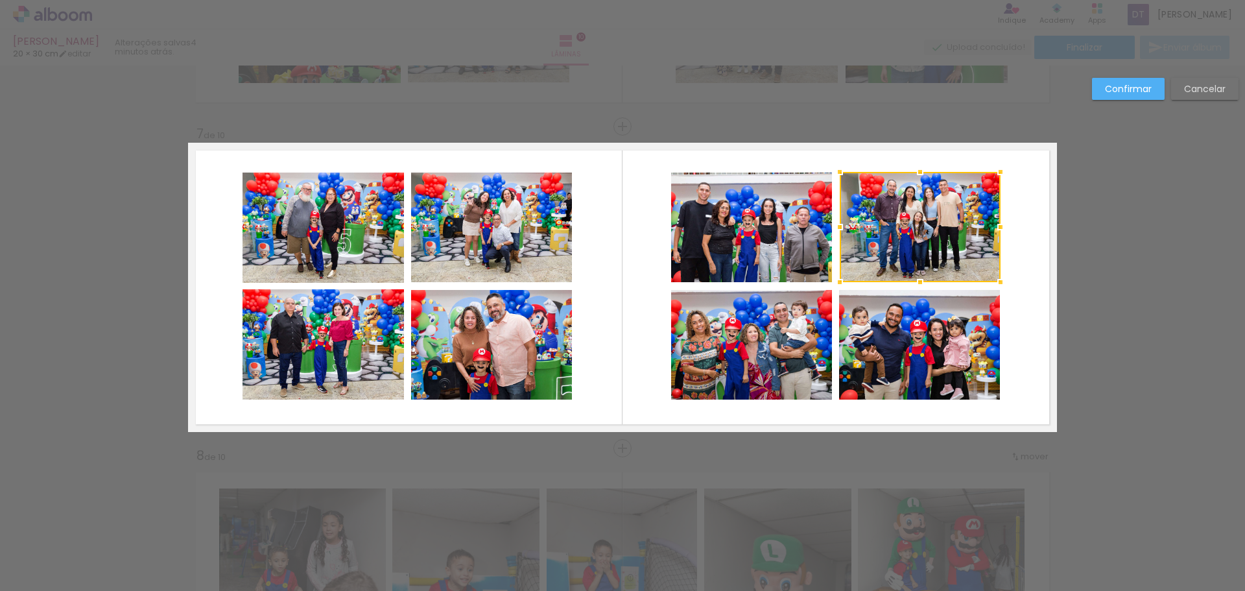
click at [918, 248] on div at bounding box center [919, 227] width 161 height 110
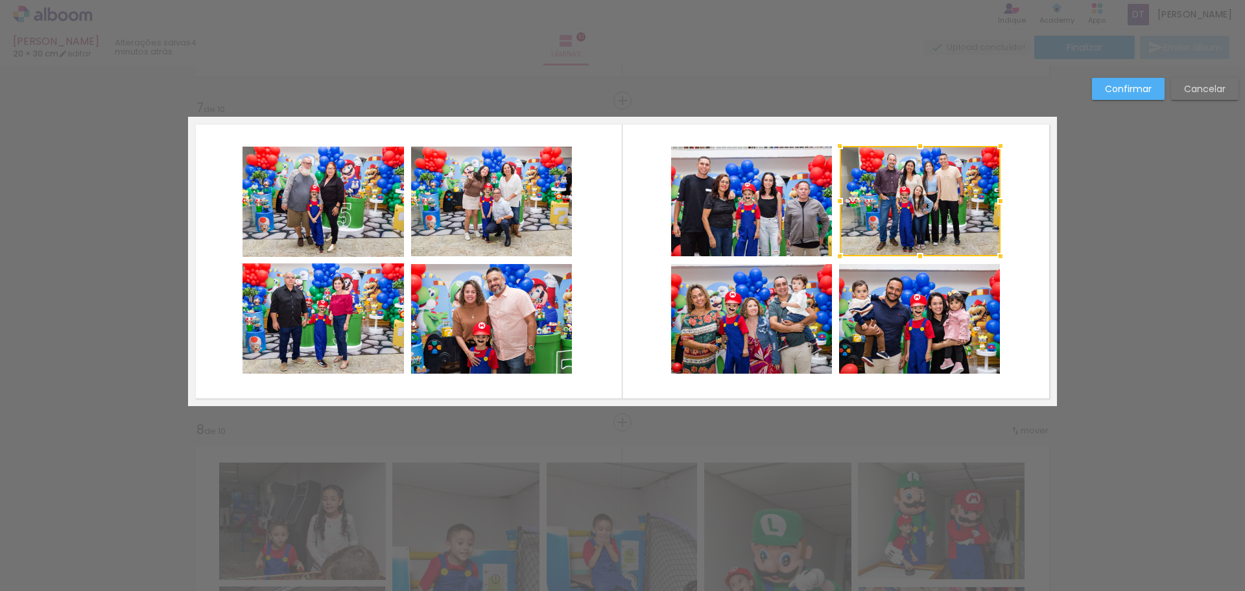
click at [1028, 211] on quentale-layouter at bounding box center [622, 261] width 869 height 289
click at [351, 203] on quentale-photo at bounding box center [322, 201] width 161 height 110
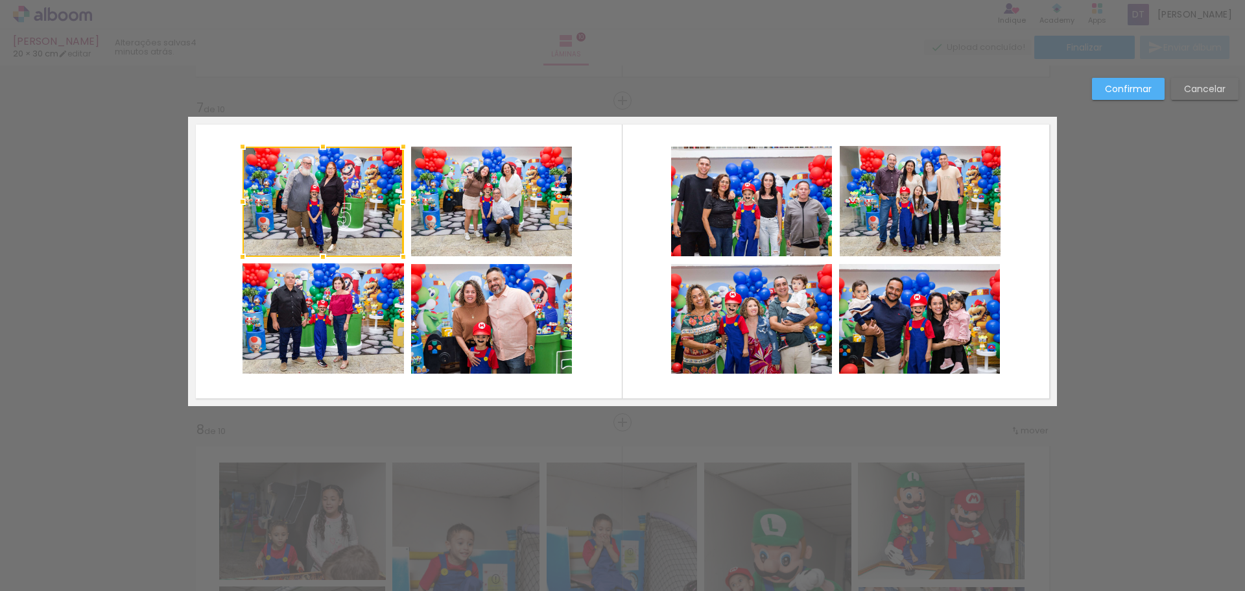
click at [445, 202] on quentale-photo at bounding box center [491, 201] width 161 height 110
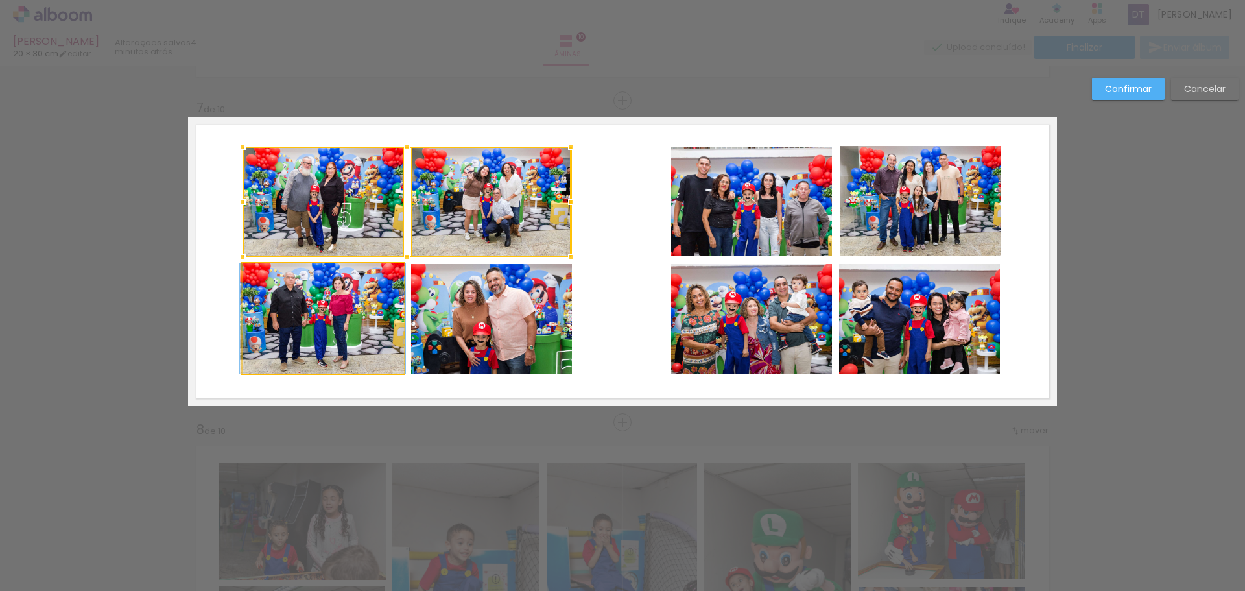
click at [304, 304] on quentale-photo at bounding box center [322, 318] width 161 height 110
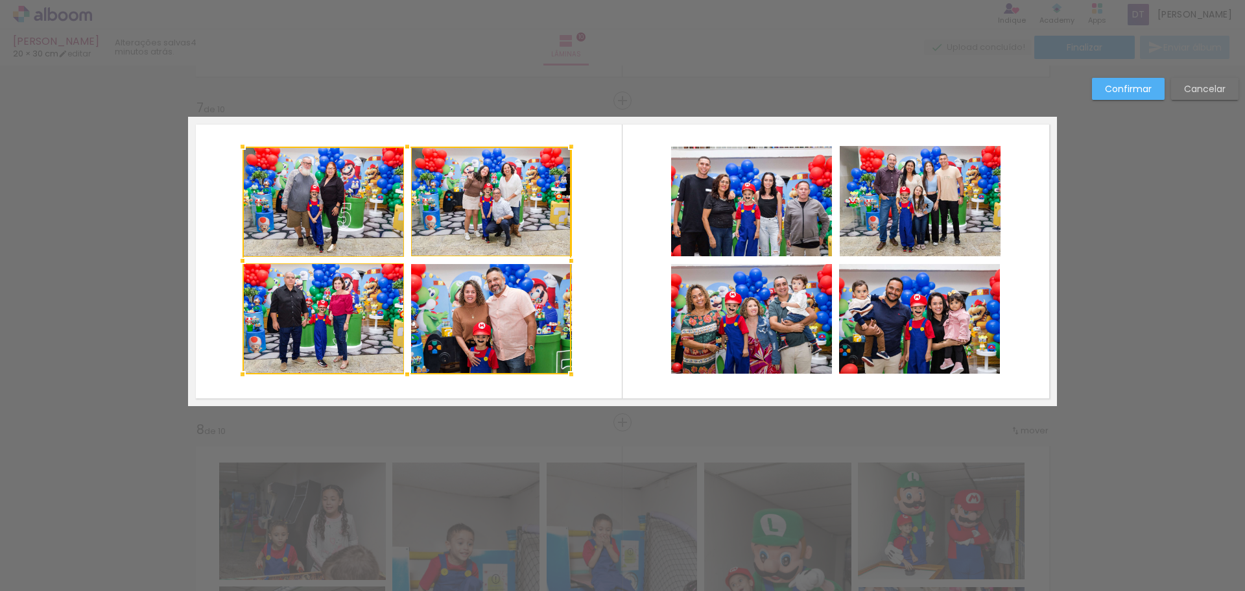
click at [438, 312] on div at bounding box center [406, 260] width 329 height 228
click at [713, 317] on quentale-photo at bounding box center [751, 319] width 161 height 110
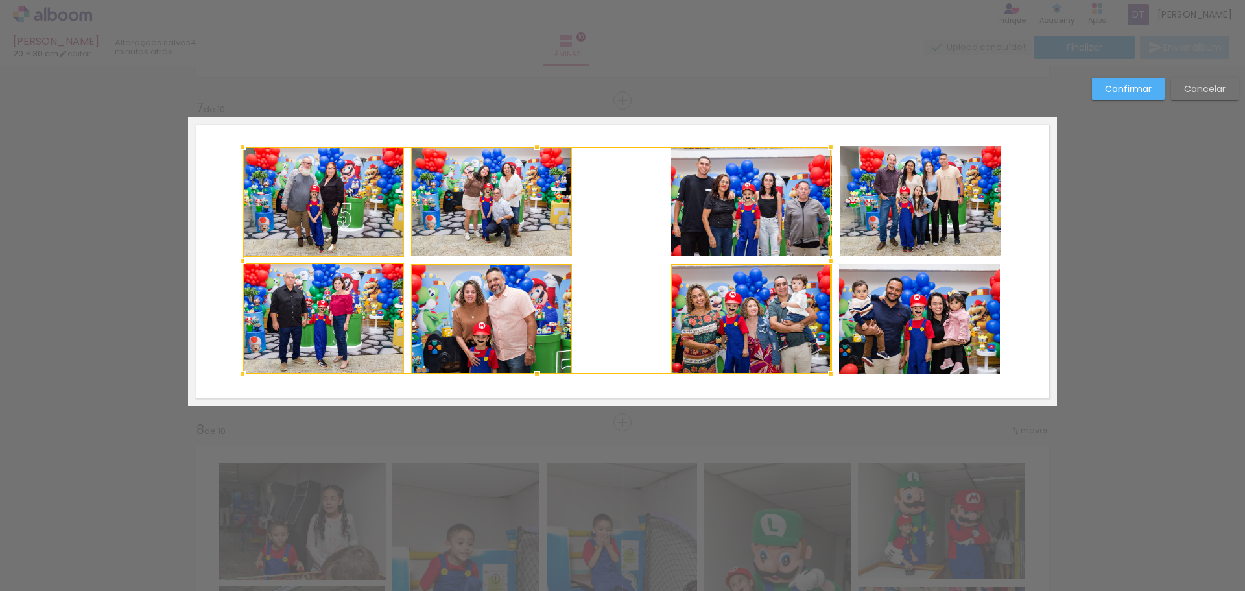
click at [743, 209] on div at bounding box center [536, 260] width 589 height 228
click at [860, 204] on quentale-photo at bounding box center [919, 201] width 161 height 110
click at [876, 304] on div at bounding box center [621, 260] width 758 height 228
click at [747, 222] on div at bounding box center [621, 260] width 758 height 228
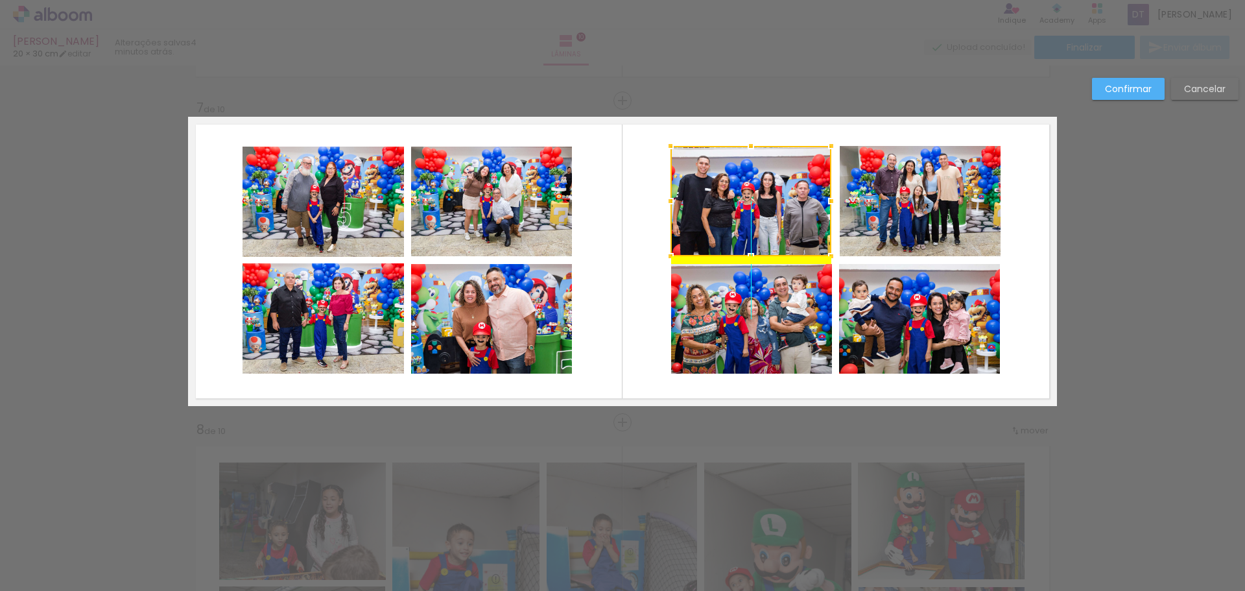
click at [747, 223] on div at bounding box center [750, 201] width 161 height 110
click at [0, 0] on slot "Cancelar" at bounding box center [0, 0] width 0 height 0
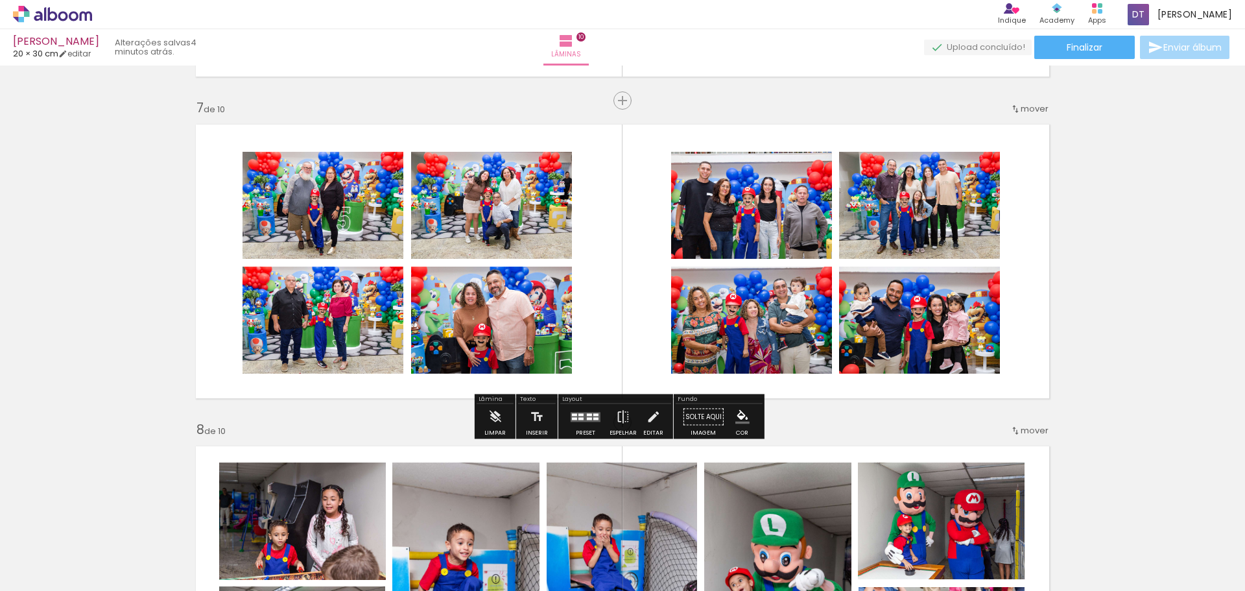
click at [322, 219] on quentale-photo at bounding box center [322, 206] width 161 height 108
click at [0, 0] on div at bounding box center [0, 0] width 0 height 0
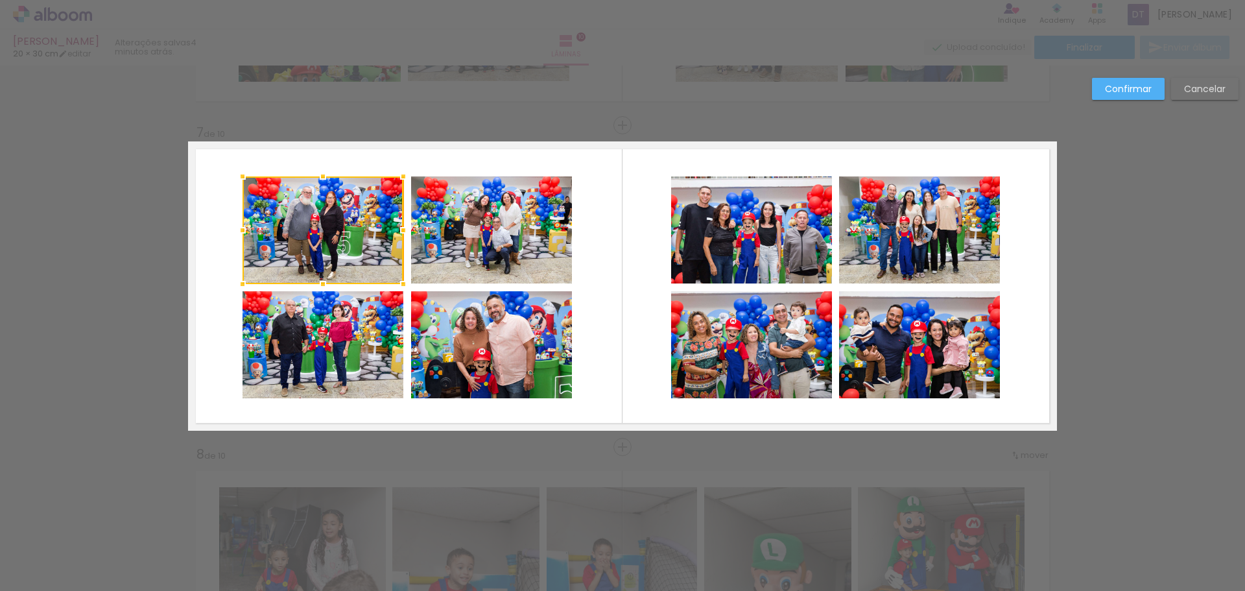
scroll to position [1889, 0]
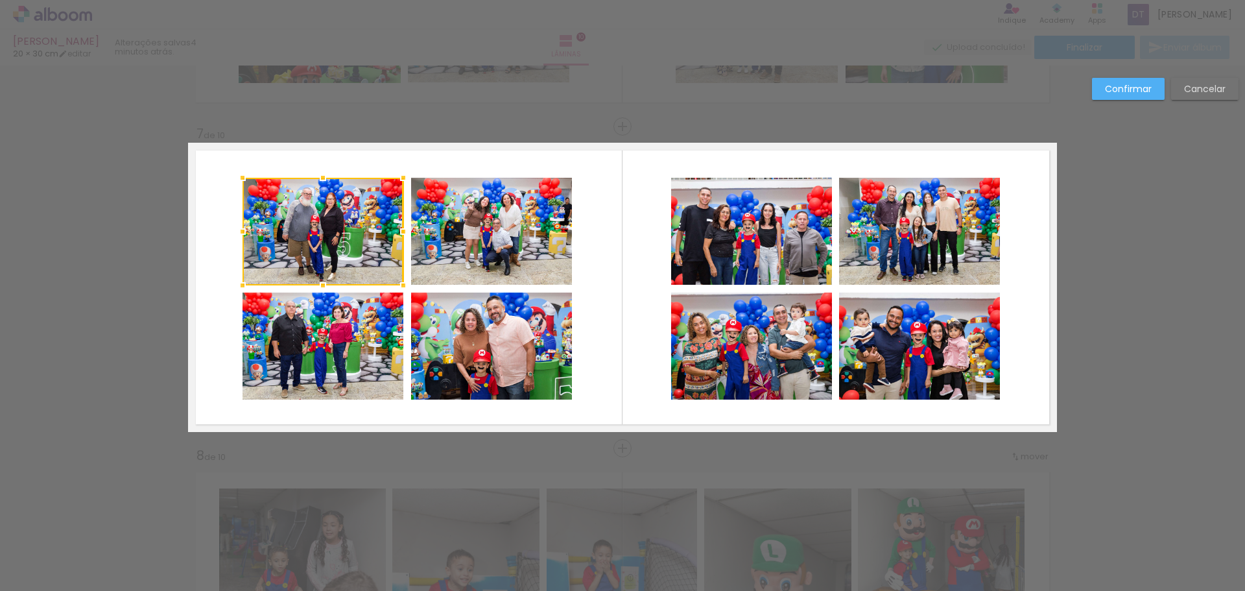
click at [452, 226] on quentale-photo at bounding box center [491, 232] width 161 height 108
click at [334, 332] on quentale-photo at bounding box center [322, 346] width 161 height 108
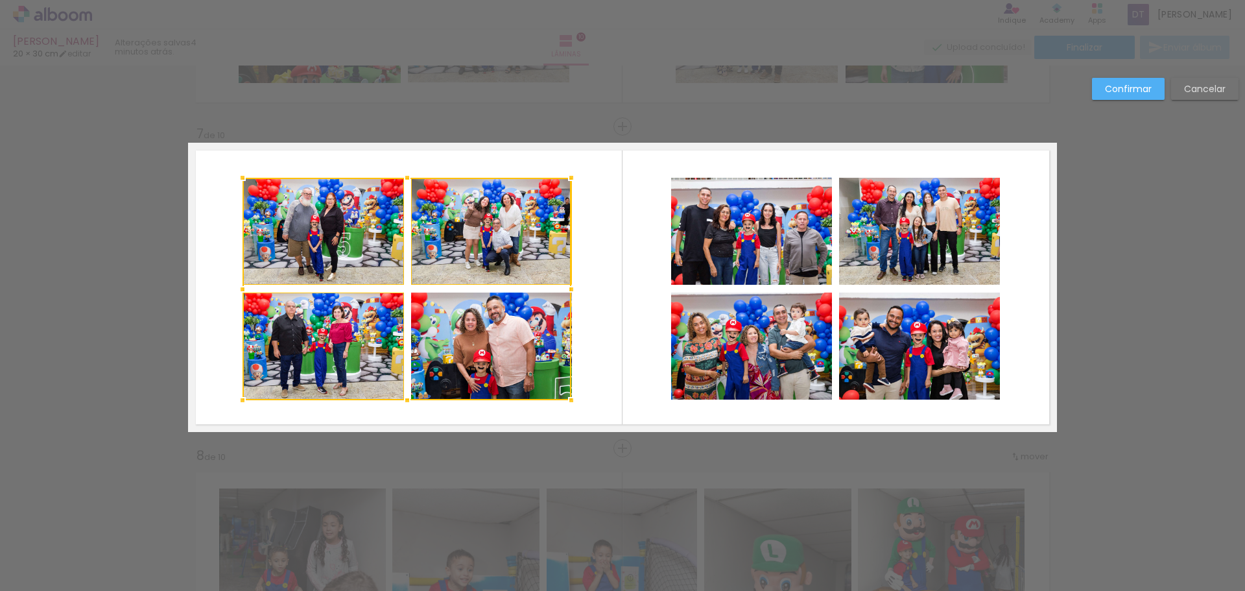
click at [459, 334] on div at bounding box center [406, 289] width 329 height 222
click at [745, 228] on quentale-photo at bounding box center [751, 232] width 161 height 108
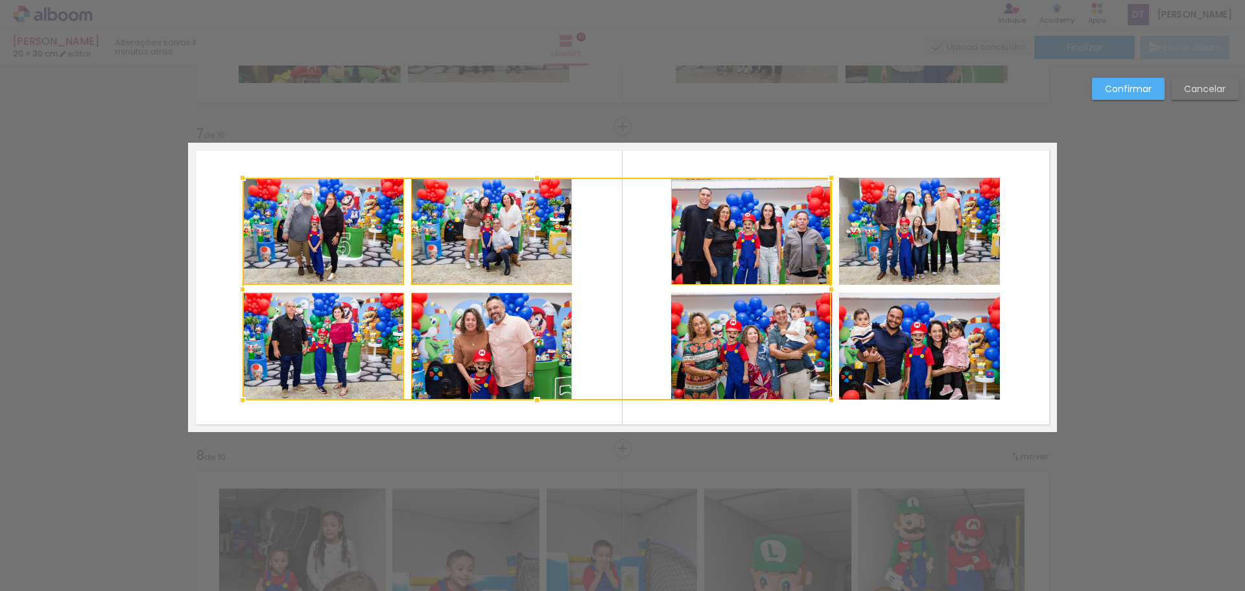
click at [725, 334] on div at bounding box center [536, 289] width 589 height 222
click at [913, 226] on quentale-photo at bounding box center [919, 232] width 161 height 108
click at [909, 335] on div at bounding box center [620, 289] width 757 height 222
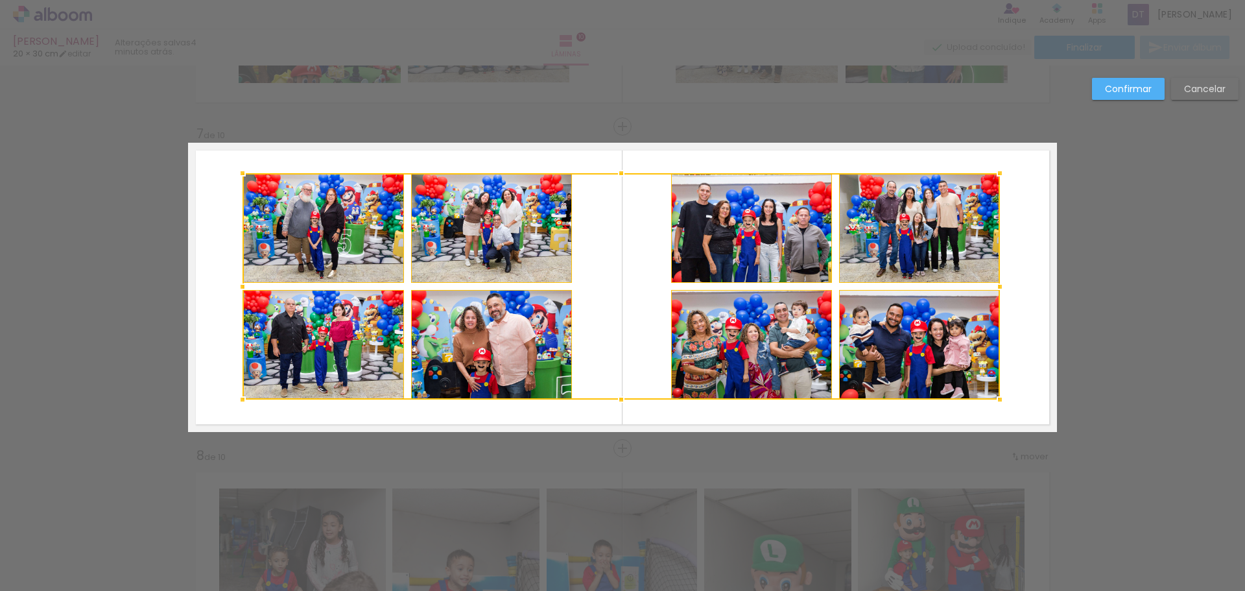
click at [621, 176] on div at bounding box center [621, 173] width 26 height 26
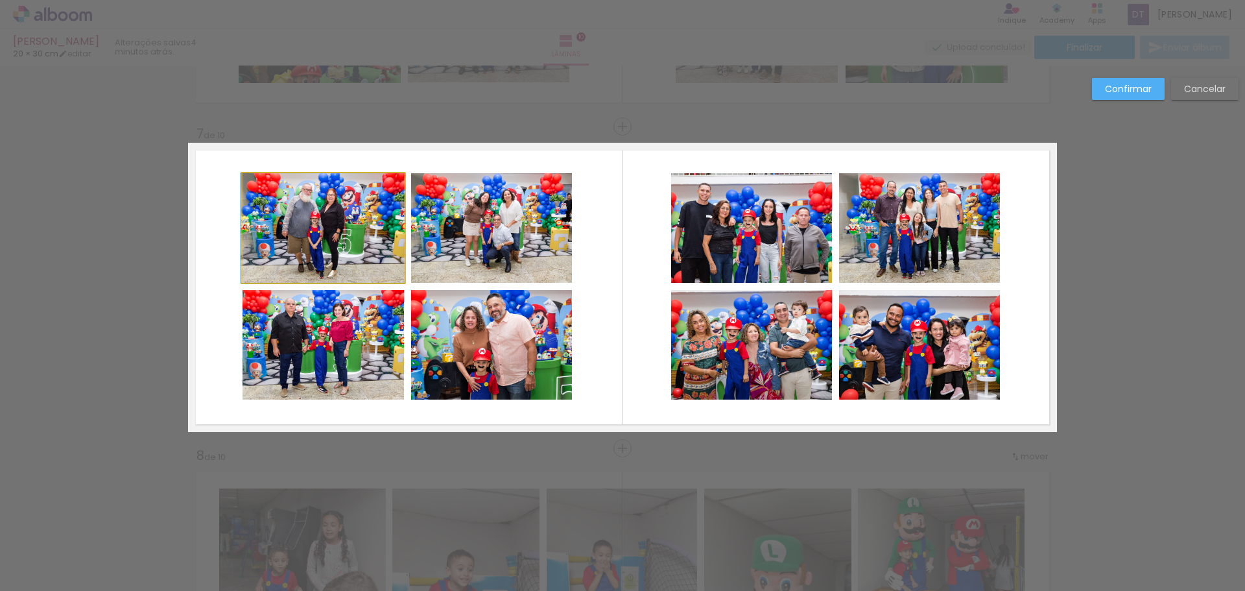
click at [338, 246] on quentale-photo at bounding box center [322, 228] width 161 height 110
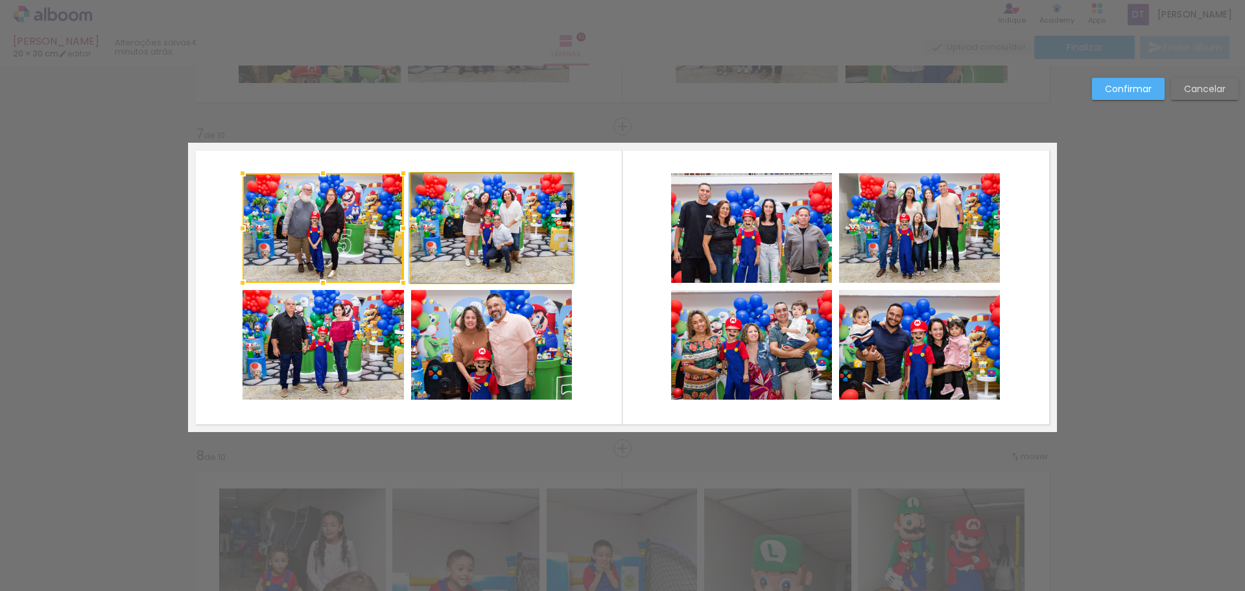
click at [537, 246] on quentale-photo at bounding box center [491, 228] width 161 height 110
click at [349, 347] on quentale-photo at bounding box center [322, 345] width 161 height 110
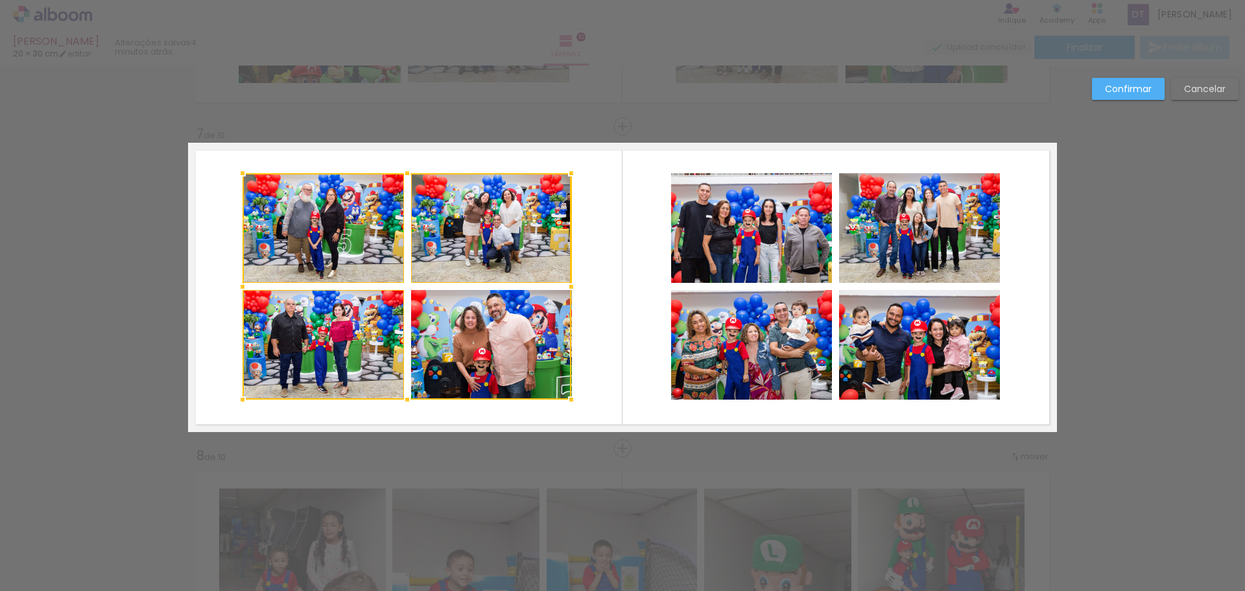
click at [463, 348] on div at bounding box center [406, 286] width 329 height 226
click at [760, 350] on quentale-photo at bounding box center [751, 345] width 161 height 110
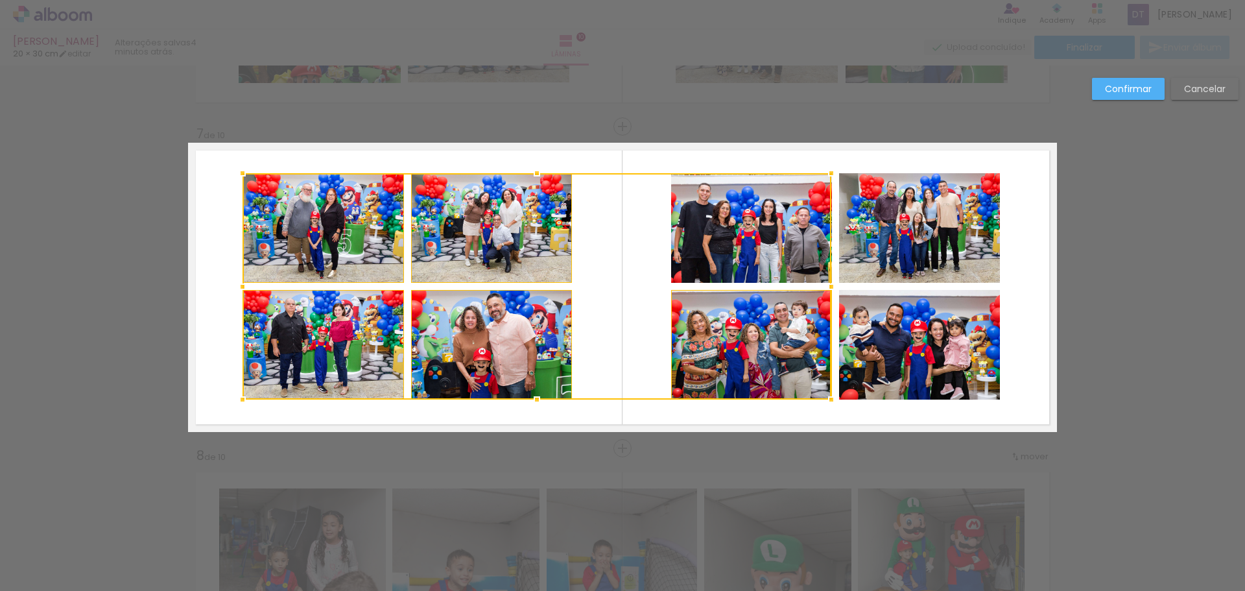
click at [775, 252] on div at bounding box center [536, 286] width 589 height 226
click at [911, 239] on quentale-photo at bounding box center [919, 228] width 161 height 110
click at [902, 343] on div at bounding box center [620, 286] width 757 height 226
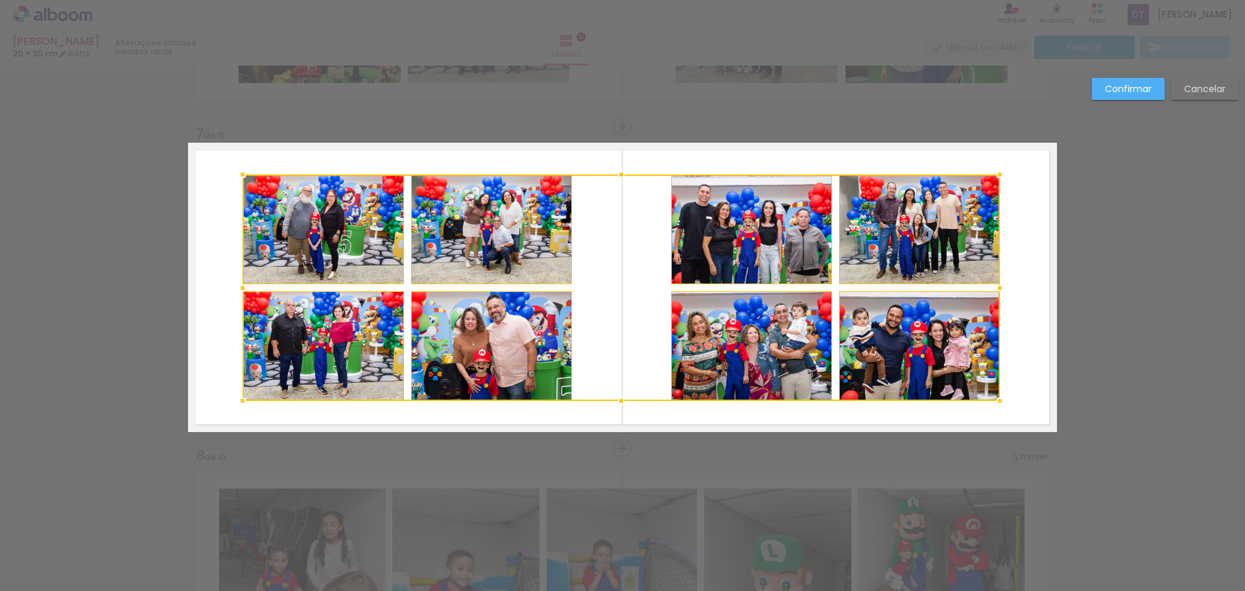
click at [903, 244] on div at bounding box center [620, 287] width 757 height 226
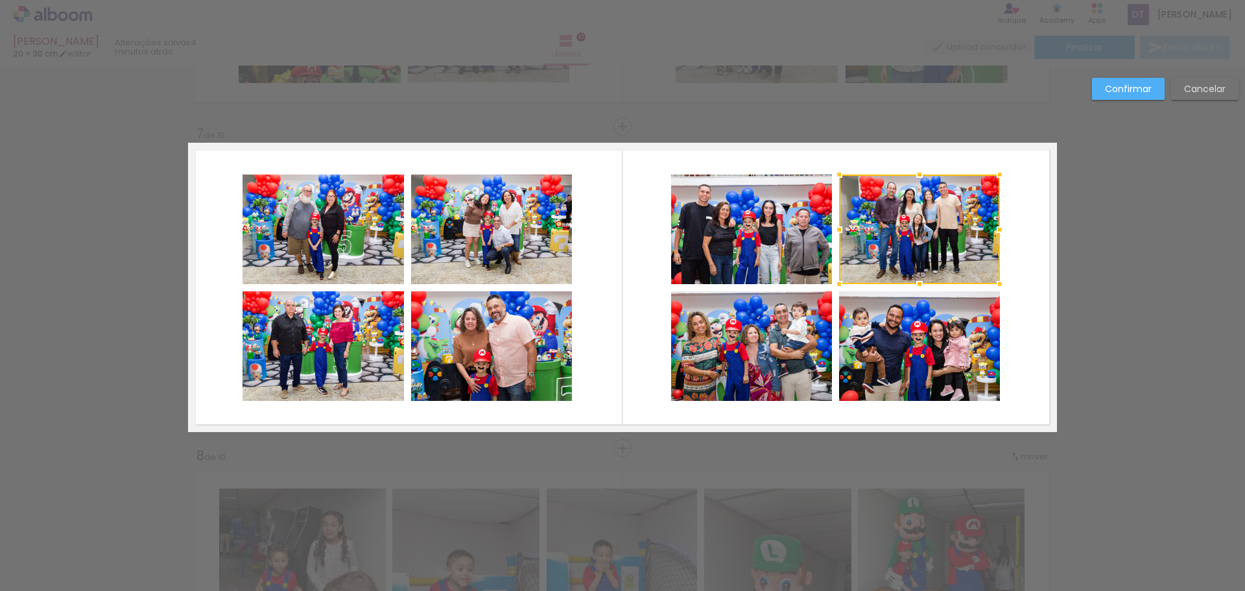
click at [0, 0] on slot "Confirmar" at bounding box center [0, 0] width 0 height 0
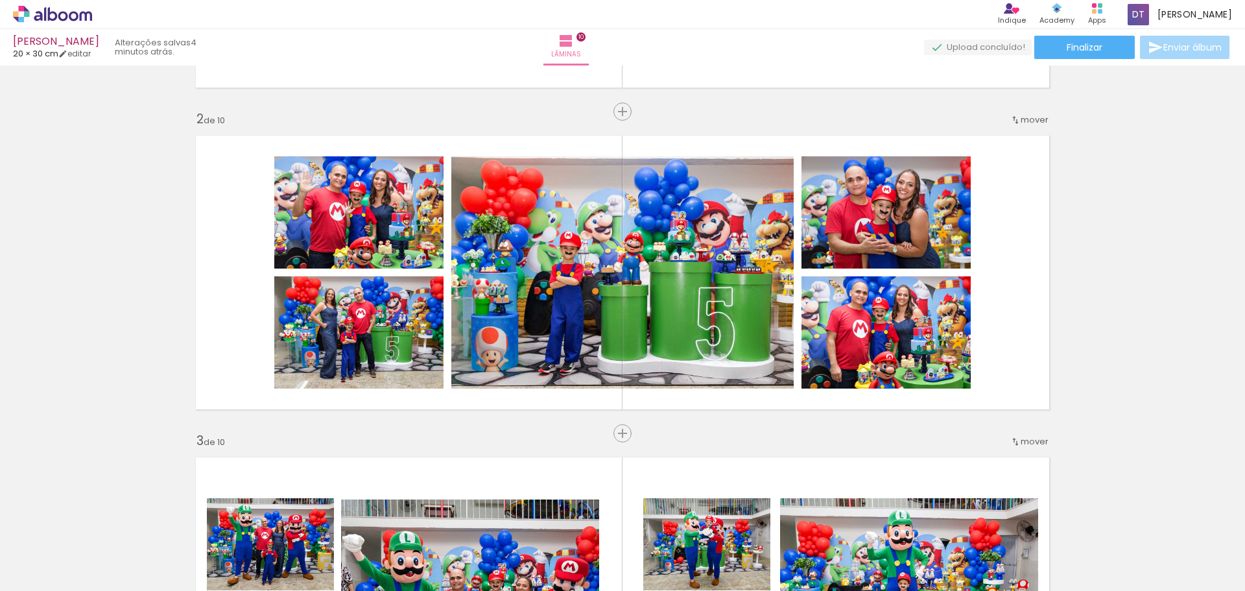
scroll to position [0, 0]
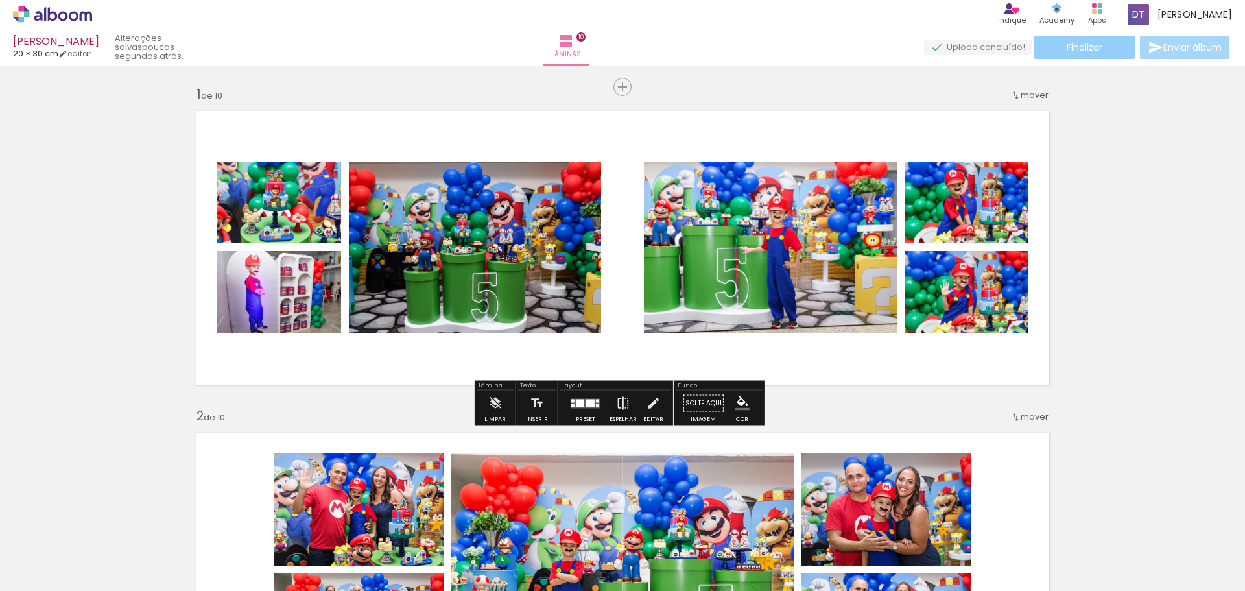
click at [1088, 43] on span "Finalizar" at bounding box center [1084, 47] width 36 height 9
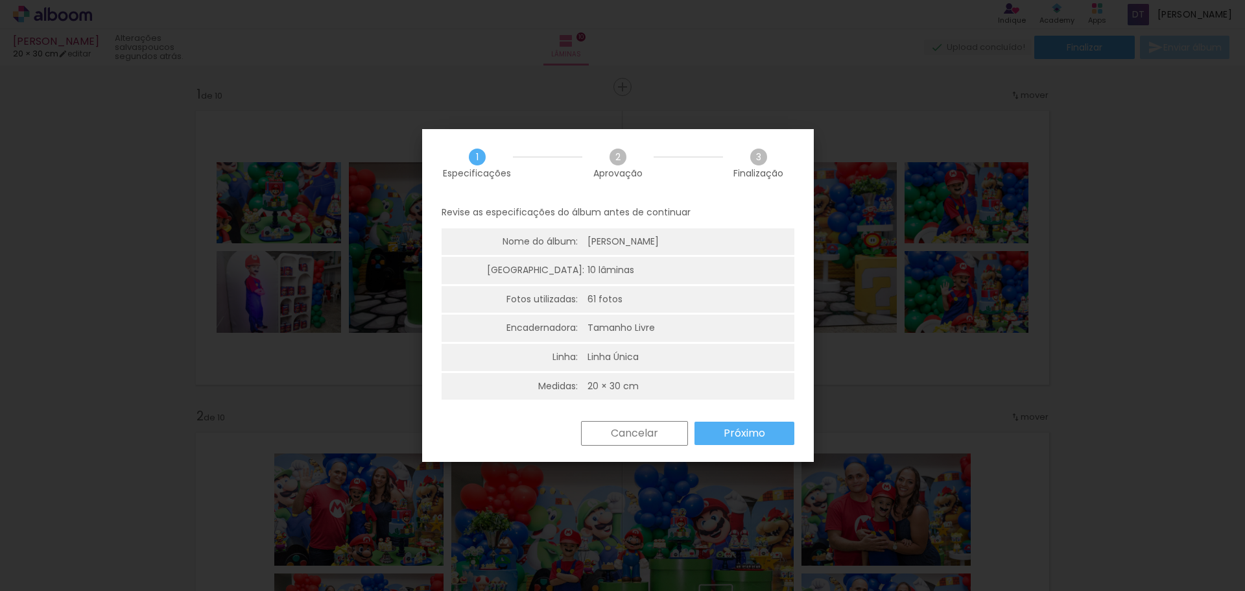
click at [0, 0] on slot "Próximo" at bounding box center [0, 0] width 0 height 0
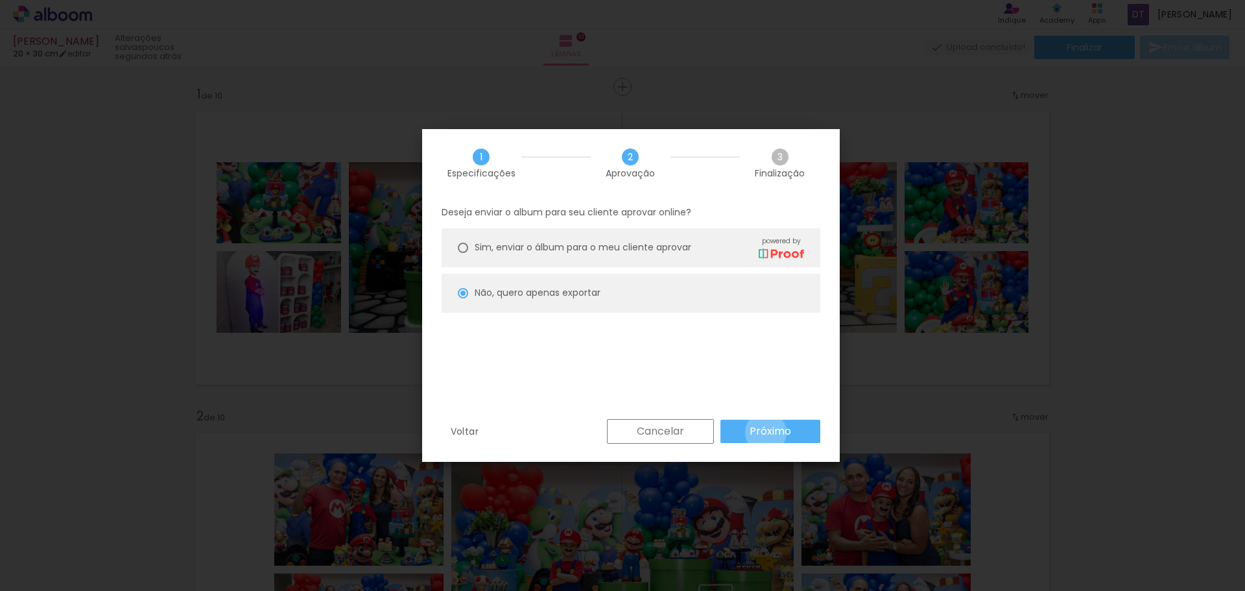
click at [0, 0] on slot "Próximo" at bounding box center [0, 0] width 0 height 0
type input "Alta, 300 DPI"
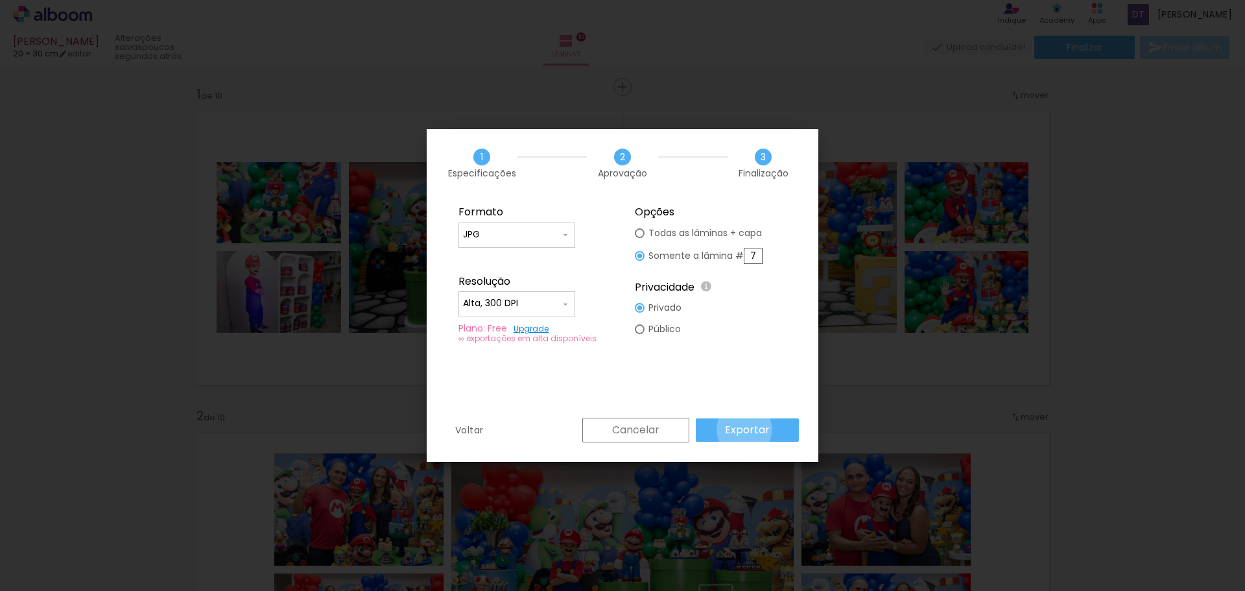
click at [0, 0] on slot "Exportar" at bounding box center [0, 0] width 0 height 0
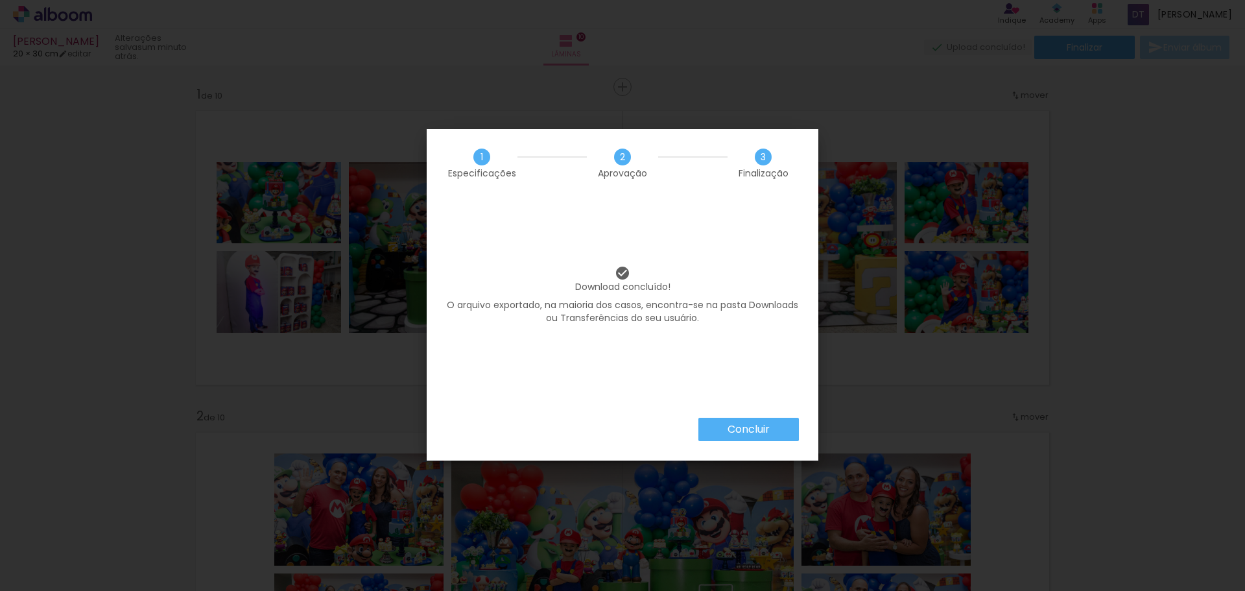
click at [725, 425] on paper-button "Concluir" at bounding box center [748, 428] width 100 height 23
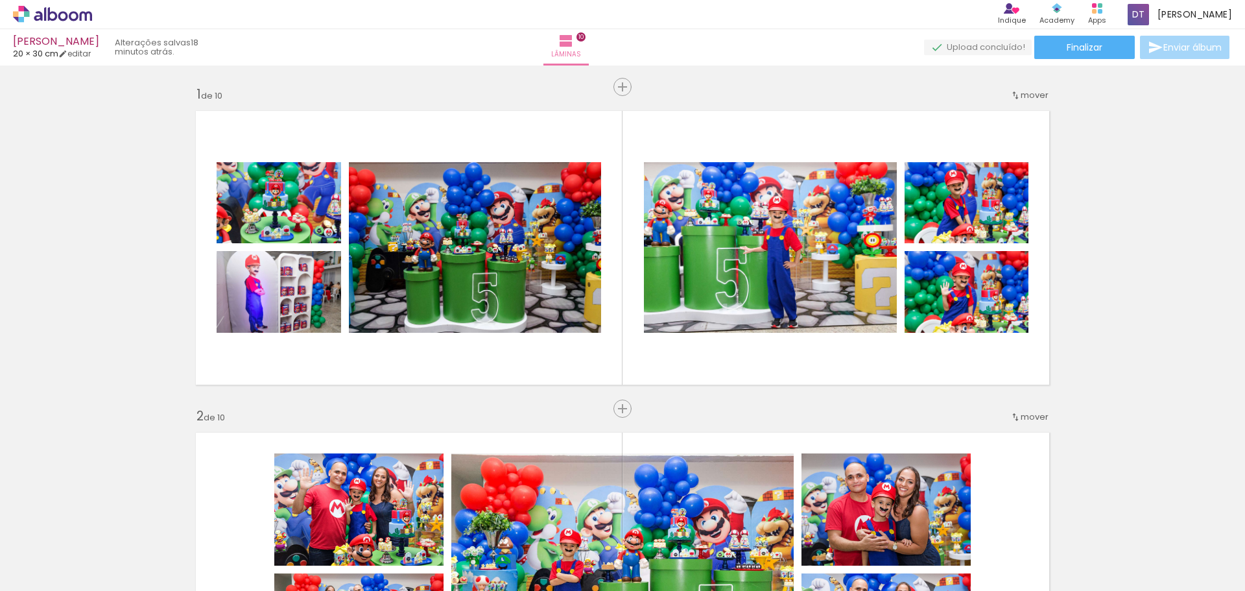
click at [32, 15] on icon at bounding box center [52, 14] width 79 height 17
